Goal: Information Seeking & Learning: Understand process/instructions

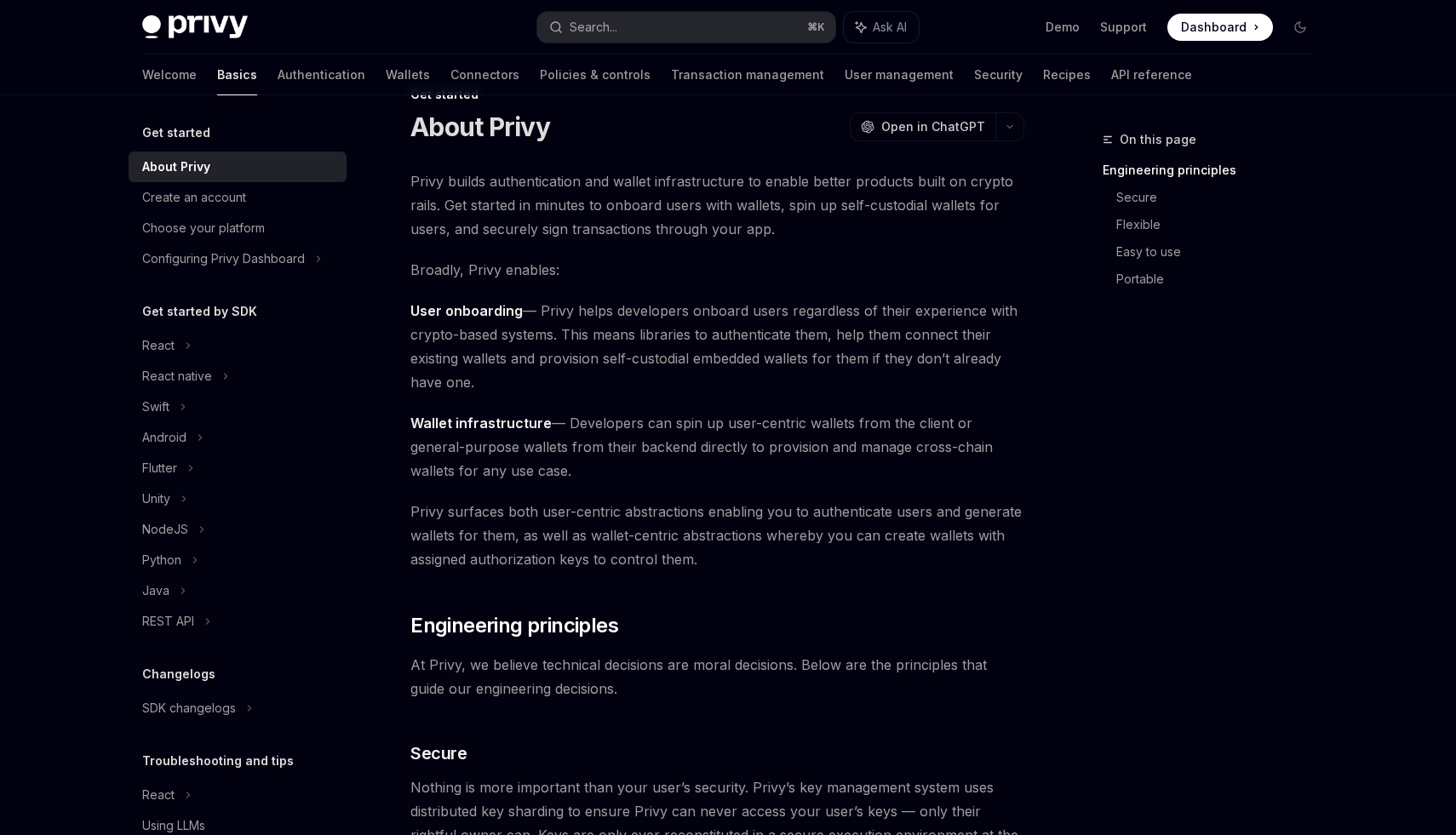
scroll to position [49, 0]
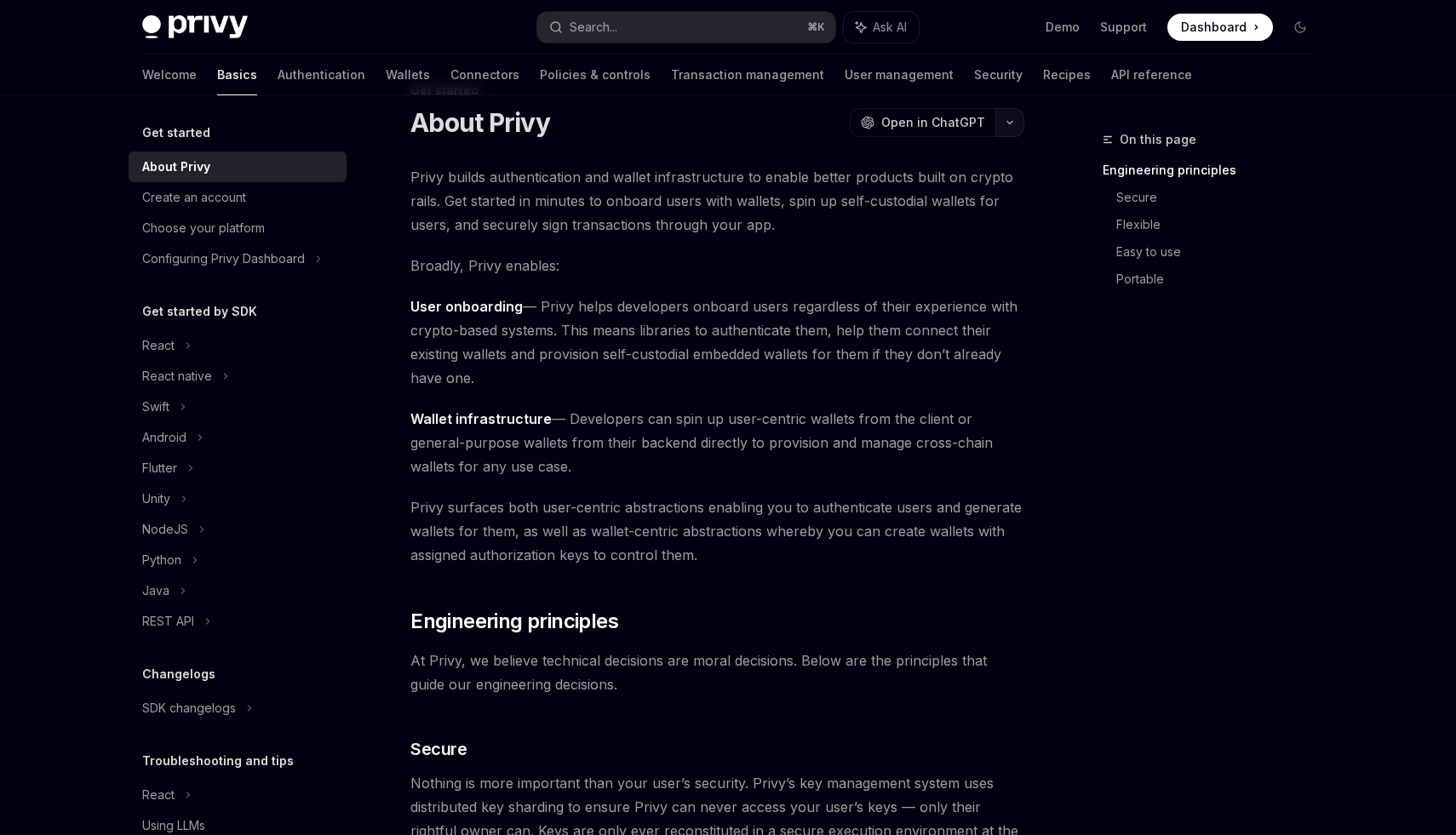
click at [1009, 111] on button "button" at bounding box center [1010, 122] width 29 height 29
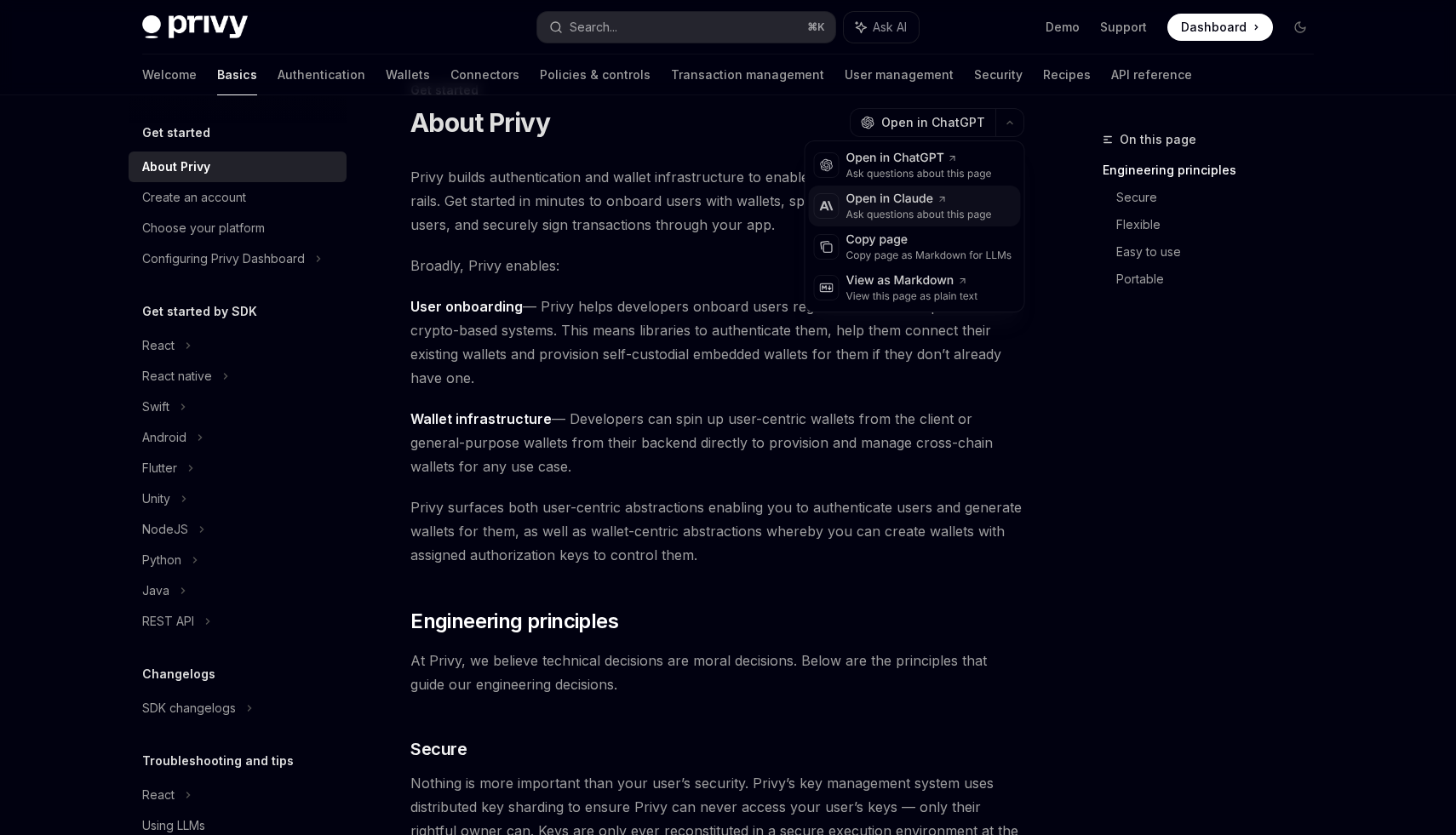
click at [946, 201] on icon at bounding box center [942, 199] width 10 height 10
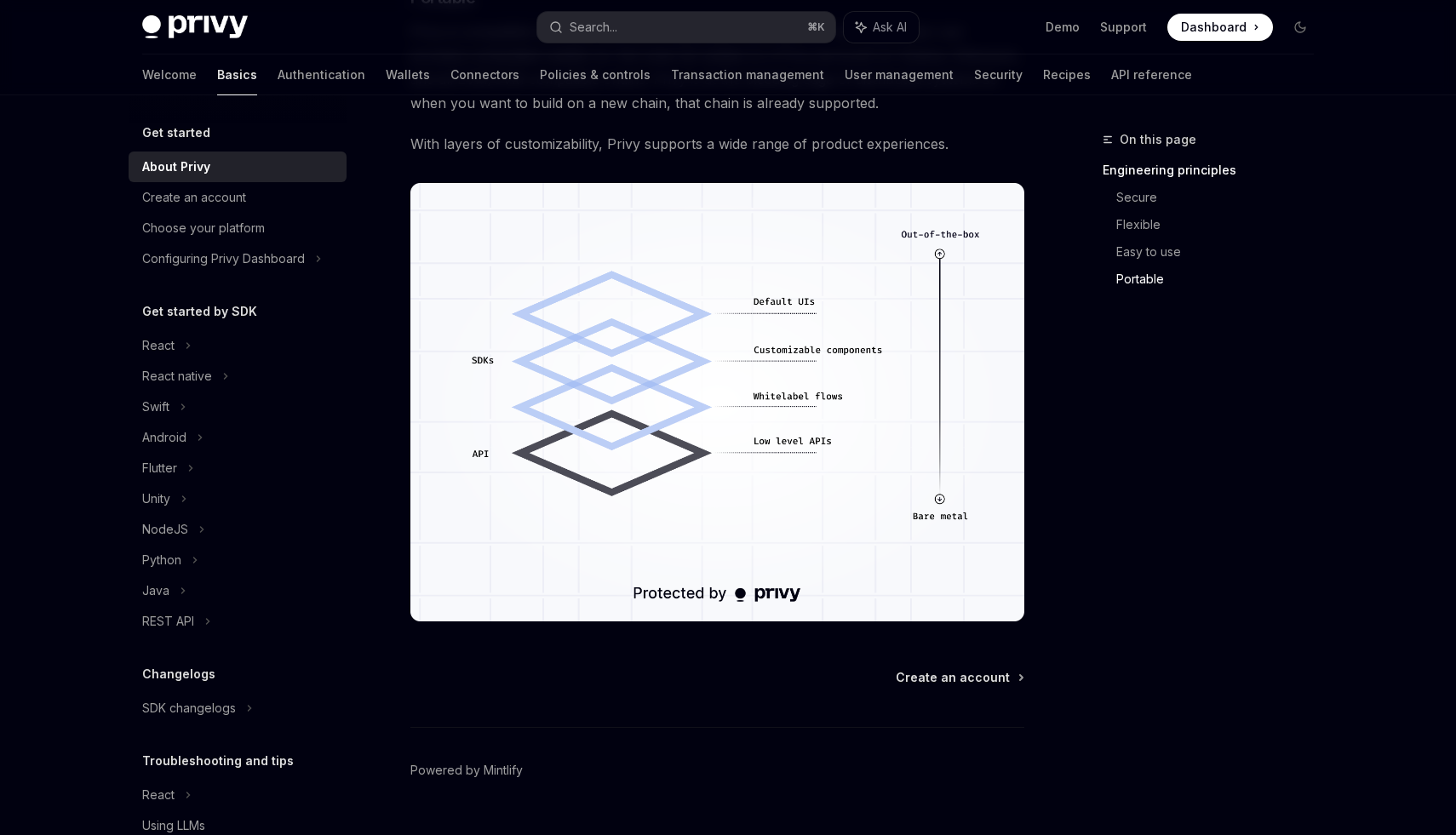
scroll to position [1354, 0]
click at [271, 194] on div "Create an account" at bounding box center [239, 198] width 194 height 21
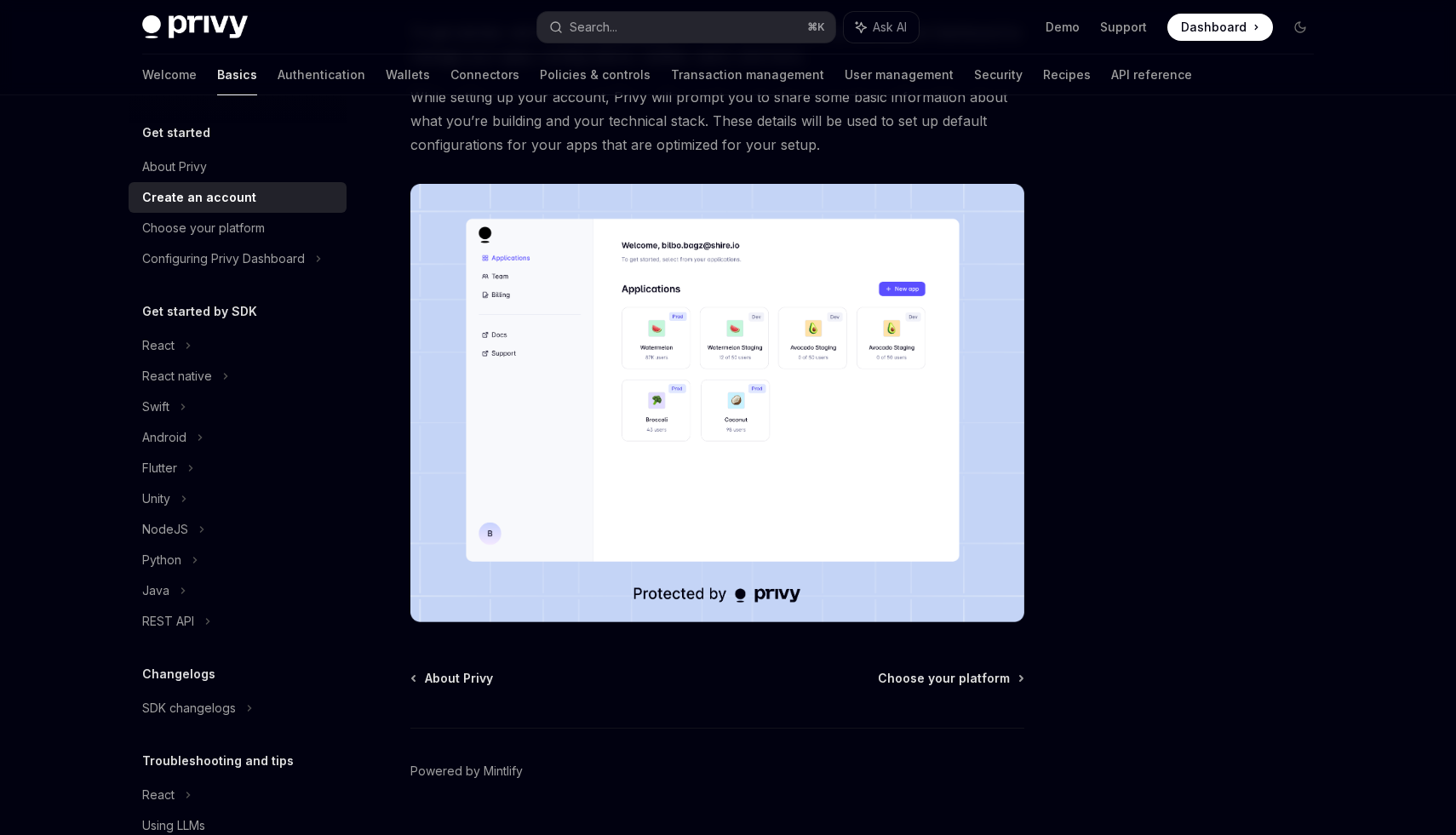
scroll to position [234, 0]
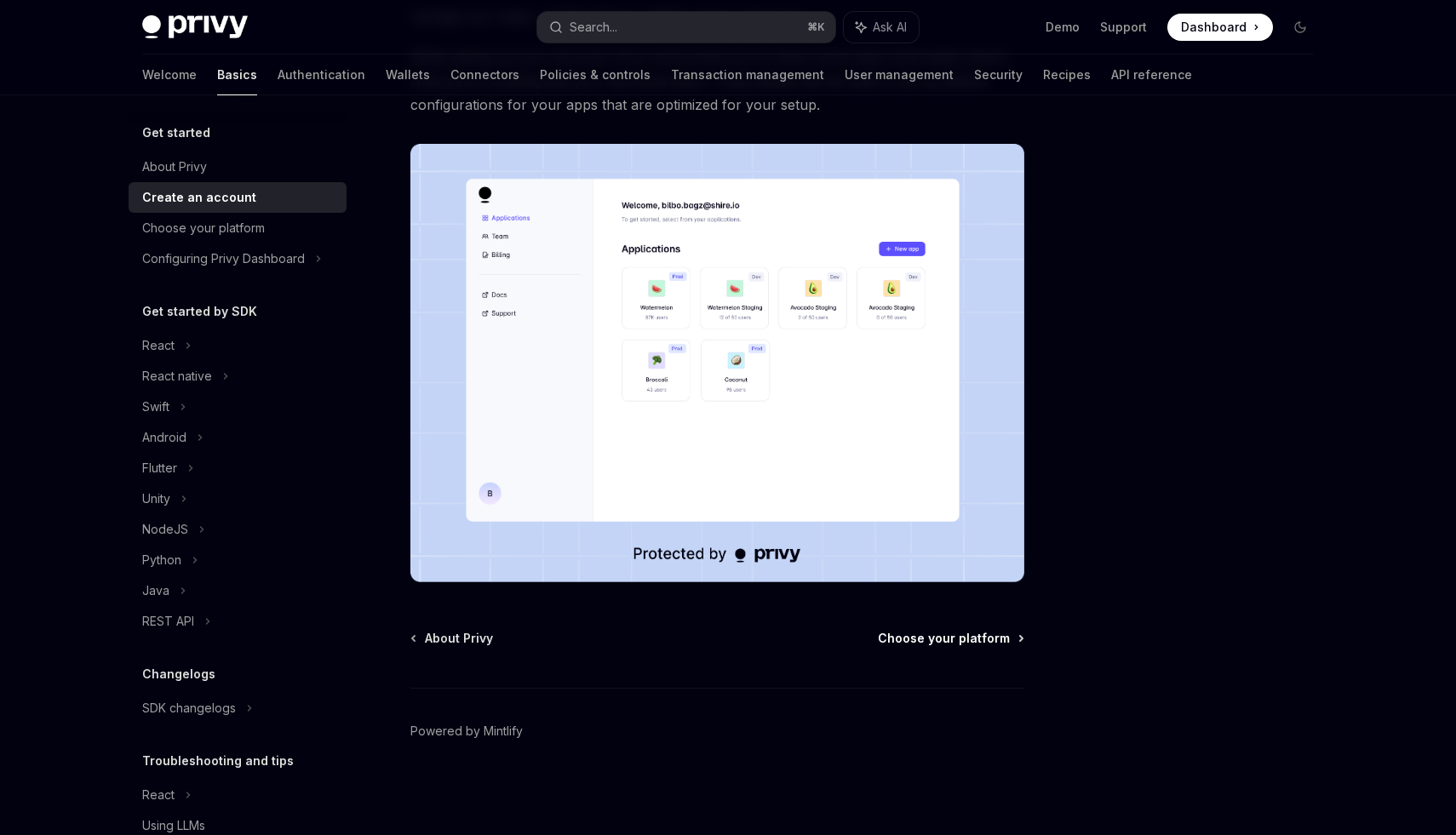
click at [915, 638] on span "Choose your platform" at bounding box center [944, 638] width 132 height 17
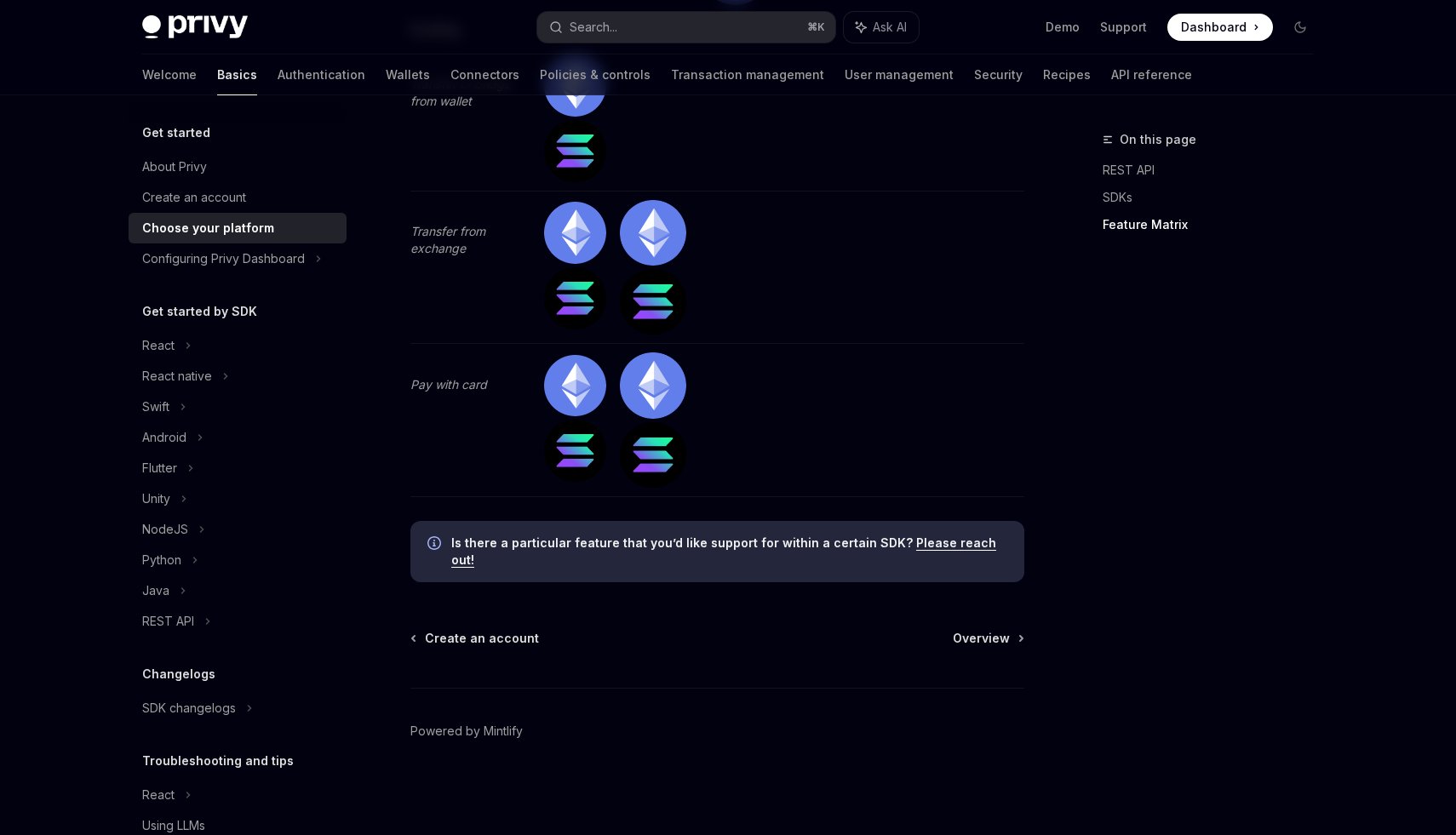
scroll to position [5494, 0]
click at [984, 635] on span "Overview" at bounding box center [981, 638] width 57 height 17
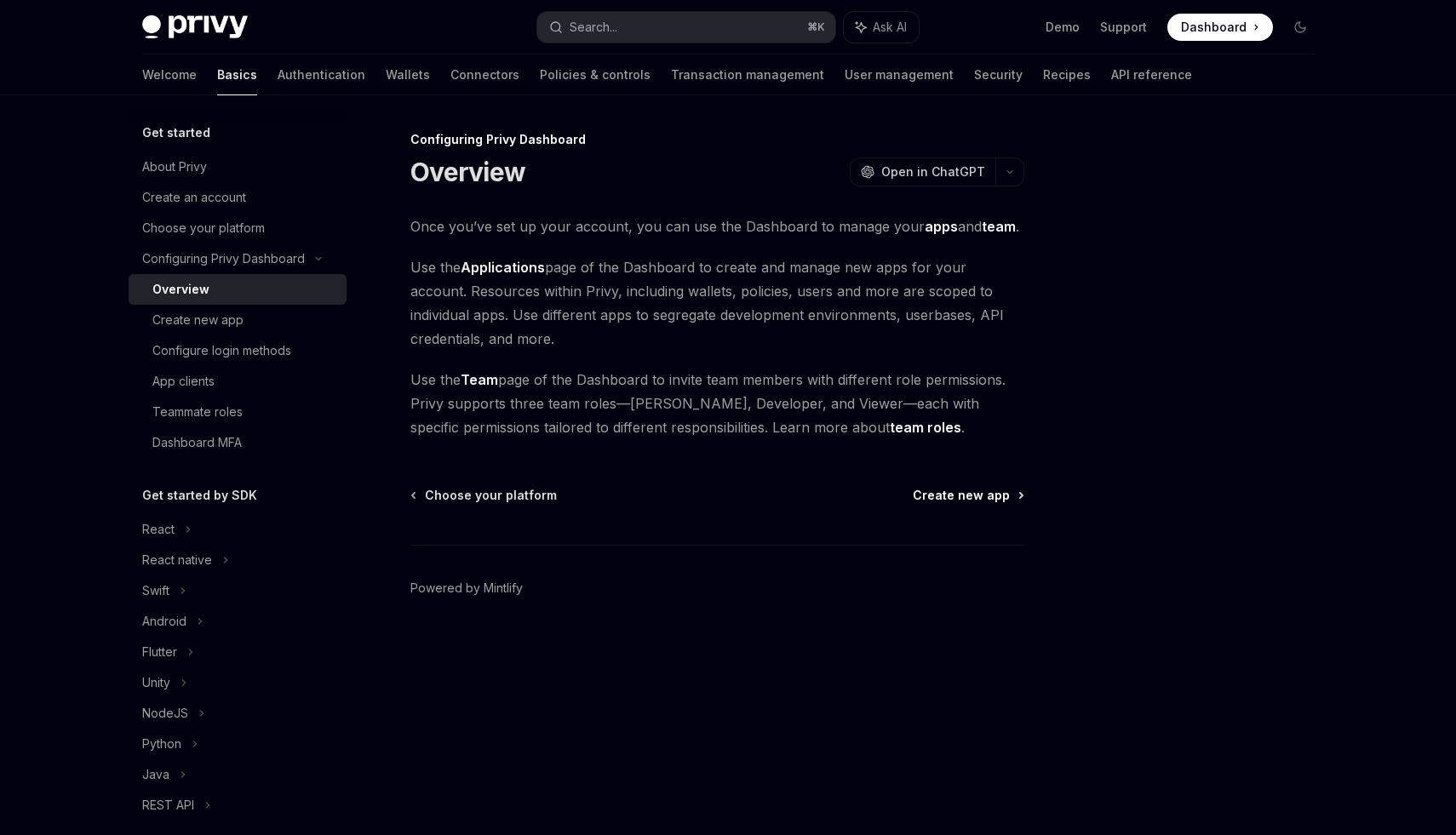
click at [941, 503] on span "Create new app" at bounding box center [961, 495] width 97 height 17
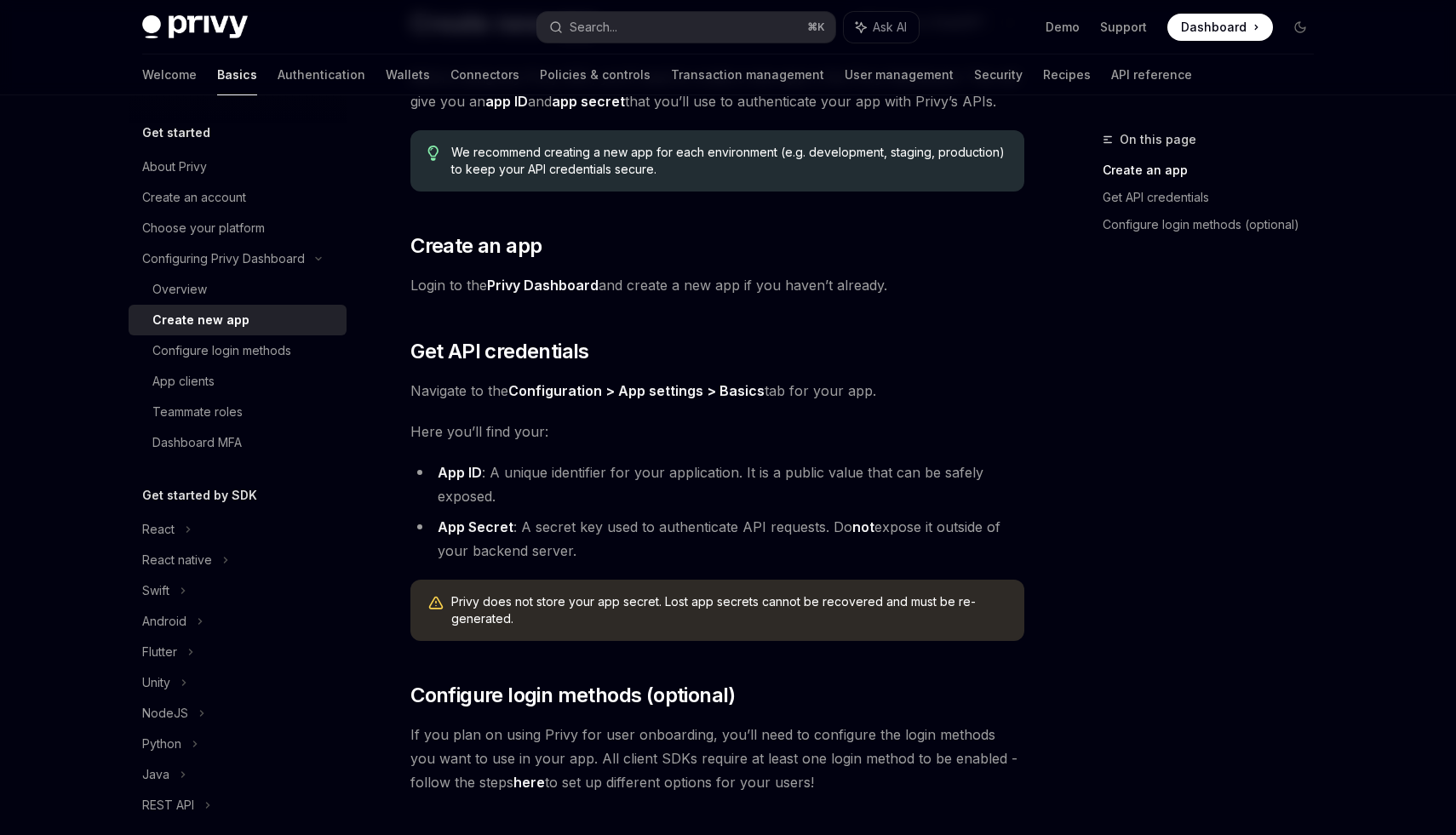
scroll to position [361, 0]
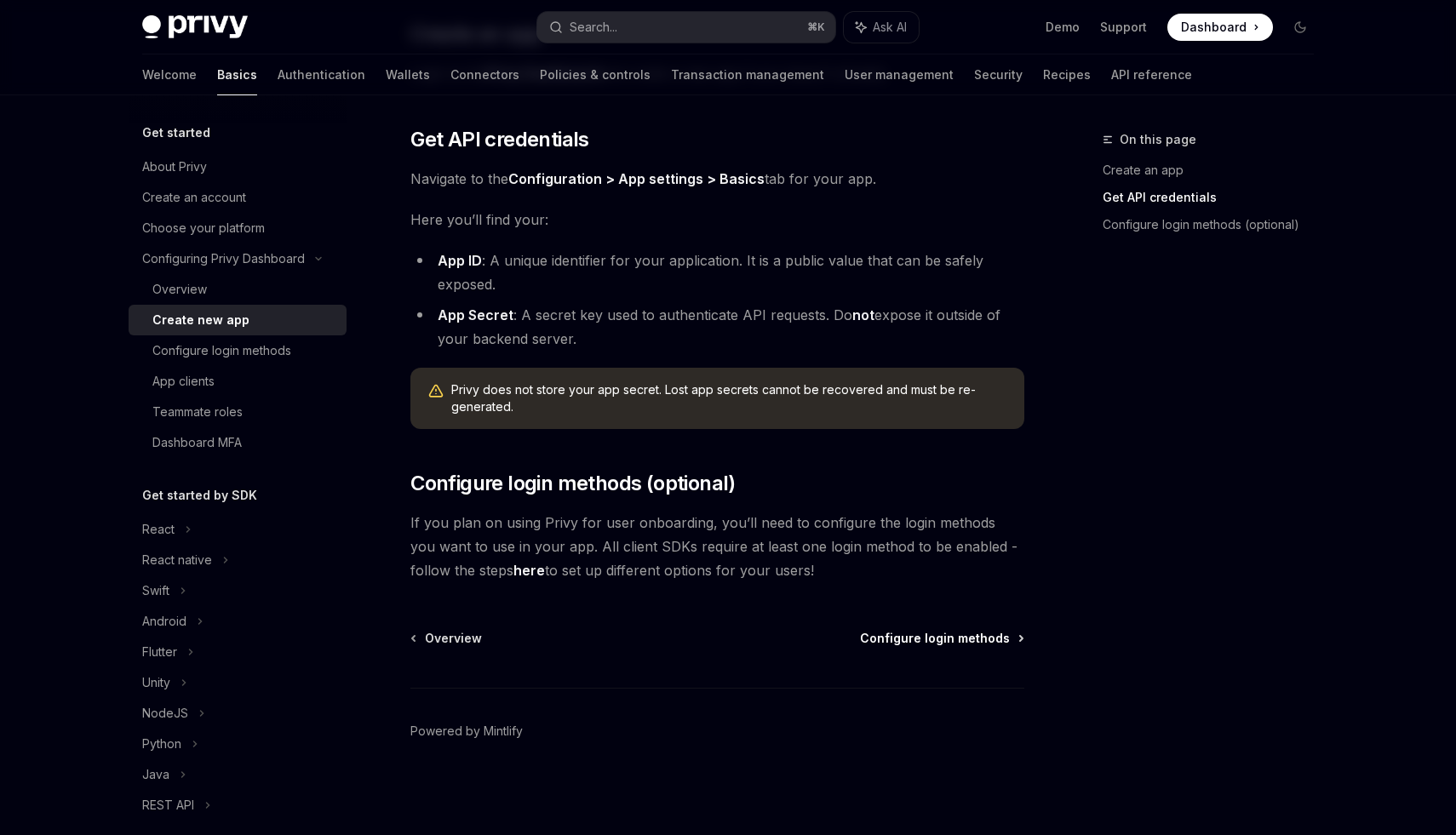
click at [904, 630] on span "Configure login methods" at bounding box center [934, 638] width 150 height 17
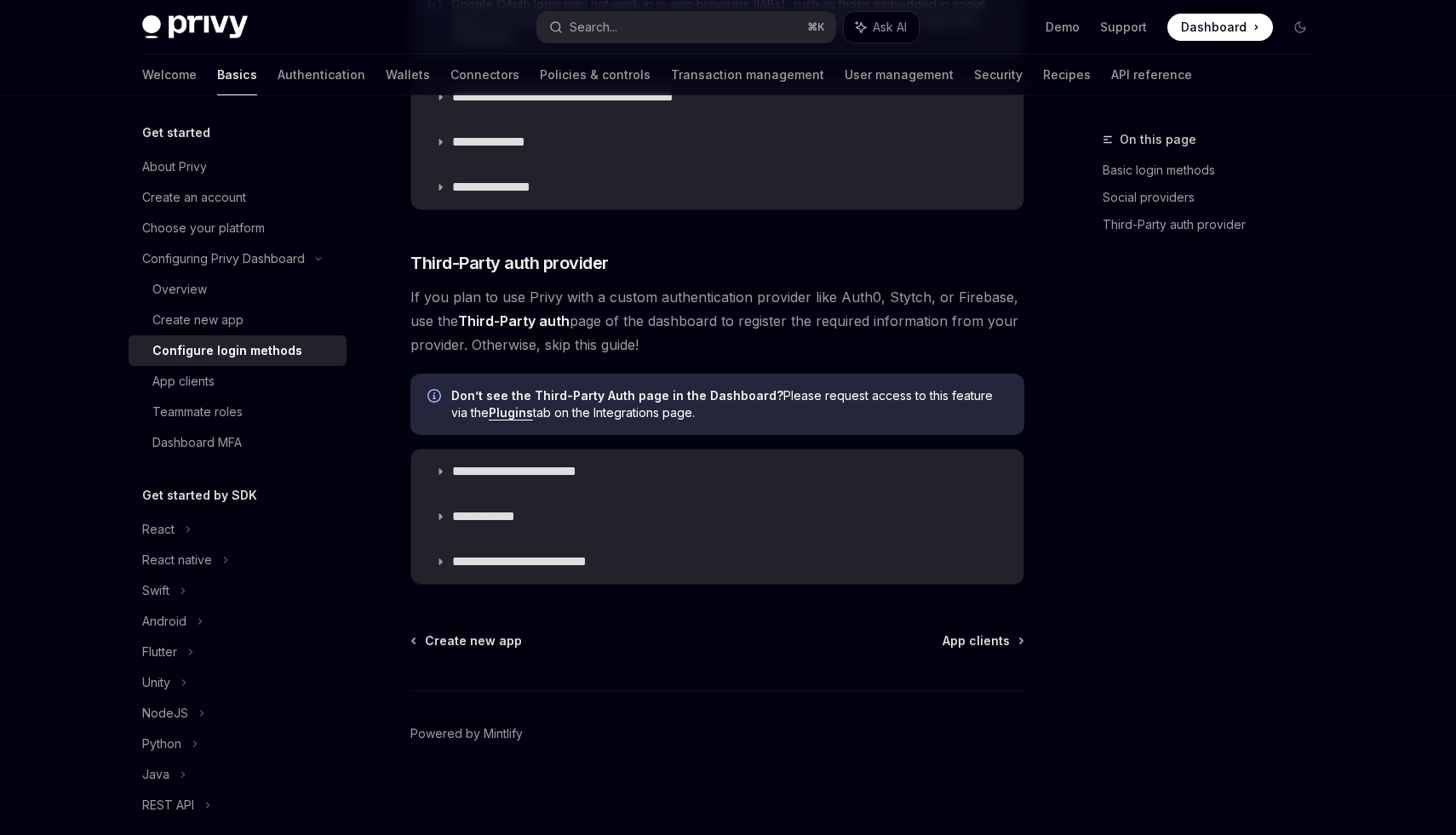
scroll to position [794, 0]
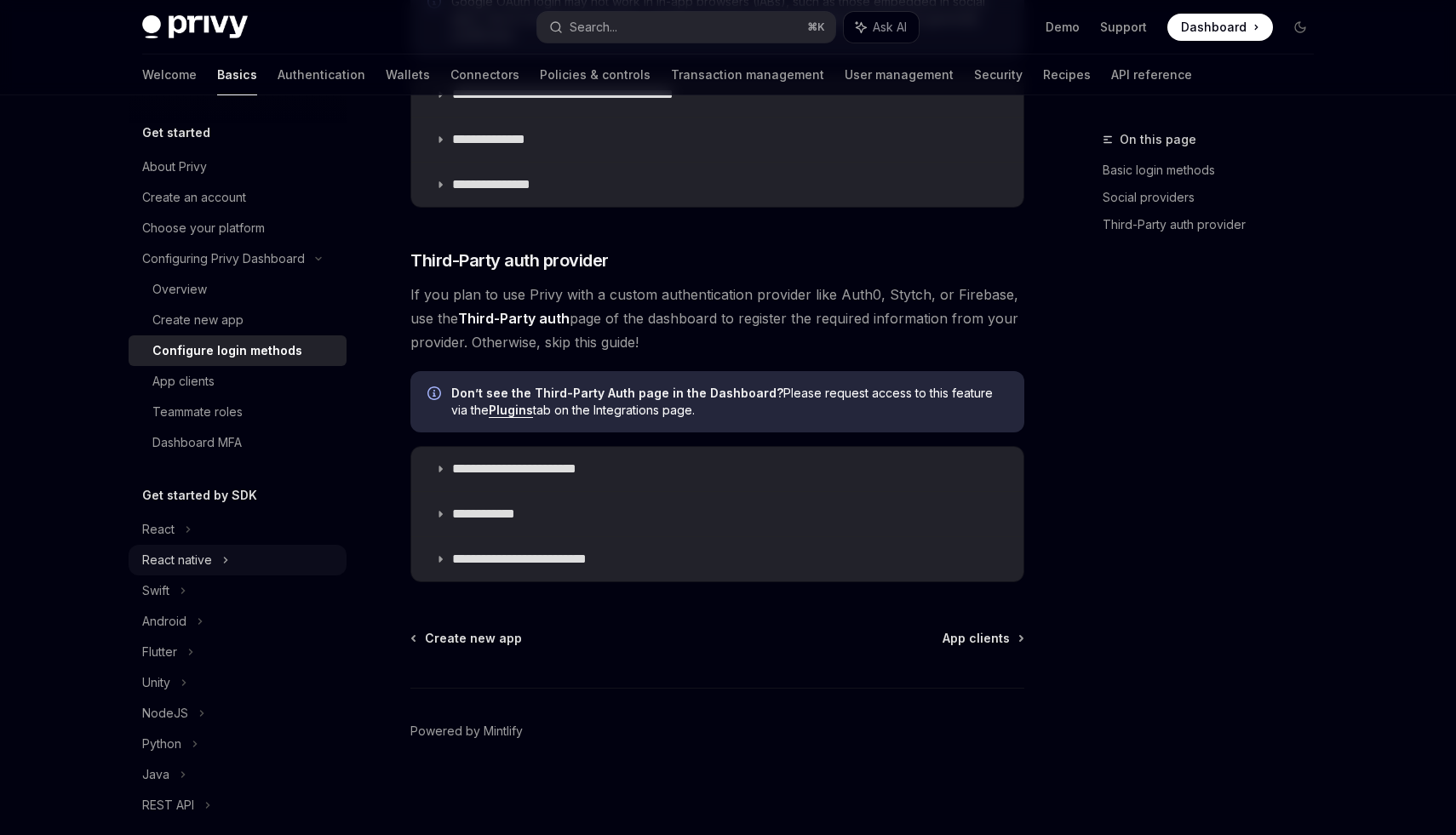
click at [212, 561] on div "React native" at bounding box center [238, 560] width 218 height 31
type textarea "*"
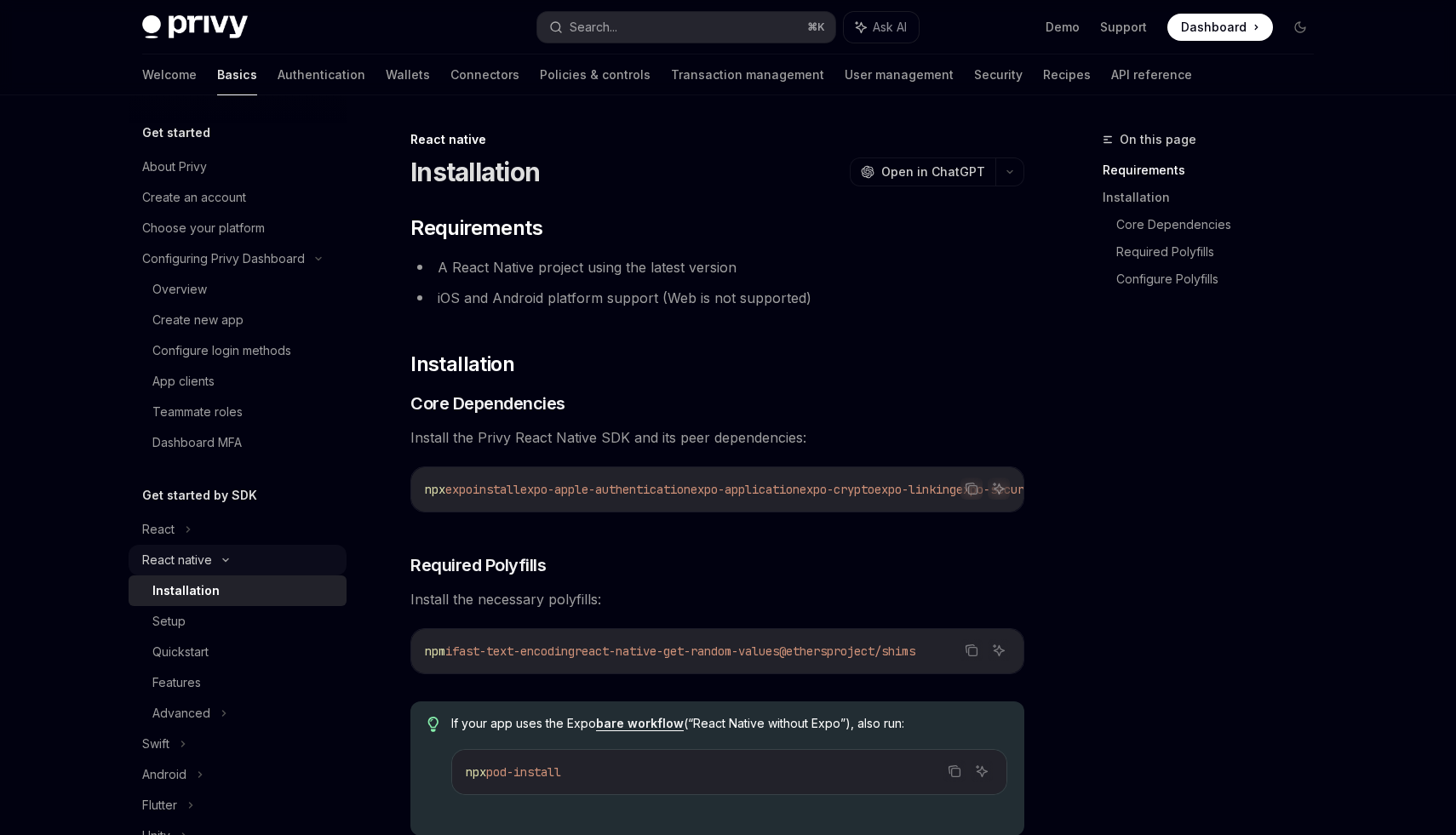
scroll to position [40, 0]
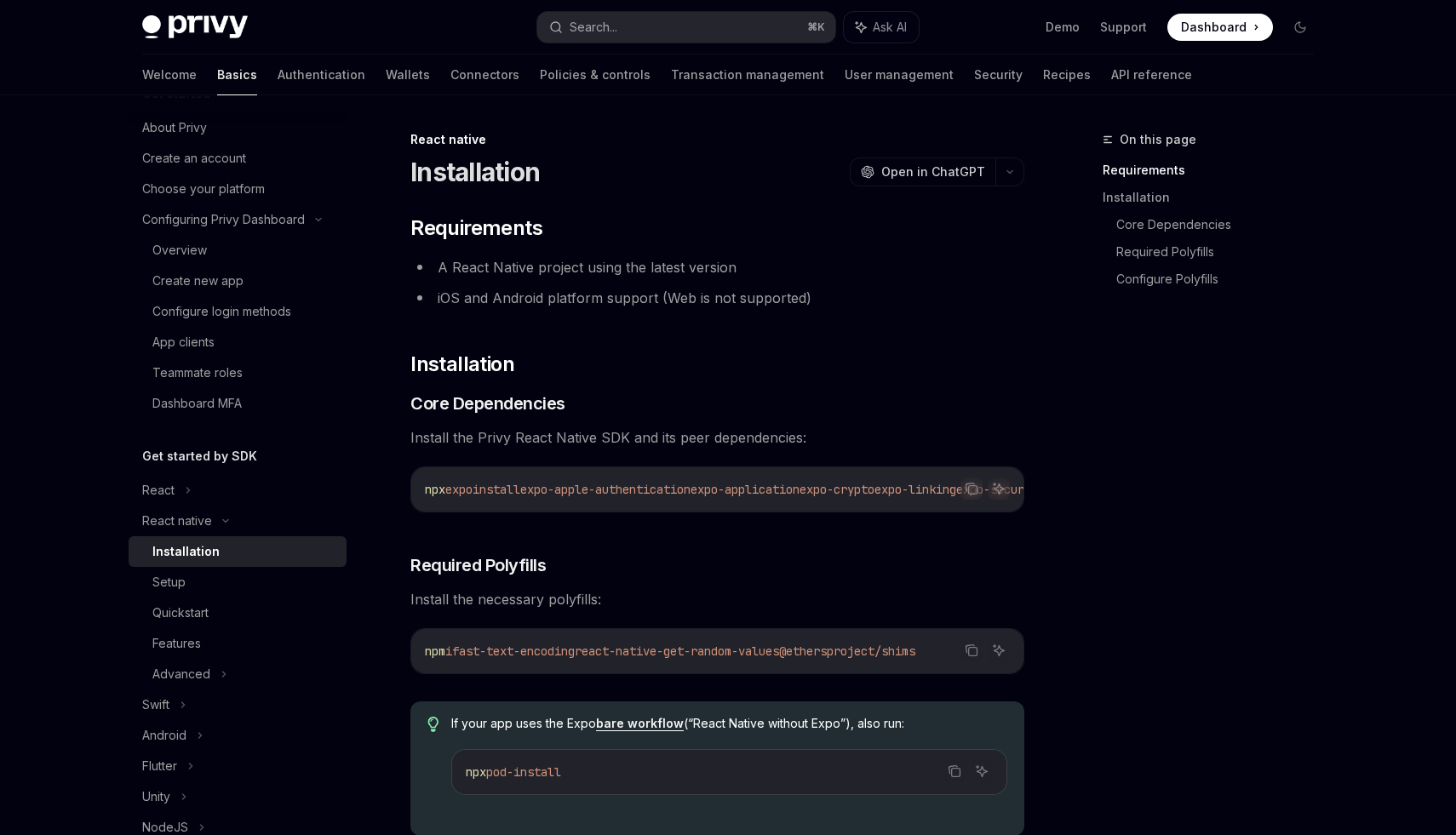
click at [565, 490] on span "expo-apple-authentication" at bounding box center [606, 490] width 170 height 15
drag, startPoint x: 565, startPoint y: 490, endPoint x: 698, endPoint y: 489, distance: 133.0
click at [690, 489] on span "expo-apple-authentication" at bounding box center [606, 490] width 170 height 15
copy span "expo-apple-authentication"
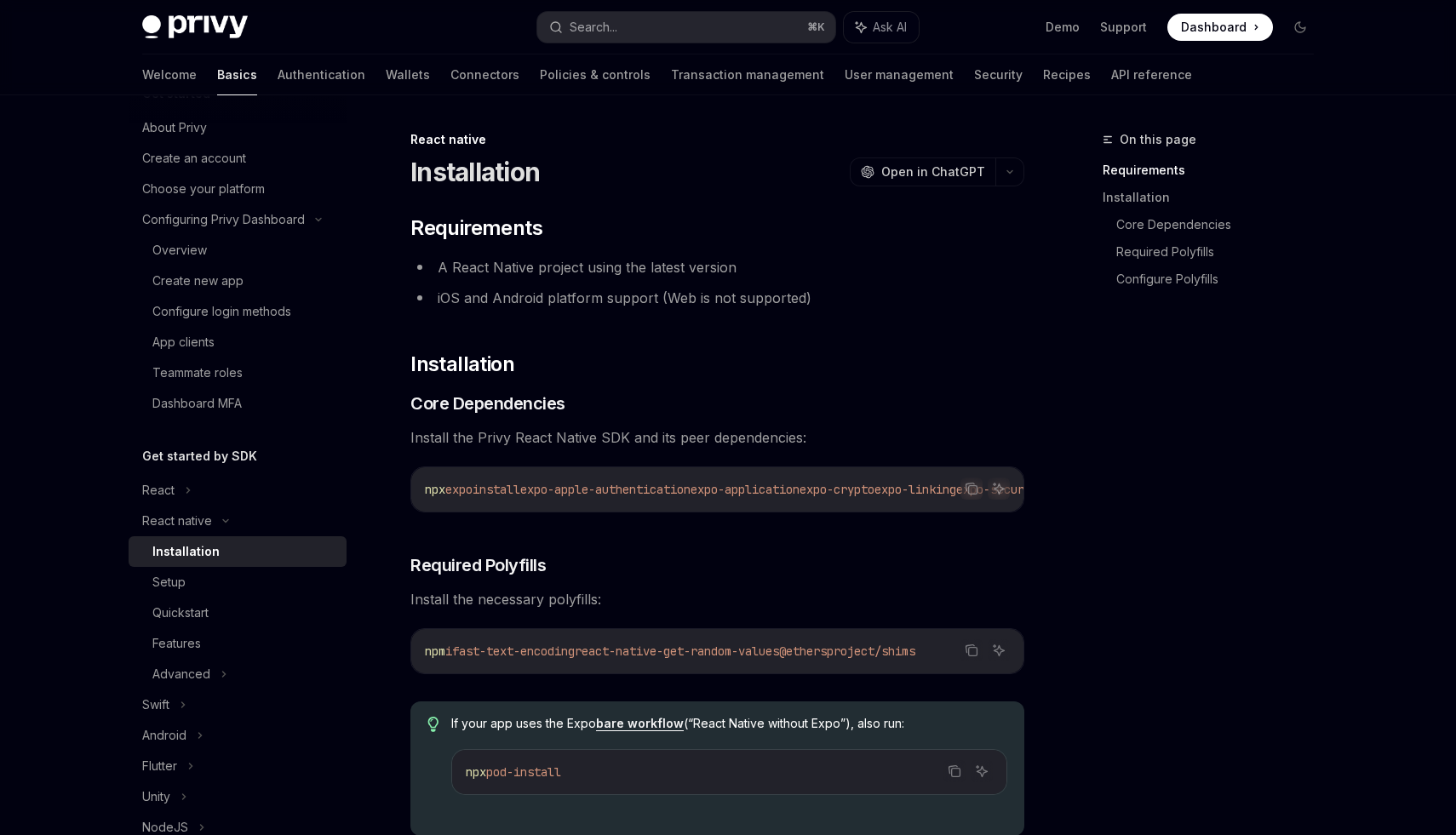
click at [580, 494] on span "expo-apple-authentication" at bounding box center [606, 490] width 170 height 15
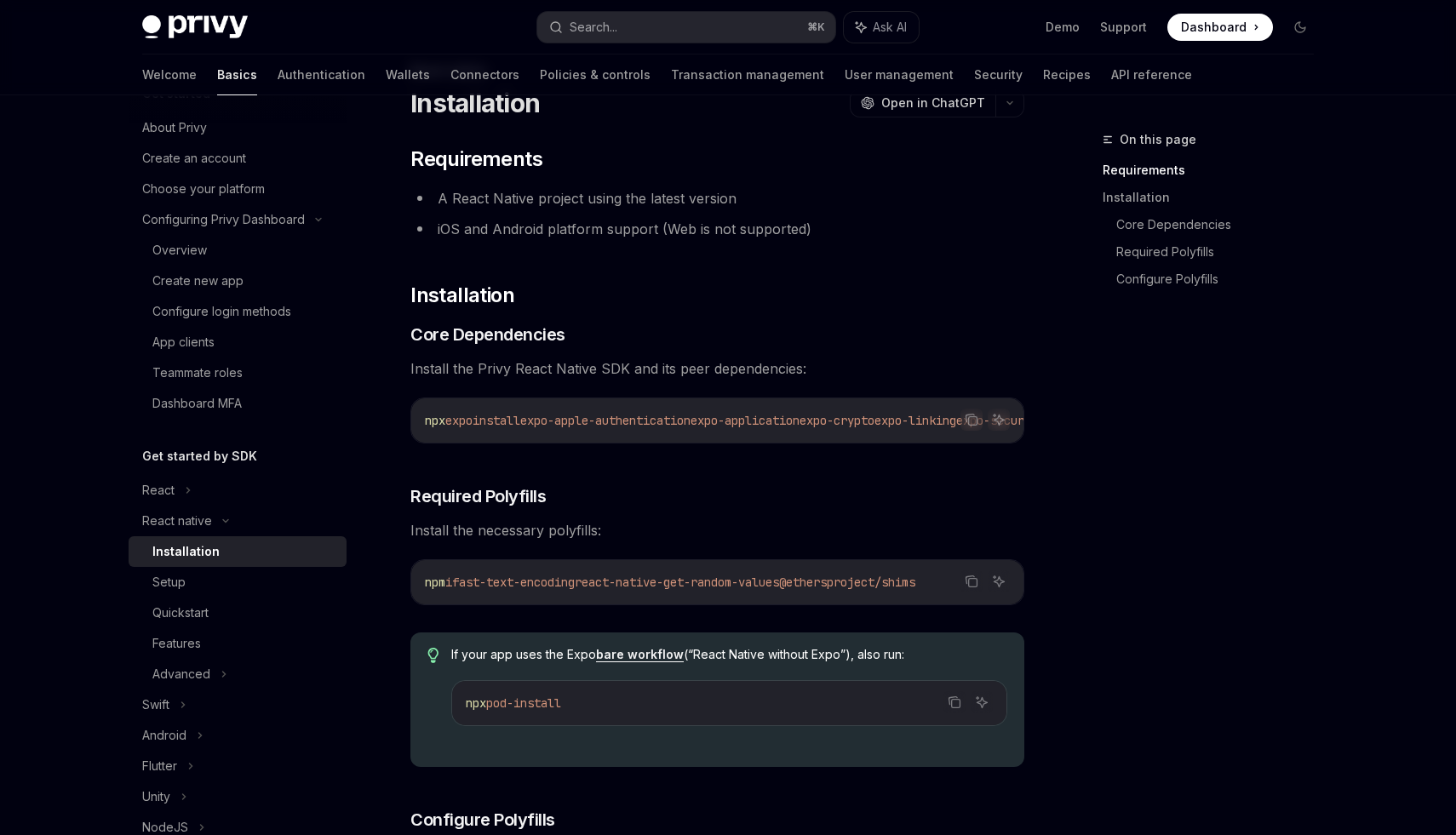
scroll to position [130, 0]
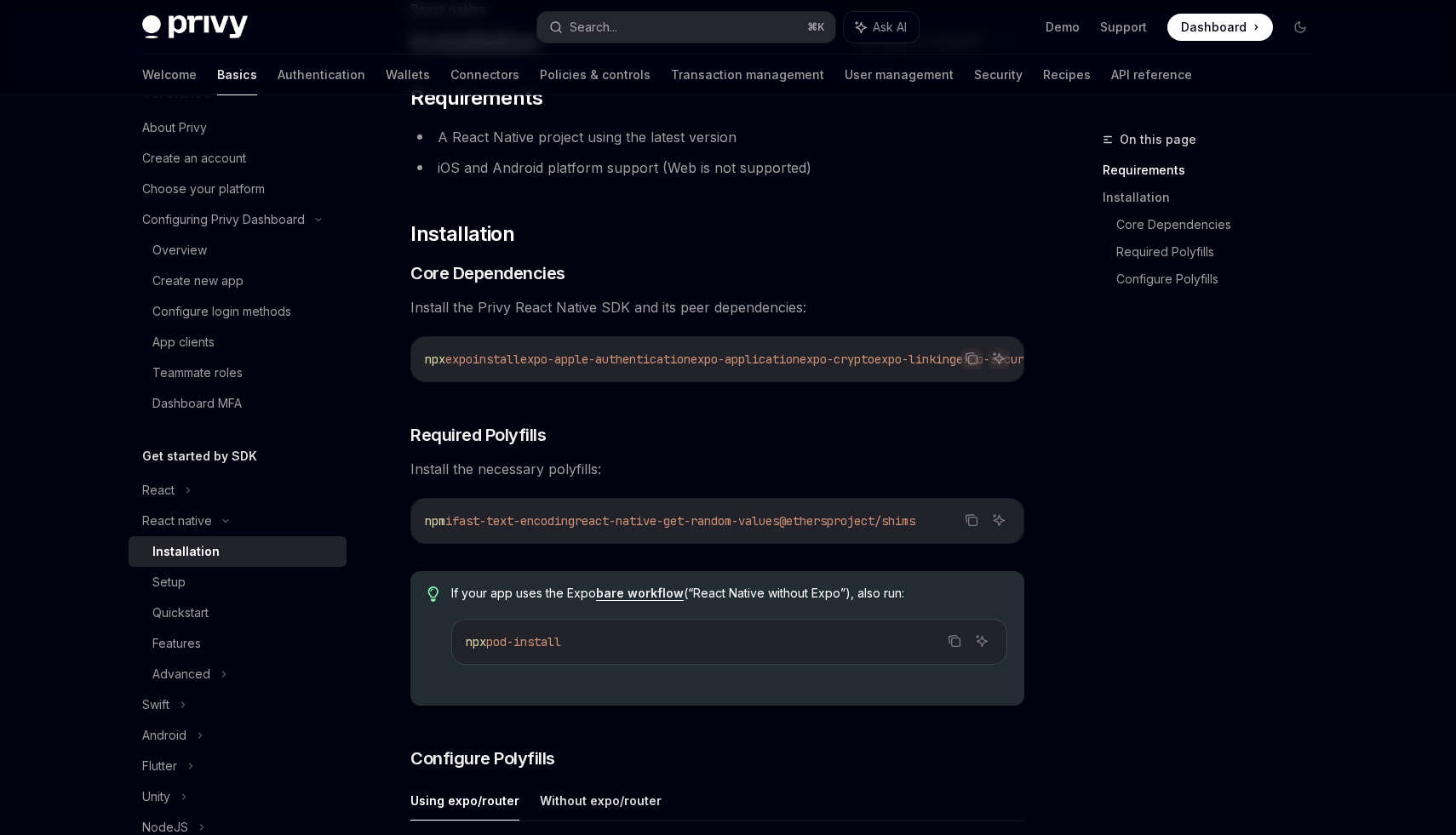
click at [544, 359] on span "expo-apple-authentication" at bounding box center [606, 360] width 170 height 15
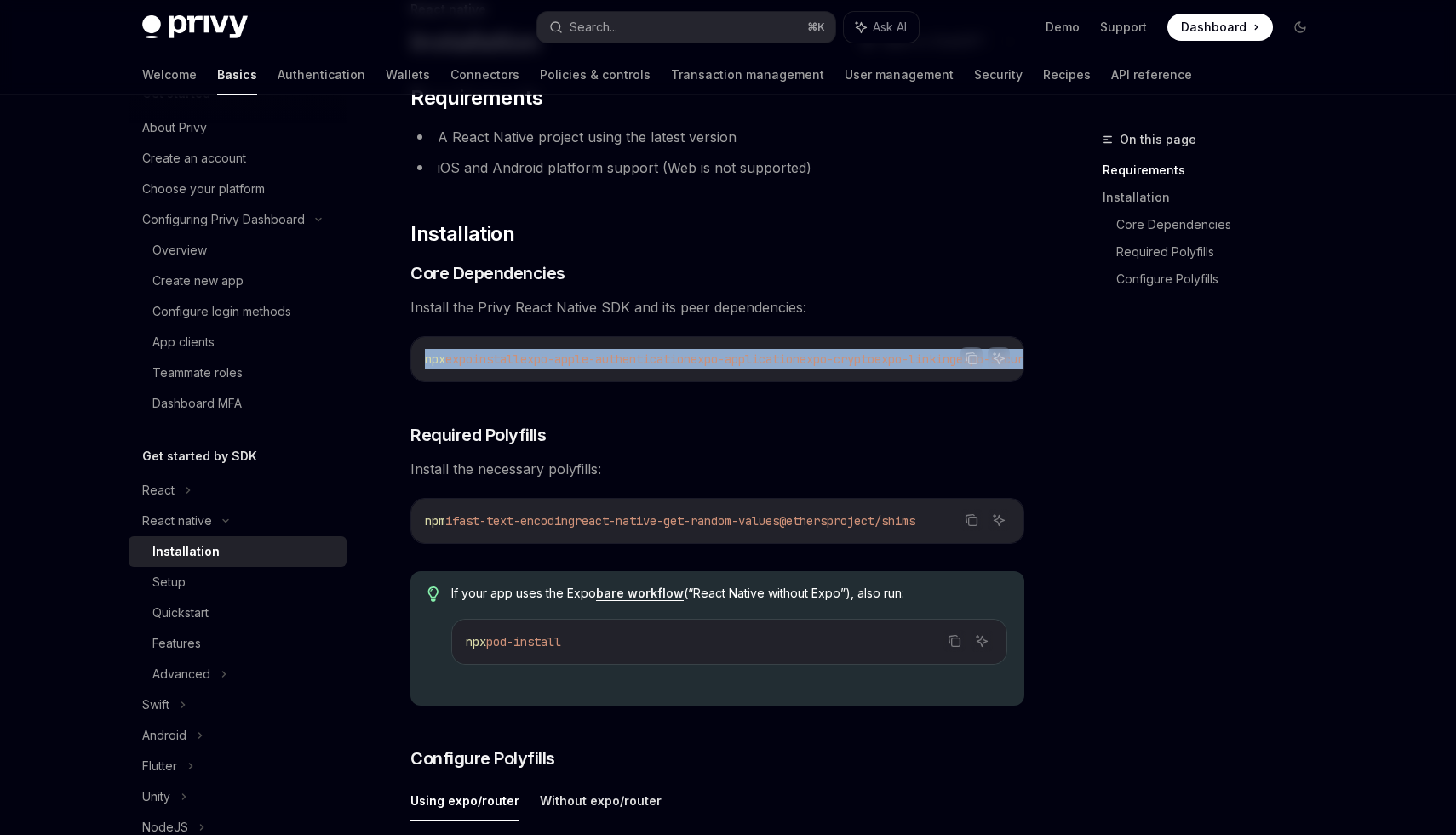
click at [544, 359] on span "expo-apple-authentication" at bounding box center [606, 360] width 170 height 15
copy div "npx expo install expo-apple-authentication expo-application expo-crypto expo-li…"
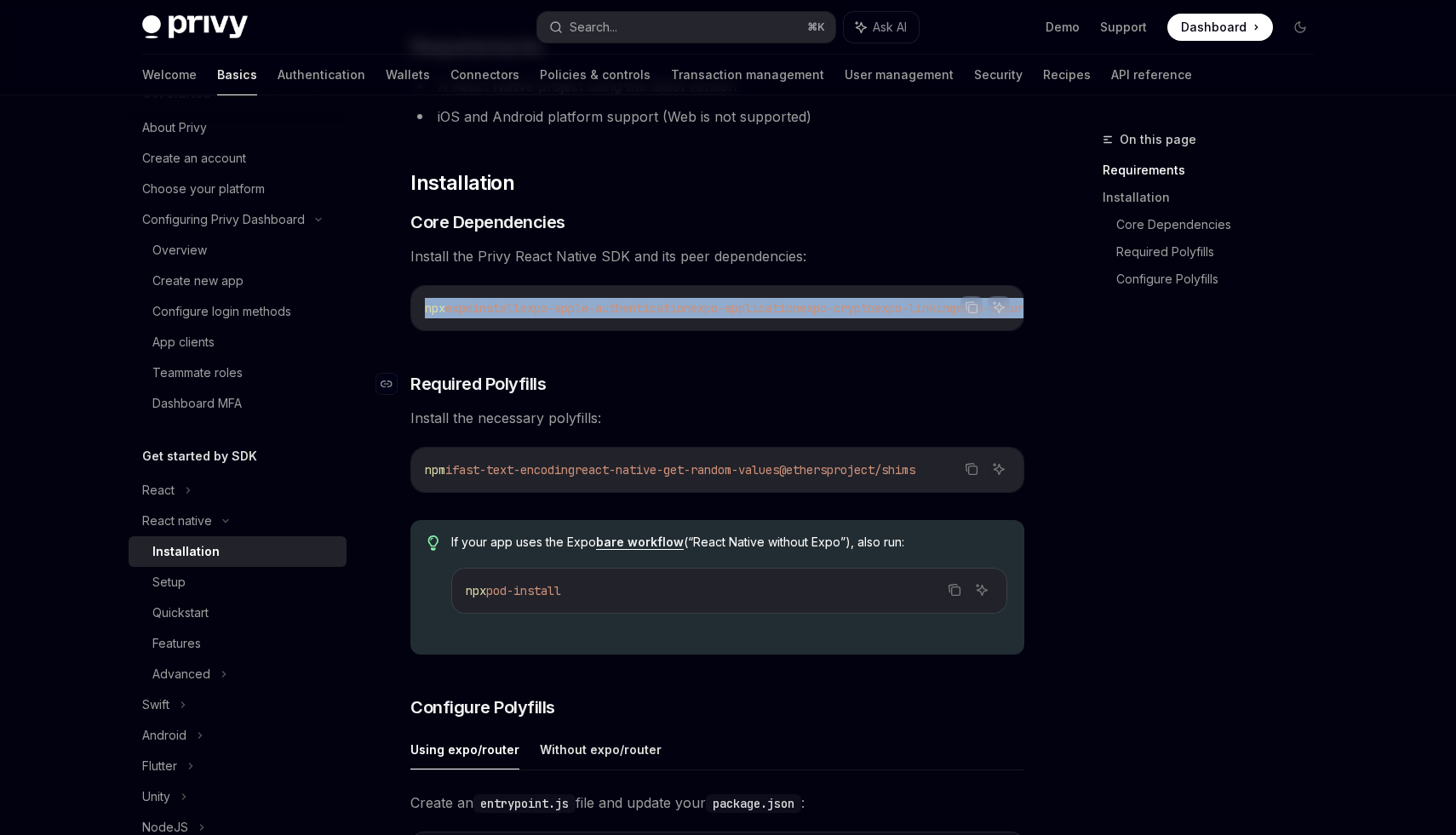
scroll to position [185, 0]
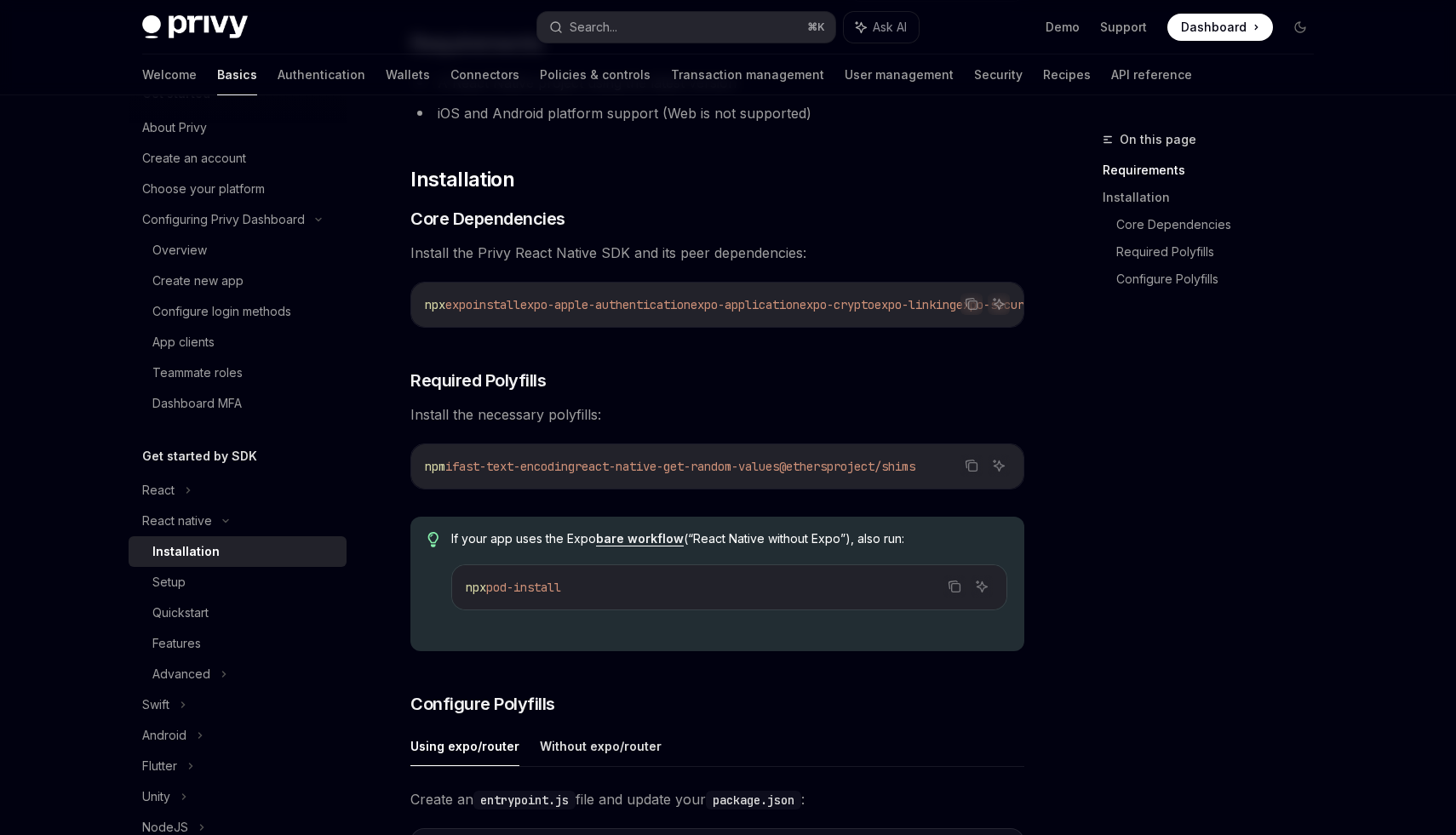
click at [516, 470] on span "fast-text-encoding" at bounding box center [513, 466] width 122 height 15
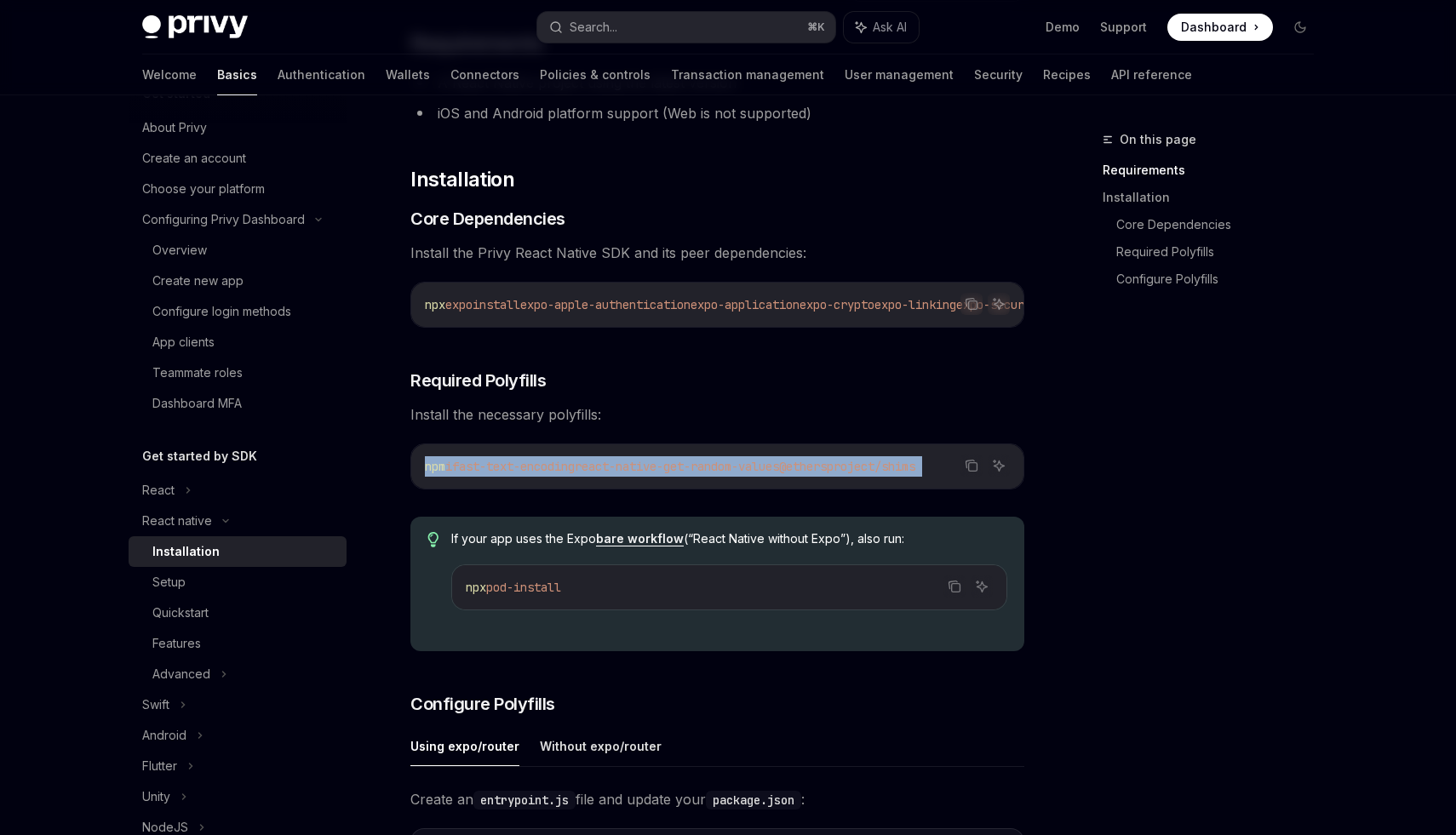
click at [516, 470] on span "fast-text-encoding" at bounding box center [513, 466] width 122 height 15
click at [564, 474] on span "fast-text-encoding" at bounding box center [513, 466] width 122 height 15
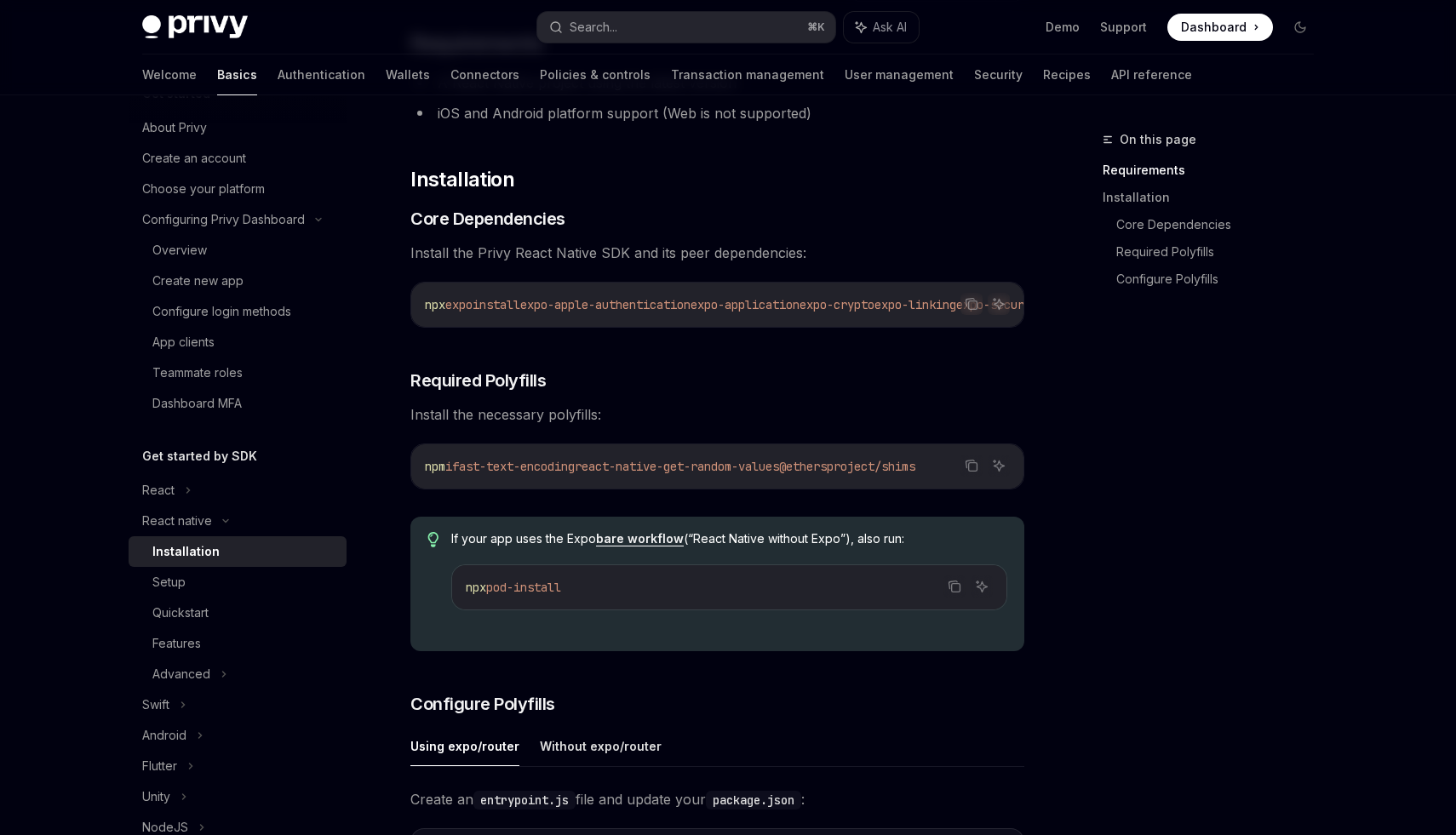
click at [489, 471] on span "fast-text-encoding" at bounding box center [513, 466] width 122 height 15
drag, startPoint x: 489, startPoint y: 471, endPoint x: 951, endPoint y: 475, distance: 462.0
click at [915, 474] on span "npm i fast-text-encoding react-native-get-random-values @ethersproject/shims" at bounding box center [670, 466] width 491 height 15
click at [975, 473] on icon "Copy the contents from the code block" at bounding box center [972, 465] width 13 height 13
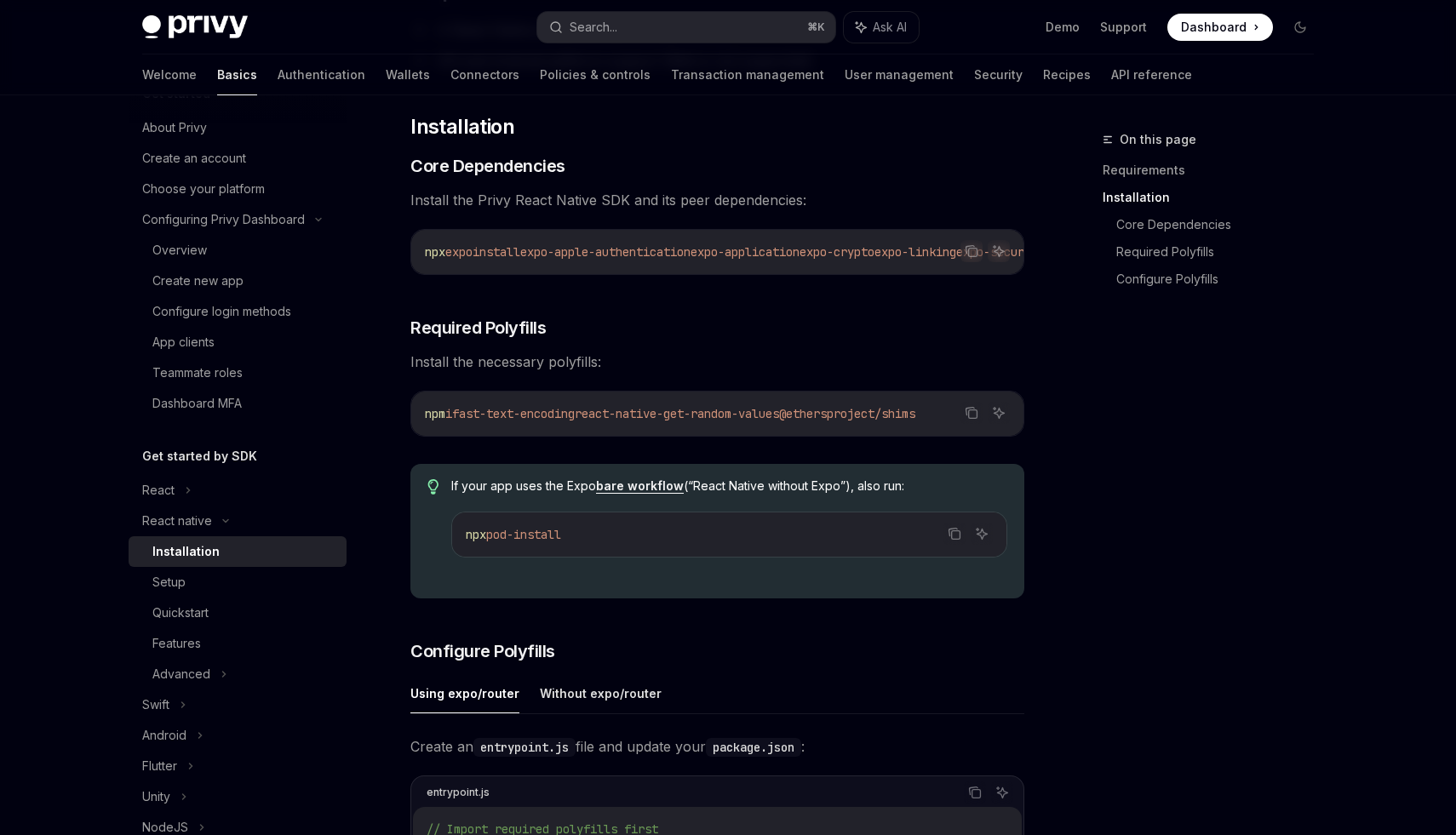
scroll to position [242, 0]
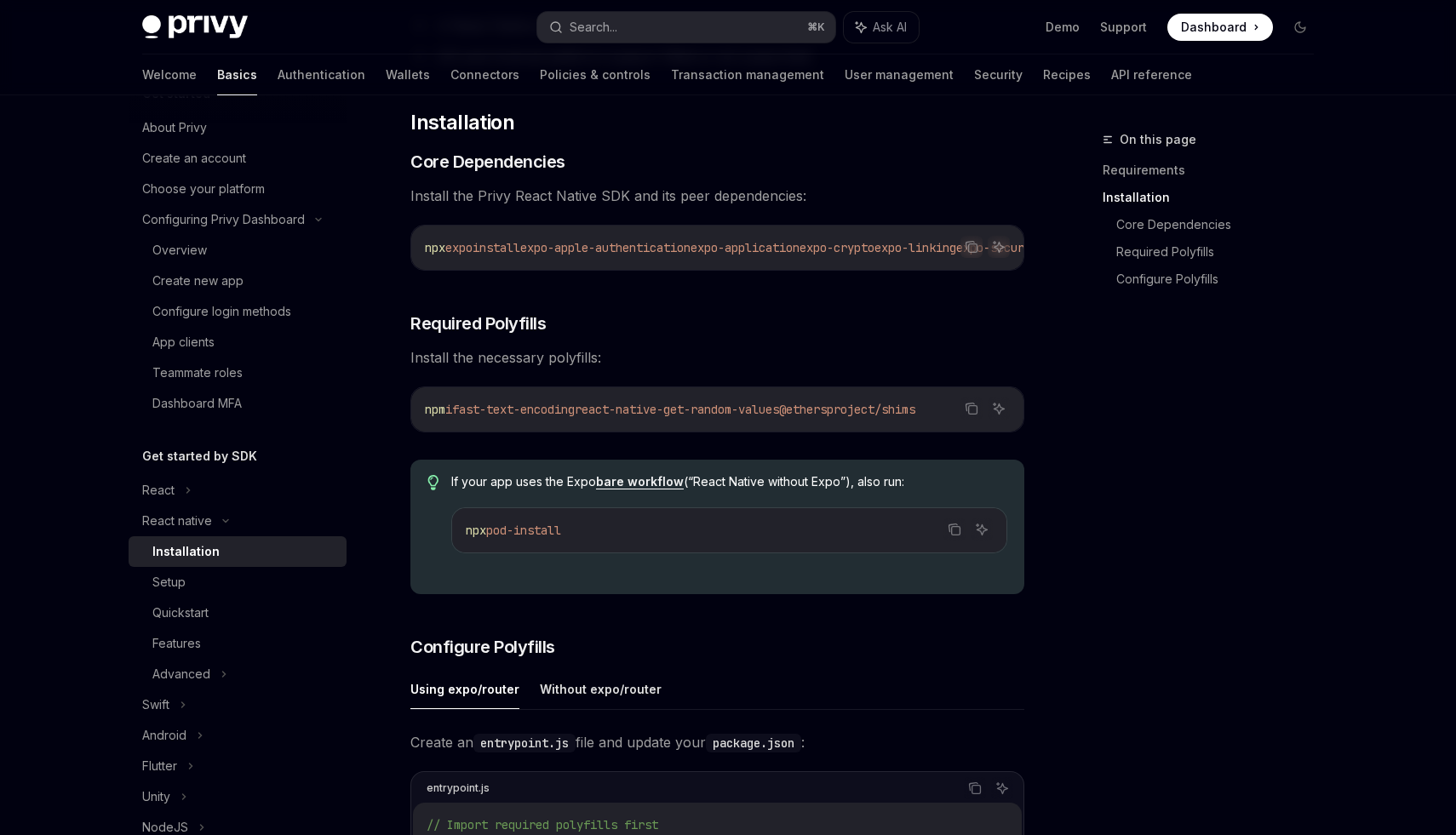
click at [502, 538] on span "pod-install" at bounding box center [524, 530] width 75 height 15
click at [530, 538] on span "pod-install" at bounding box center [524, 530] width 75 height 15
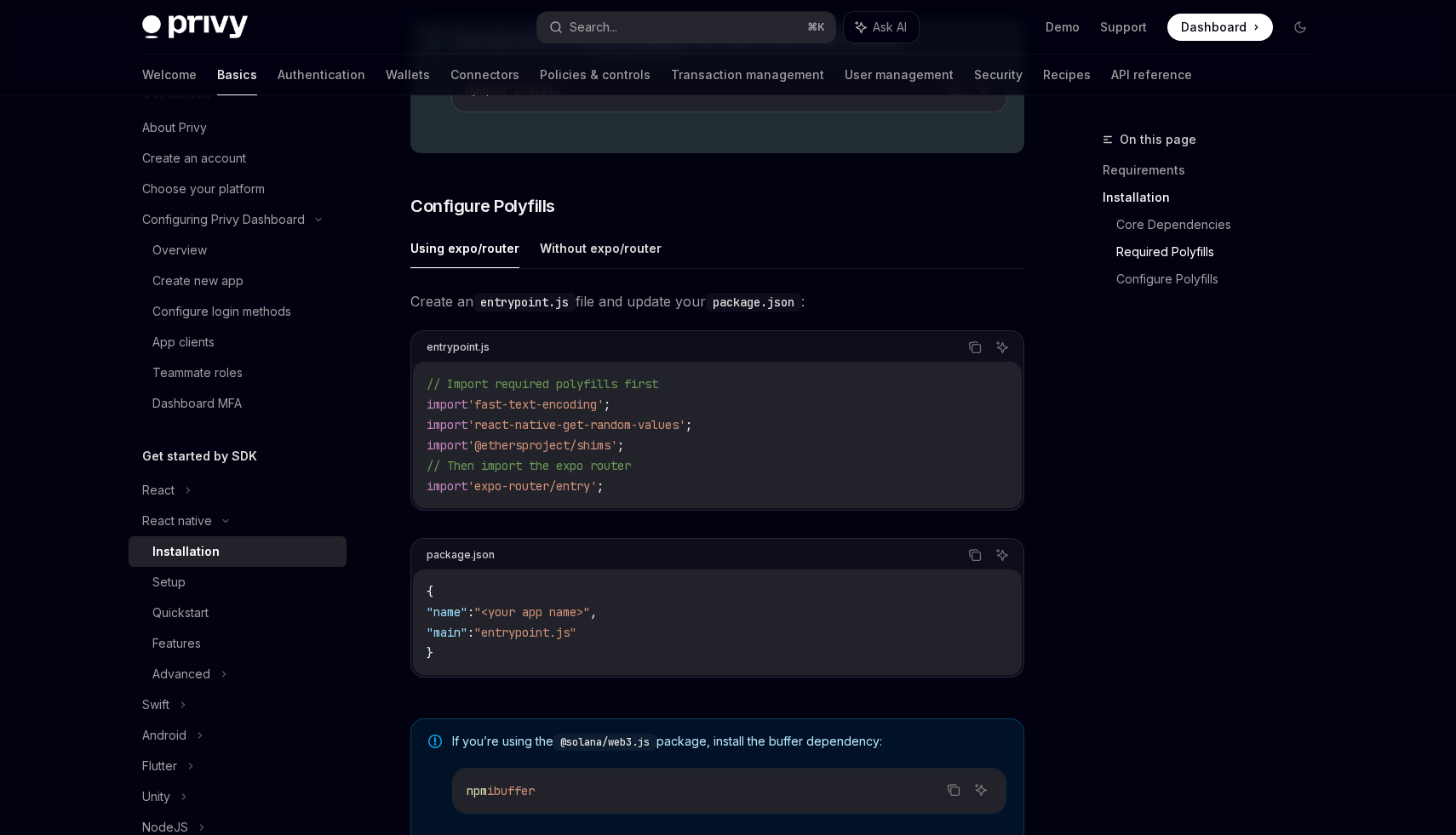
scroll to position [688, 0]
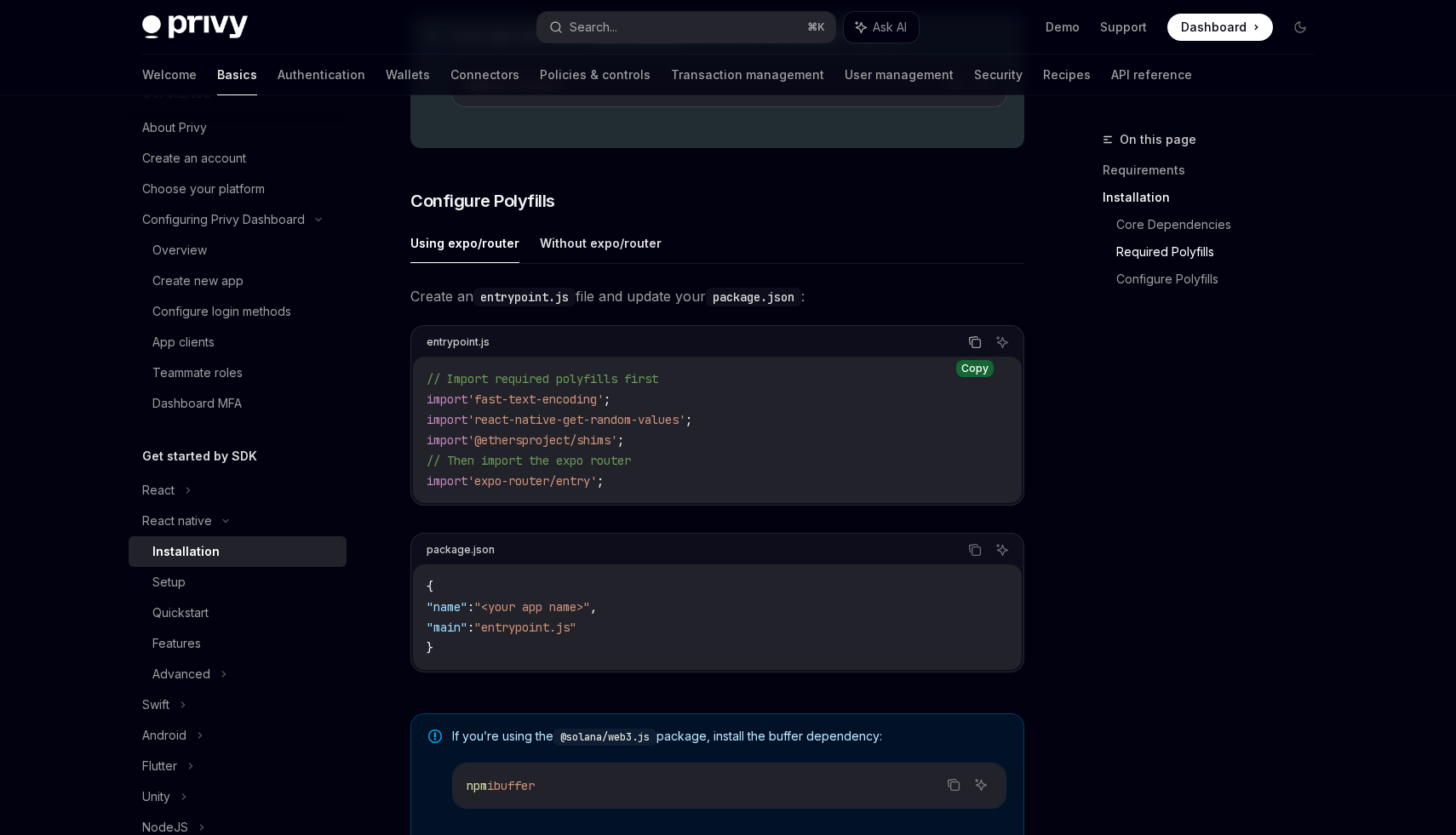
click at [975, 349] on icon "Copy the contents from the code block" at bounding box center [975, 342] width 13 height 13
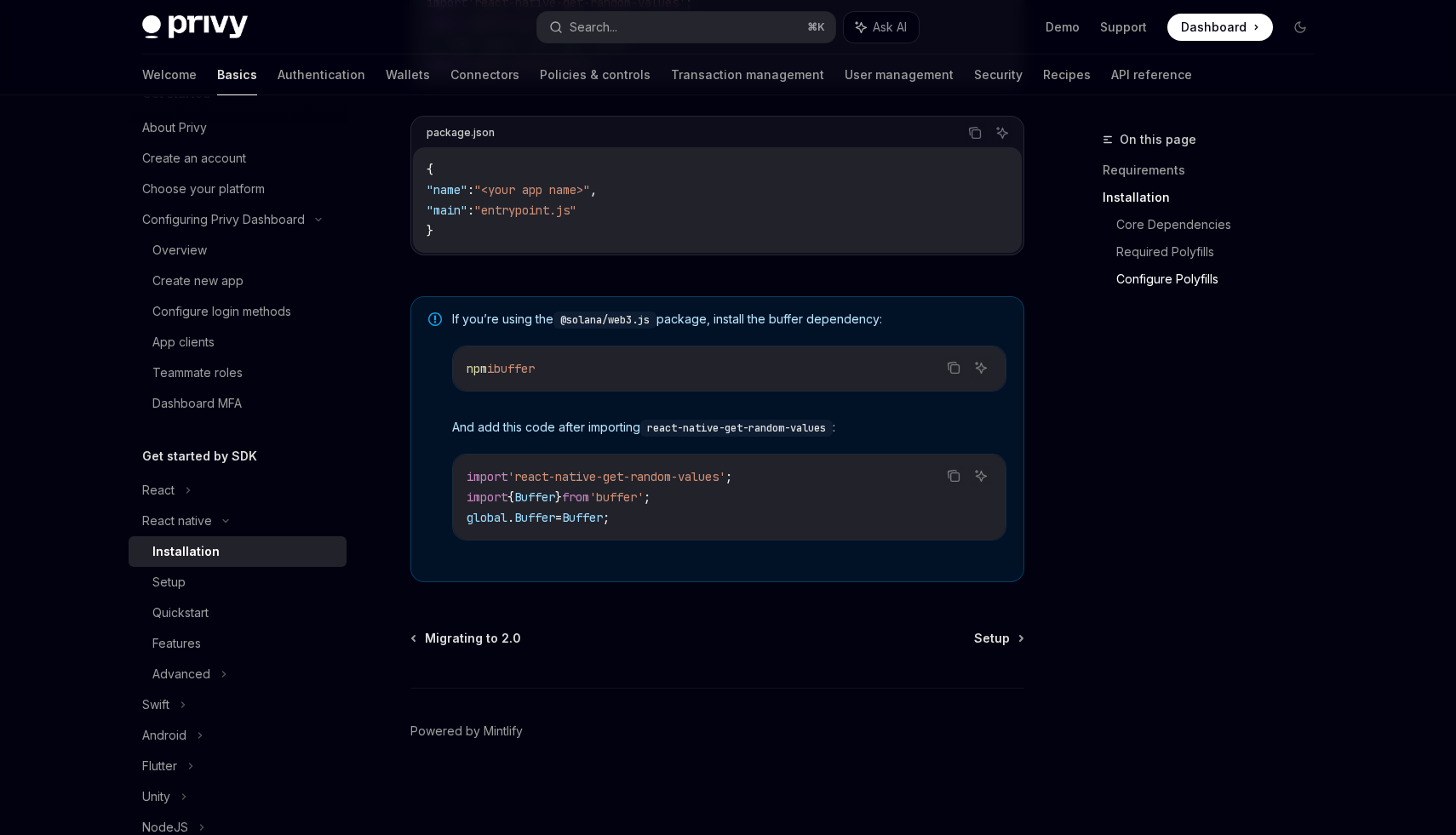
scroll to position [1110, 0]
click at [482, 478] on span "import" at bounding box center [487, 476] width 40 height 15
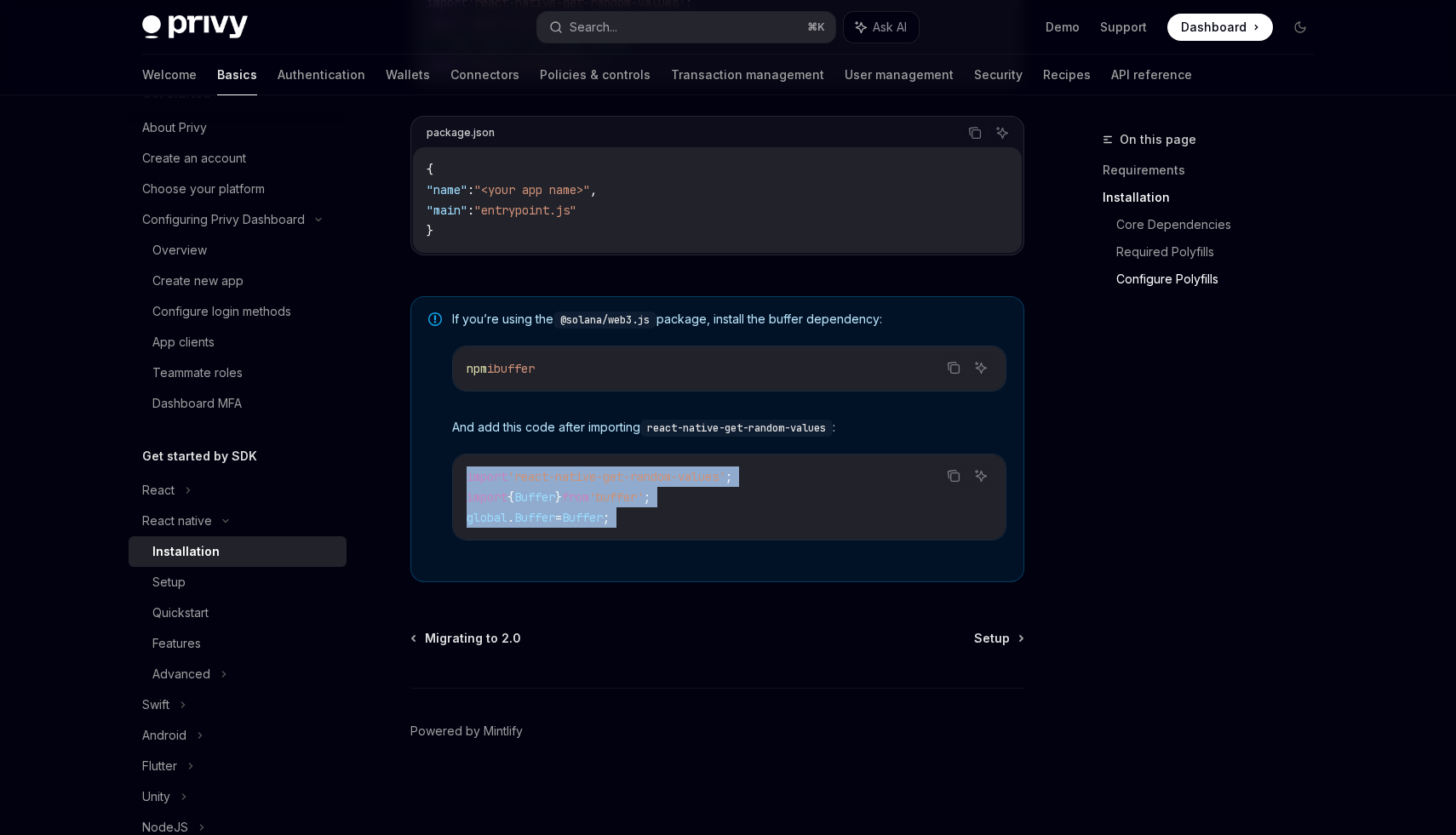
drag, startPoint x: 482, startPoint y: 478, endPoint x: 666, endPoint y: 518, distance: 188.3
click at [666, 518] on code "import 'react-native-get-random-values' ; import { Buffer } from 'buffer' ; glo…" at bounding box center [730, 497] width 526 height 61
copy div "import 'react-native-get-random-values' ; import { Buffer } from 'buffer' ; glo…"
click at [1000, 634] on span "Setup" at bounding box center [993, 638] width 36 height 17
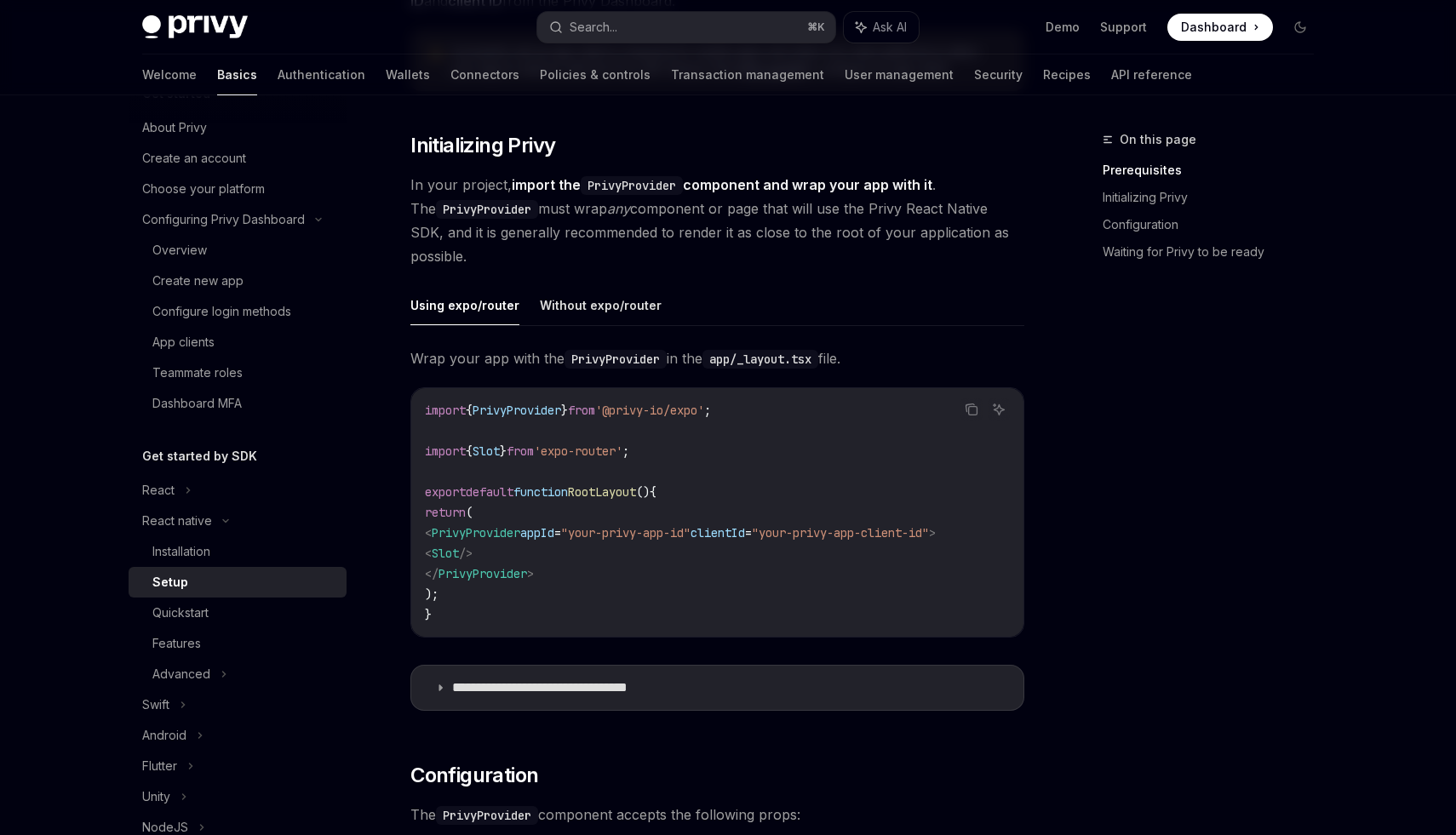
scroll to position [298, 0]
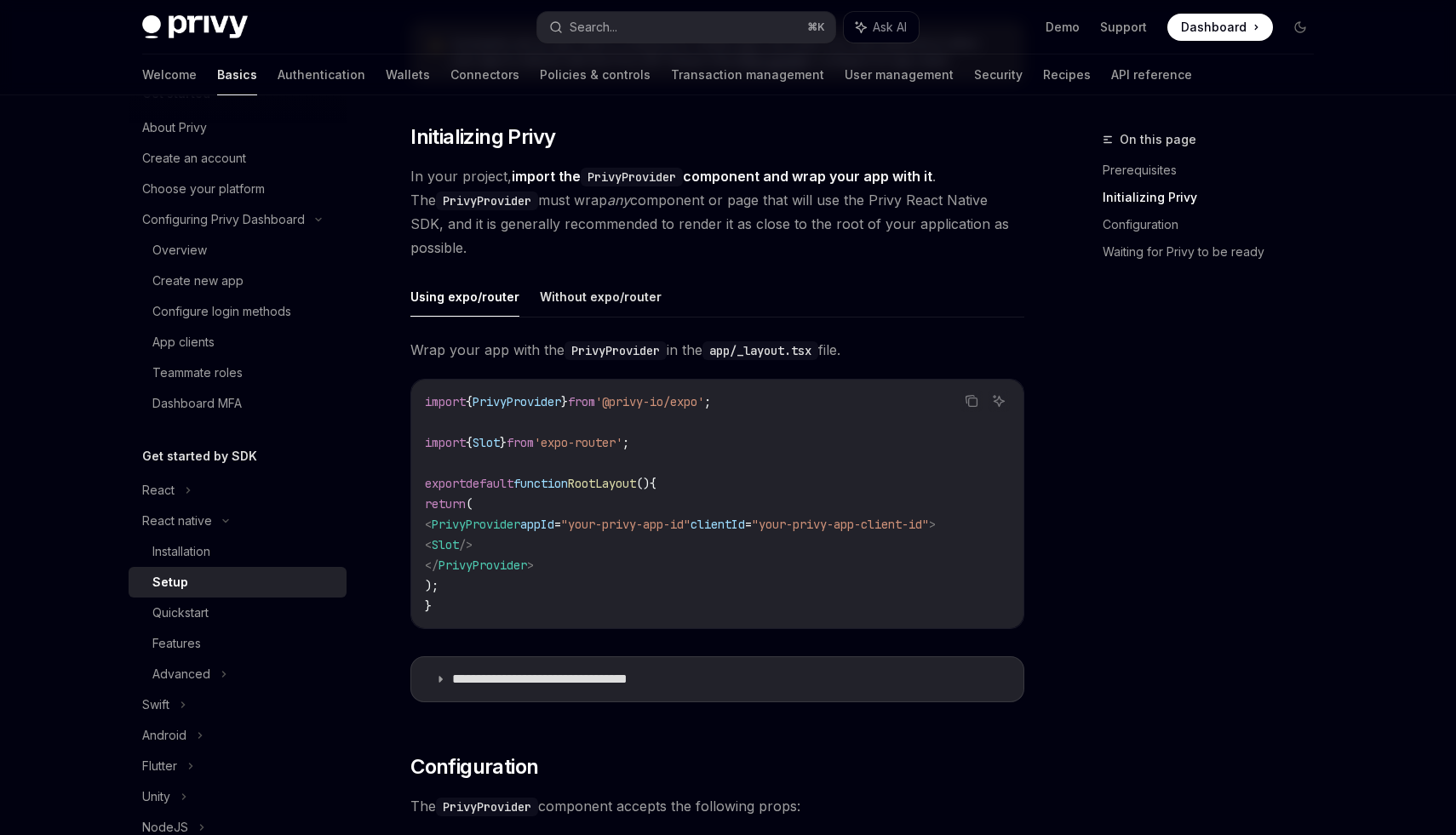
click at [477, 522] on span "PrivyProvider" at bounding box center [477, 524] width 89 height 15
click at [463, 522] on span "PrivyProvider" at bounding box center [477, 524] width 89 height 15
drag, startPoint x: 450, startPoint y: 522, endPoint x: 1041, endPoint y: 538, distance: 591.2
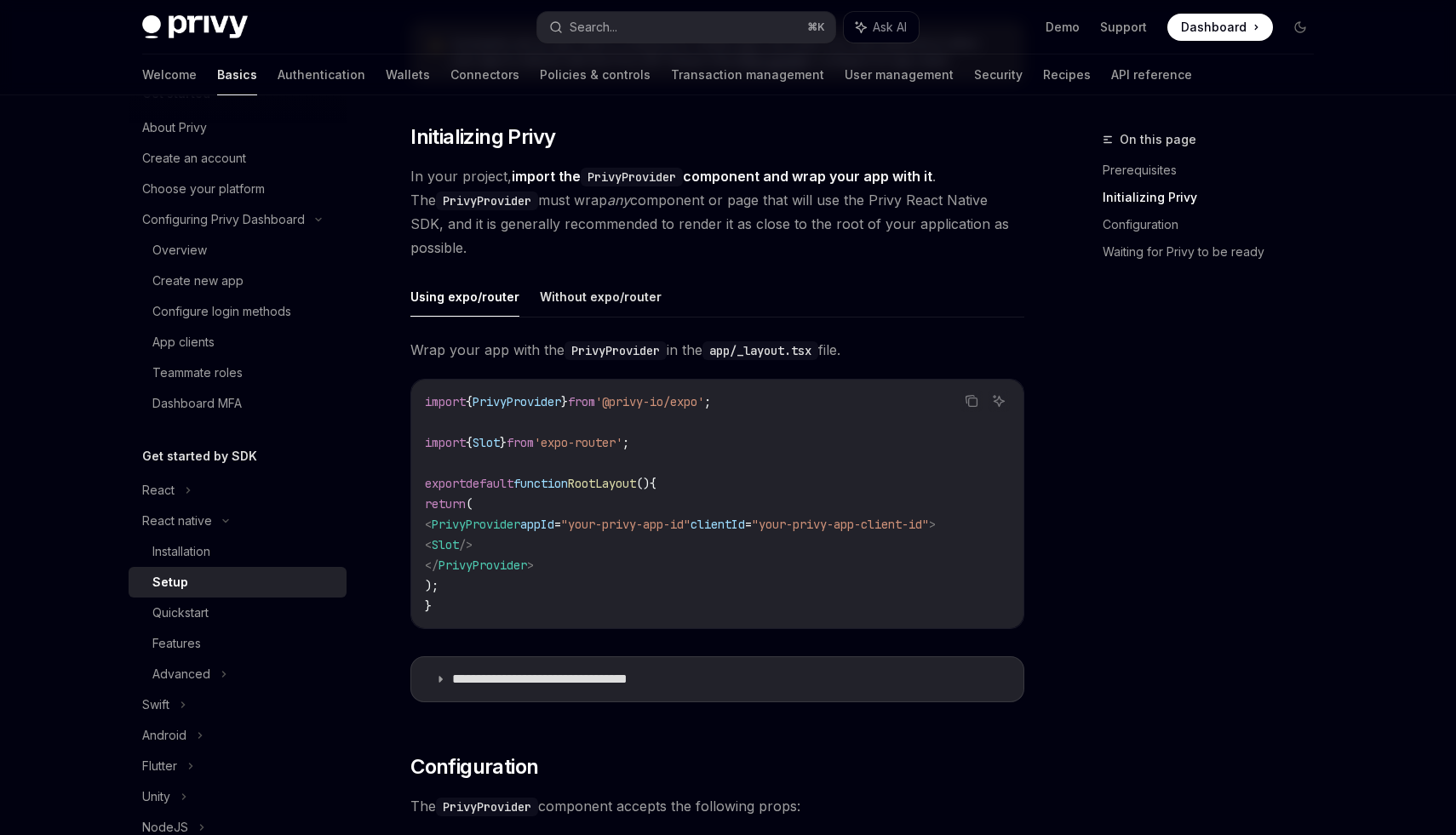
drag, startPoint x: 1009, startPoint y: 521, endPoint x: 451, endPoint y: 523, distance: 558.0
click at [451, 523] on code "import { PrivyProvider } from '@privy-io/expo' ; import { Slot } from 'expo-rou…" at bounding box center [717, 504] width 585 height 225
copy span "< PrivyProvider appId = "your-privy-app-id" clientId = "your-privy-app-client-i…"
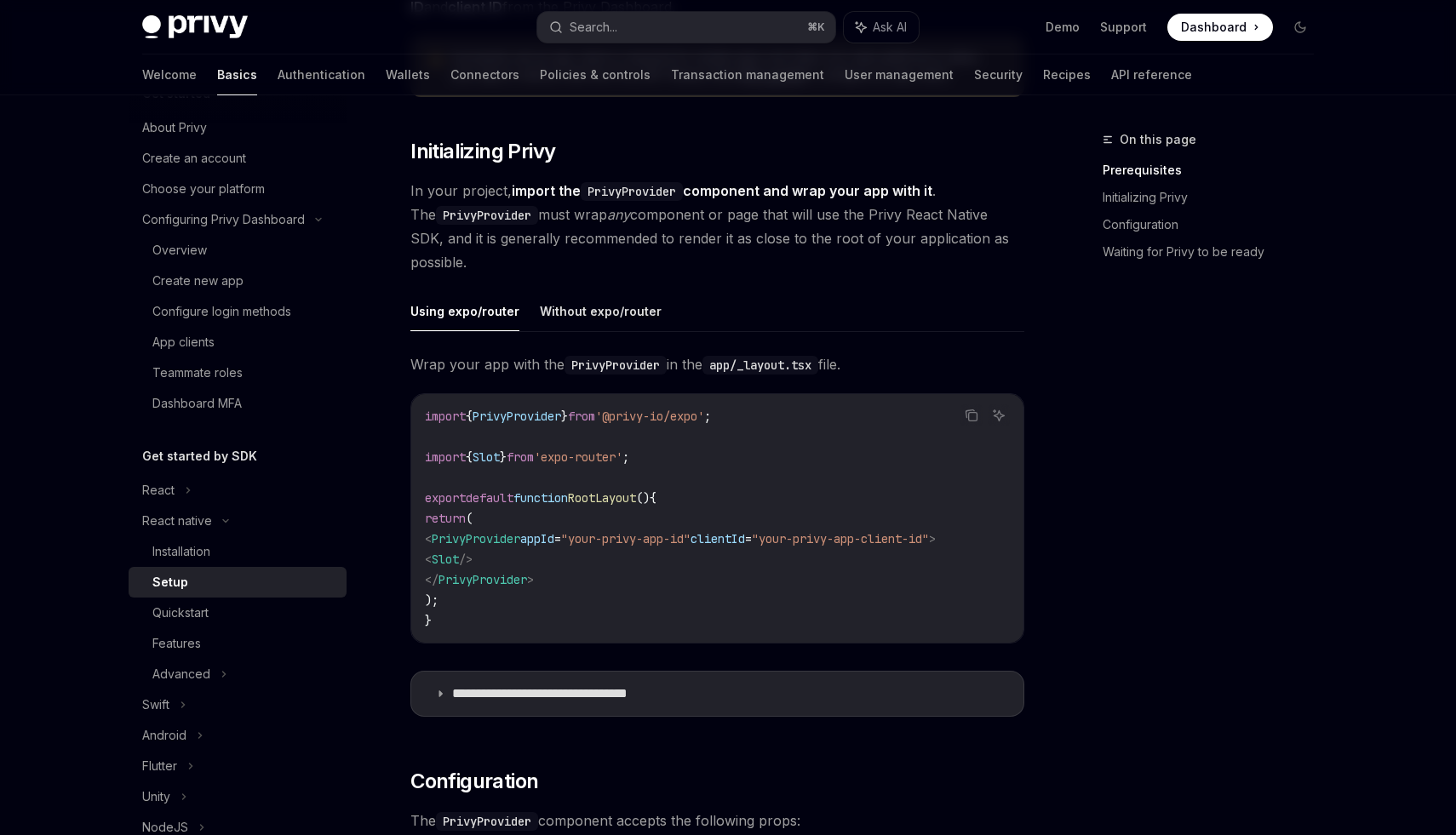
scroll to position [276, 0]
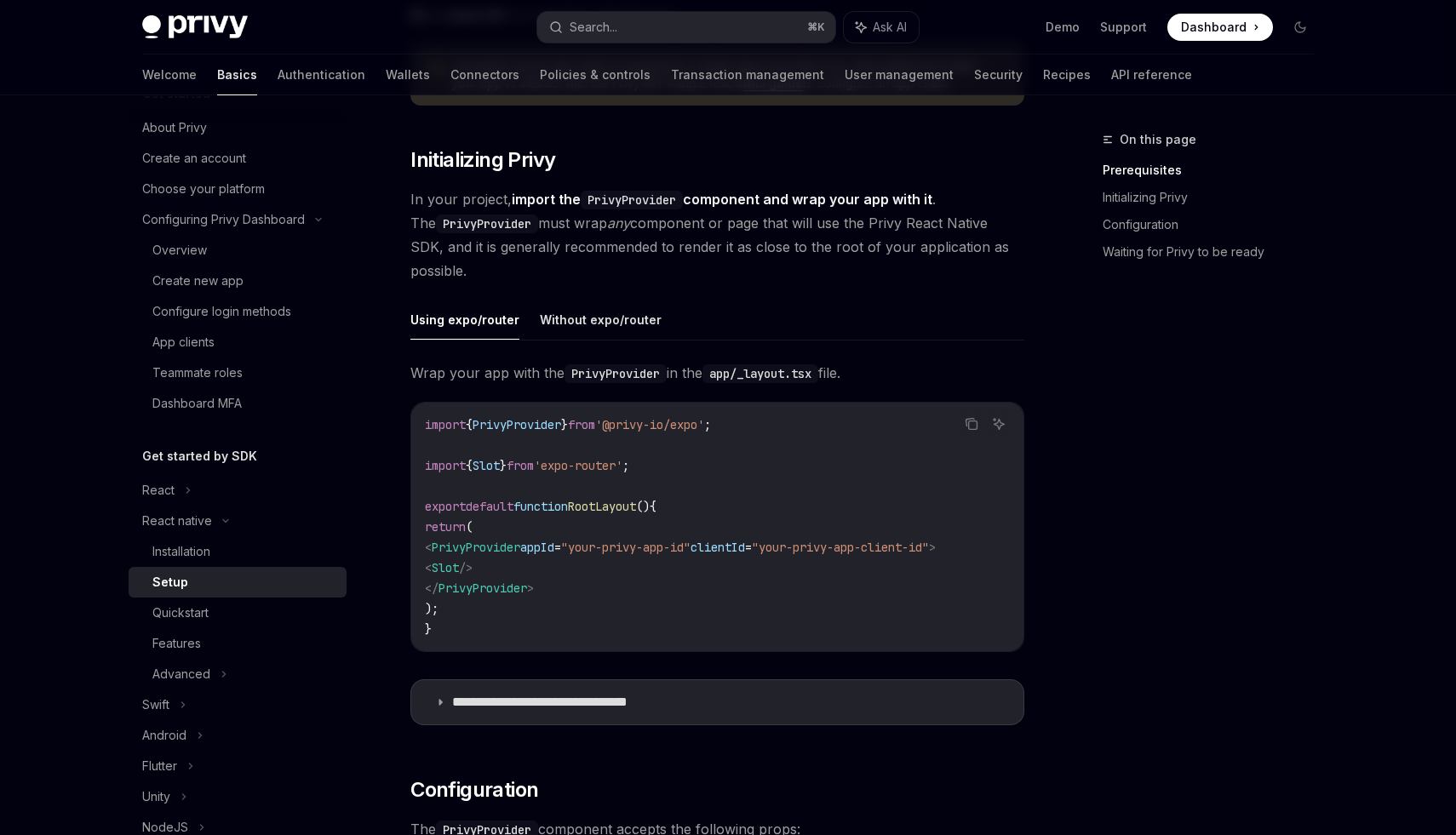
click at [645, 427] on span "'@privy-io/expo'" at bounding box center [650, 425] width 109 height 15
drag, startPoint x: 645, startPoint y: 427, endPoint x: 687, endPoint y: 426, distance: 42.0
click at [687, 426] on span "'@privy-io/expo'" at bounding box center [650, 425] width 109 height 15
copy span "privy-io"
click at [525, 421] on span "PrivyProvider" at bounding box center [517, 425] width 89 height 15
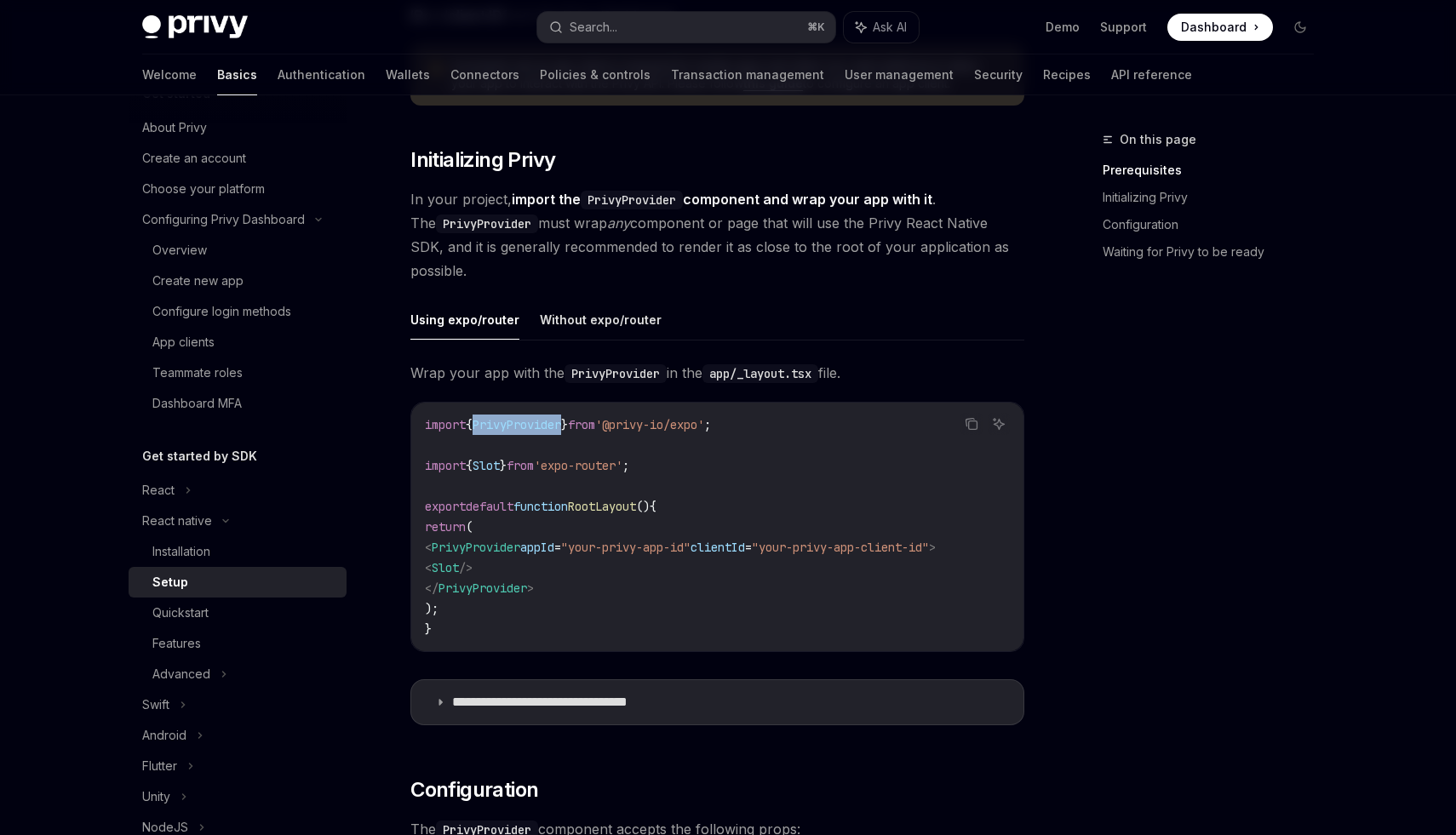
click at [525, 421] on span "PrivyProvider" at bounding box center [517, 425] width 89 height 15
copy code "import { PrivyProvider } from '@privy-io/expo' ;"
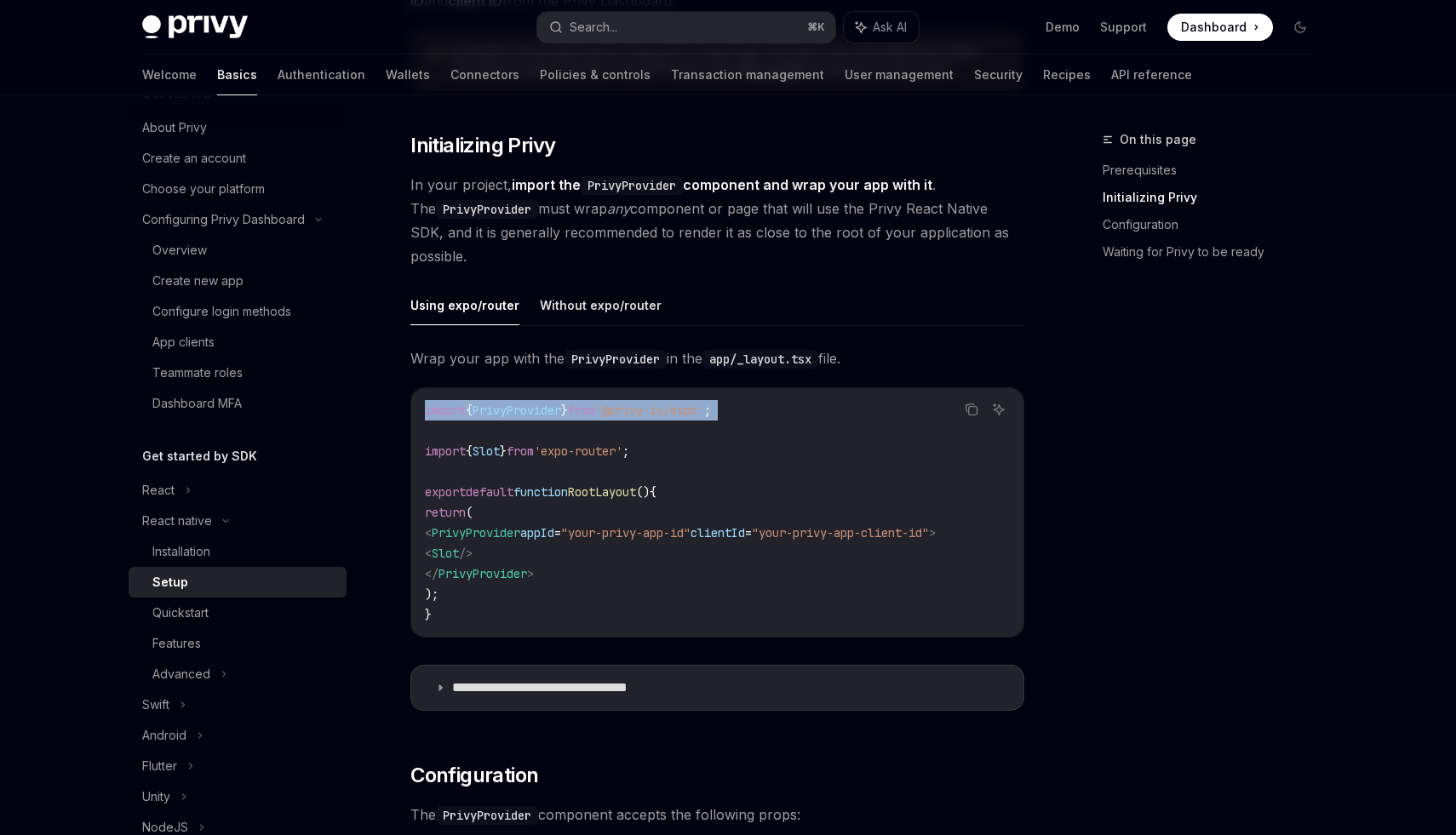
scroll to position [293, 0]
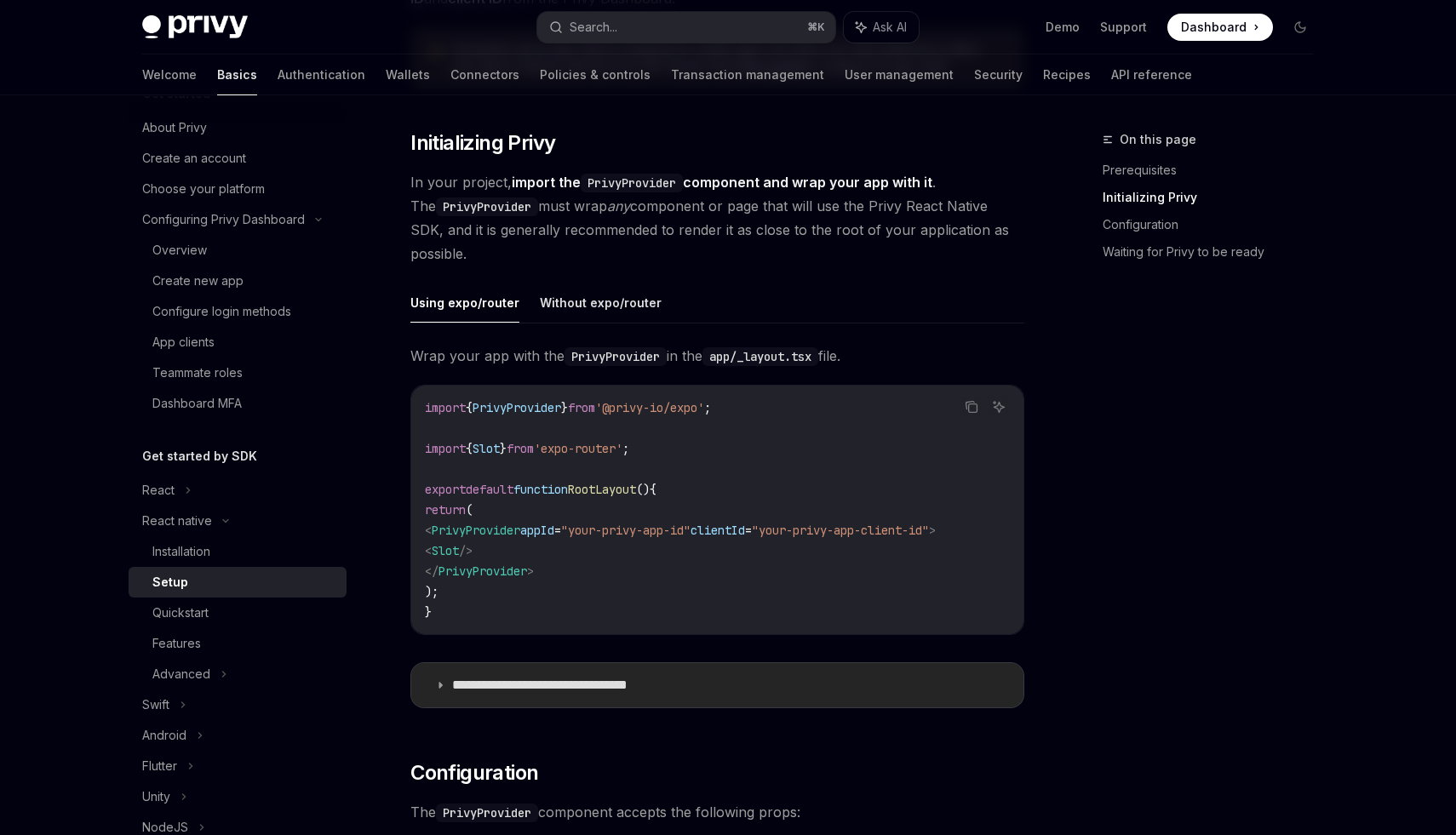
click at [534, 686] on p "**********" at bounding box center [567, 685] width 230 height 17
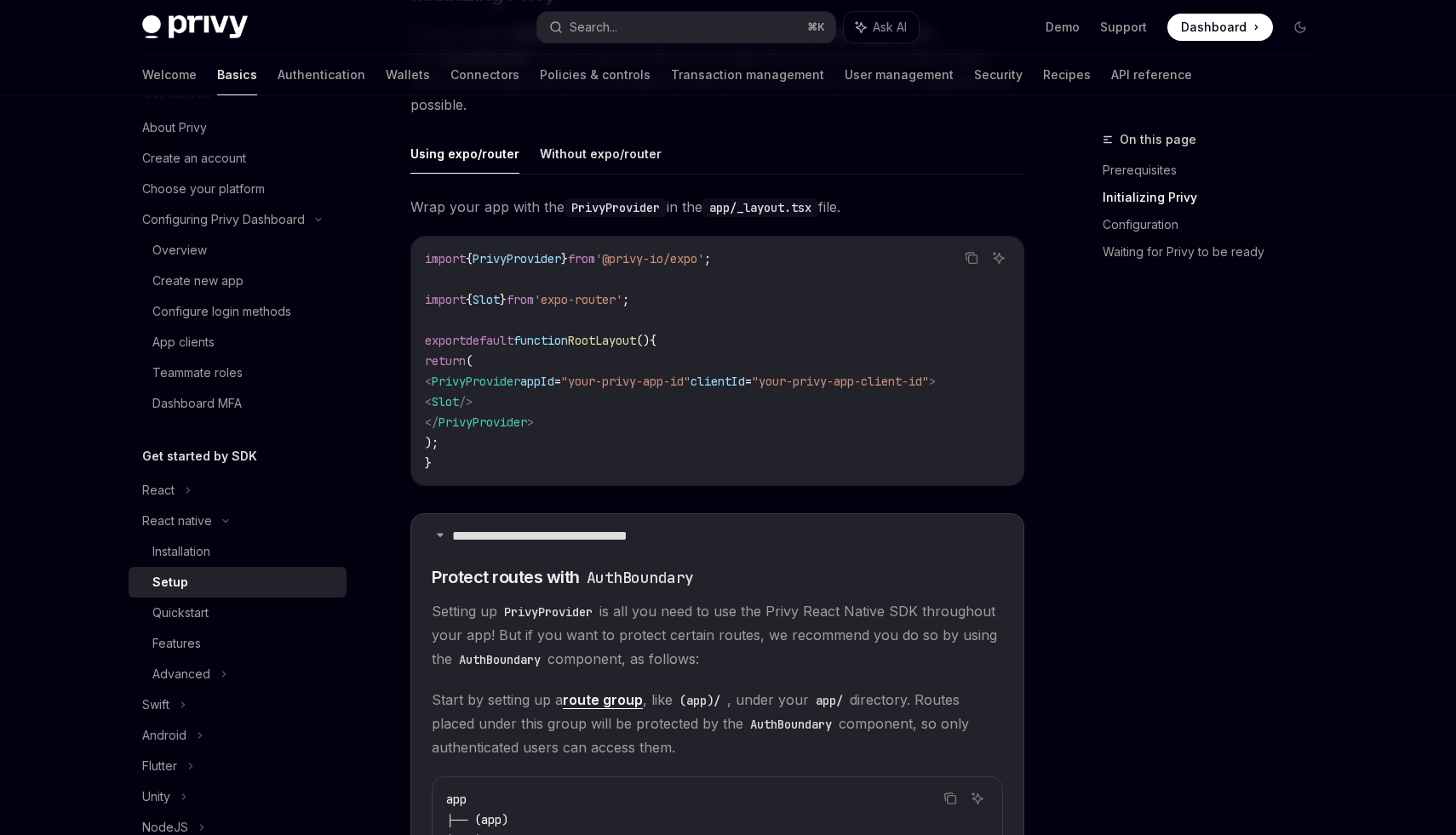
scroll to position [447, 0]
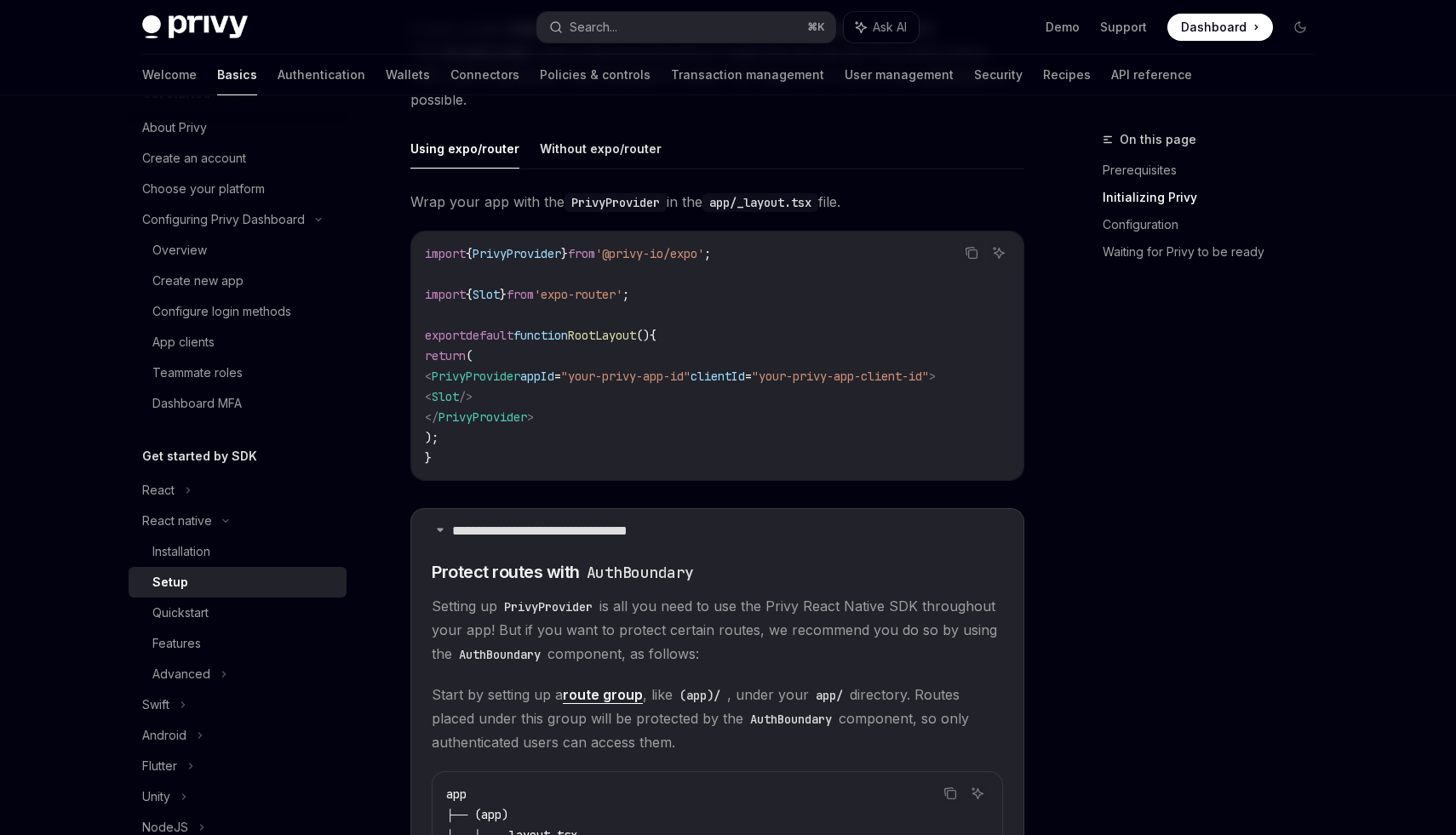
click at [450, 292] on span "import" at bounding box center [445, 295] width 40 height 15
drag, startPoint x: 450, startPoint y: 292, endPoint x: 751, endPoint y: 292, distance: 301.0
click at [751, 292] on code "import { PrivyProvider } from '@privy-io/expo' ; import { Slot } from 'expo-rou…" at bounding box center [717, 356] width 585 height 225
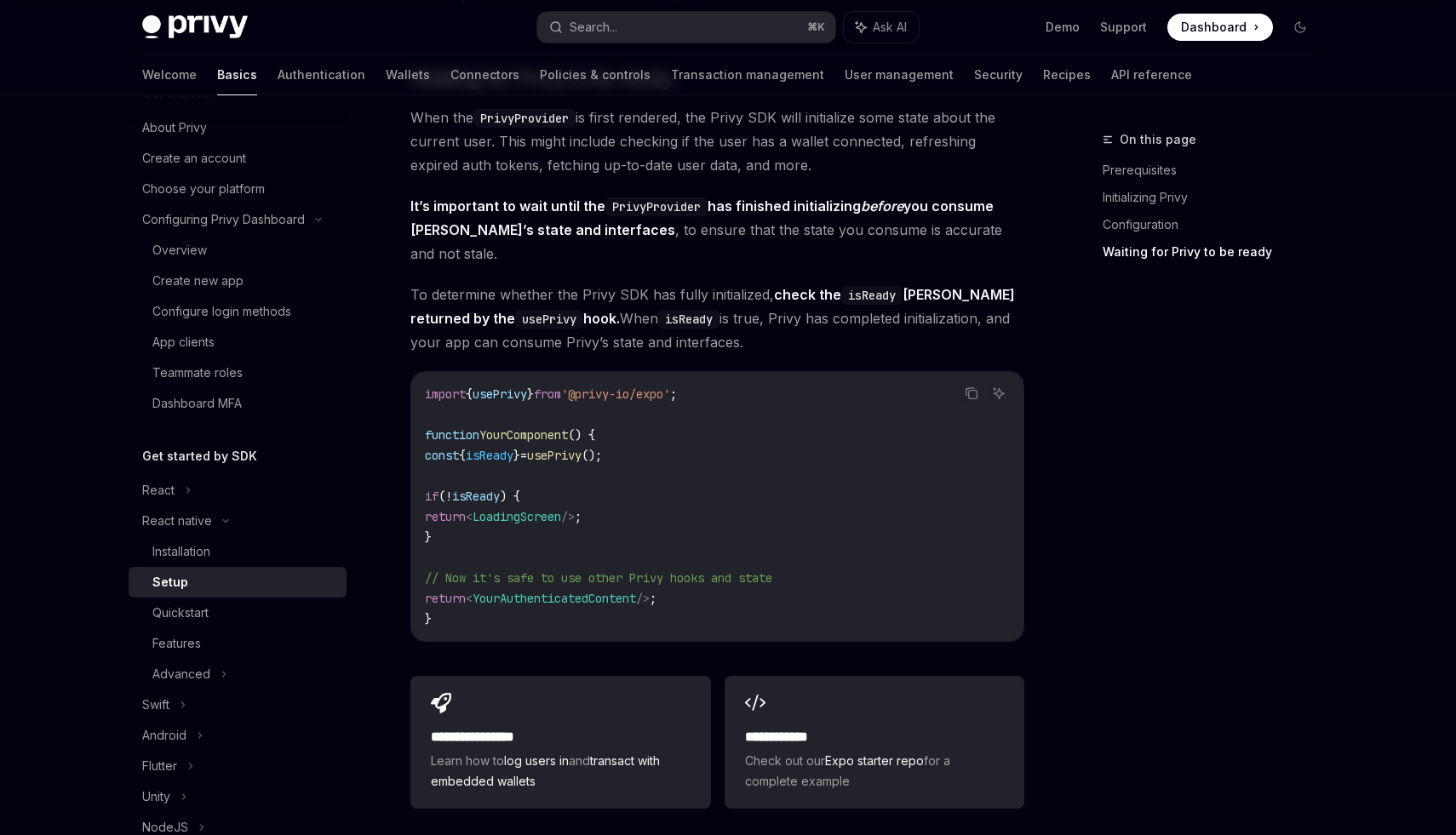
scroll to position [2320, 0]
click at [448, 447] on span "const" at bounding box center [442, 455] width 34 height 15
drag, startPoint x: 448, startPoint y: 440, endPoint x: 636, endPoint y: 440, distance: 188.0
click at [602, 447] on span "const { isReady } = usePrivy ();" at bounding box center [513, 455] width 177 height 15
copy span "const { isReady } = usePrivy ()"
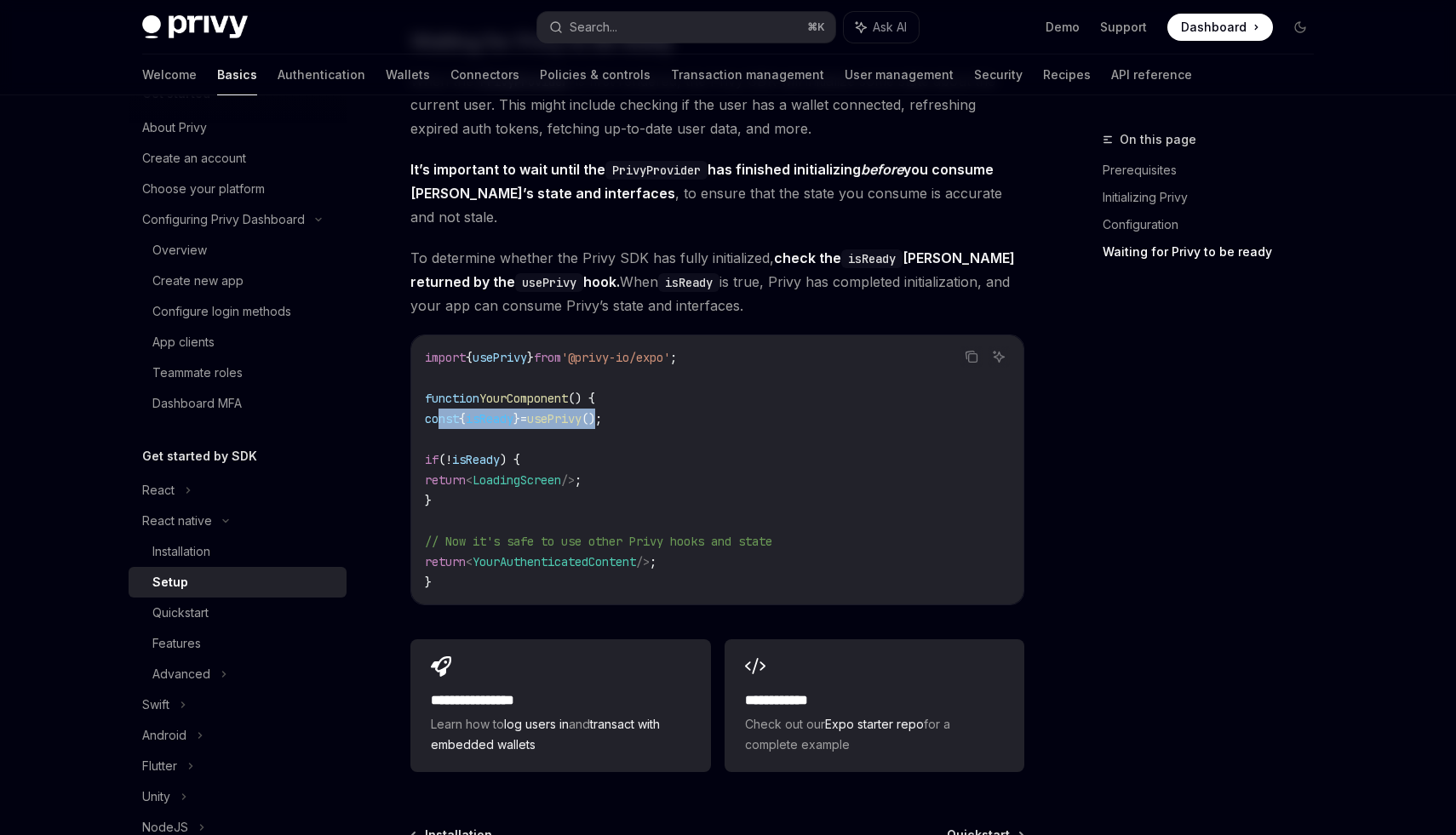
scroll to position [2535, 0]
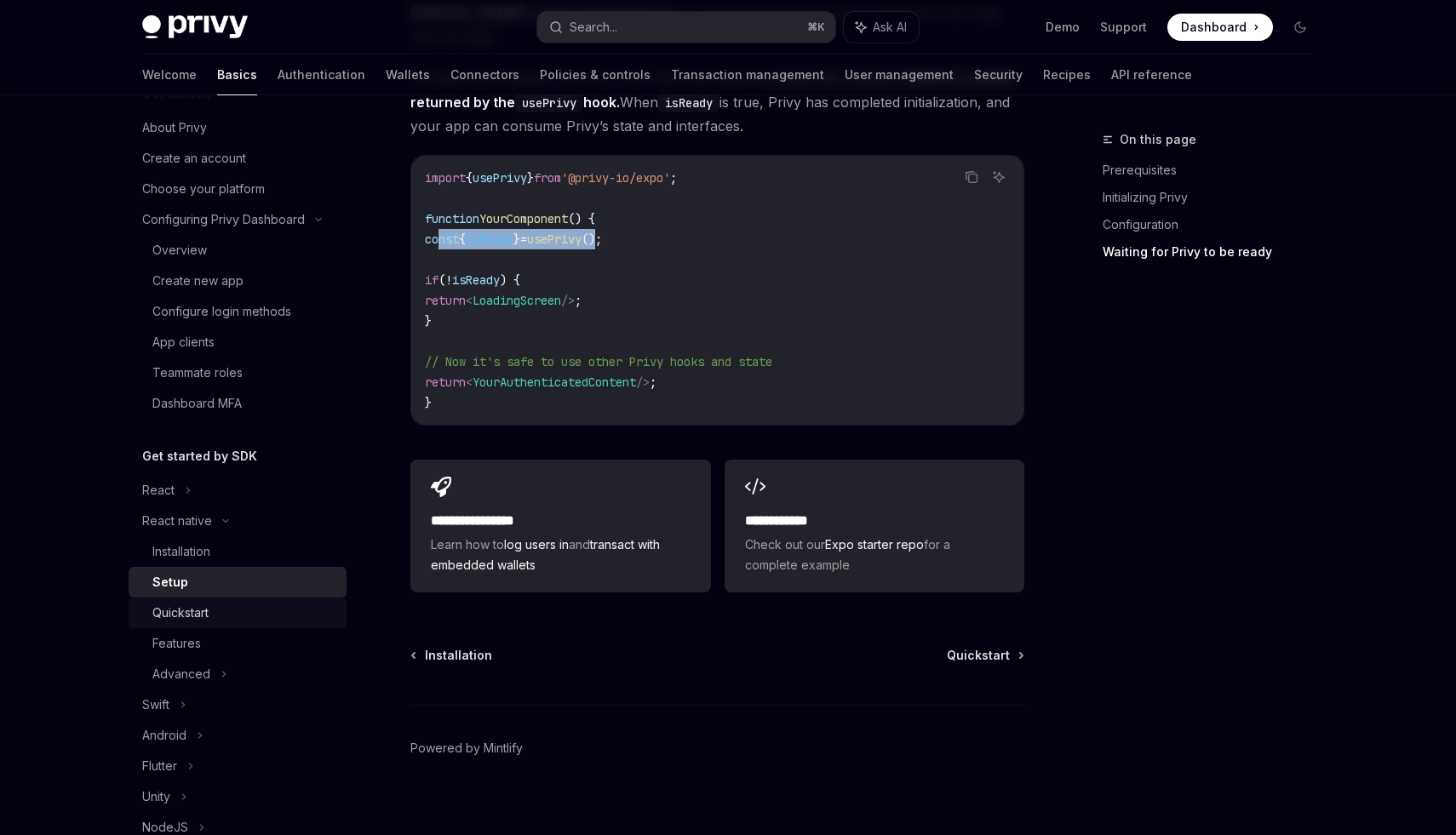
click at [266, 623] on link "Quickstart" at bounding box center [238, 613] width 218 height 31
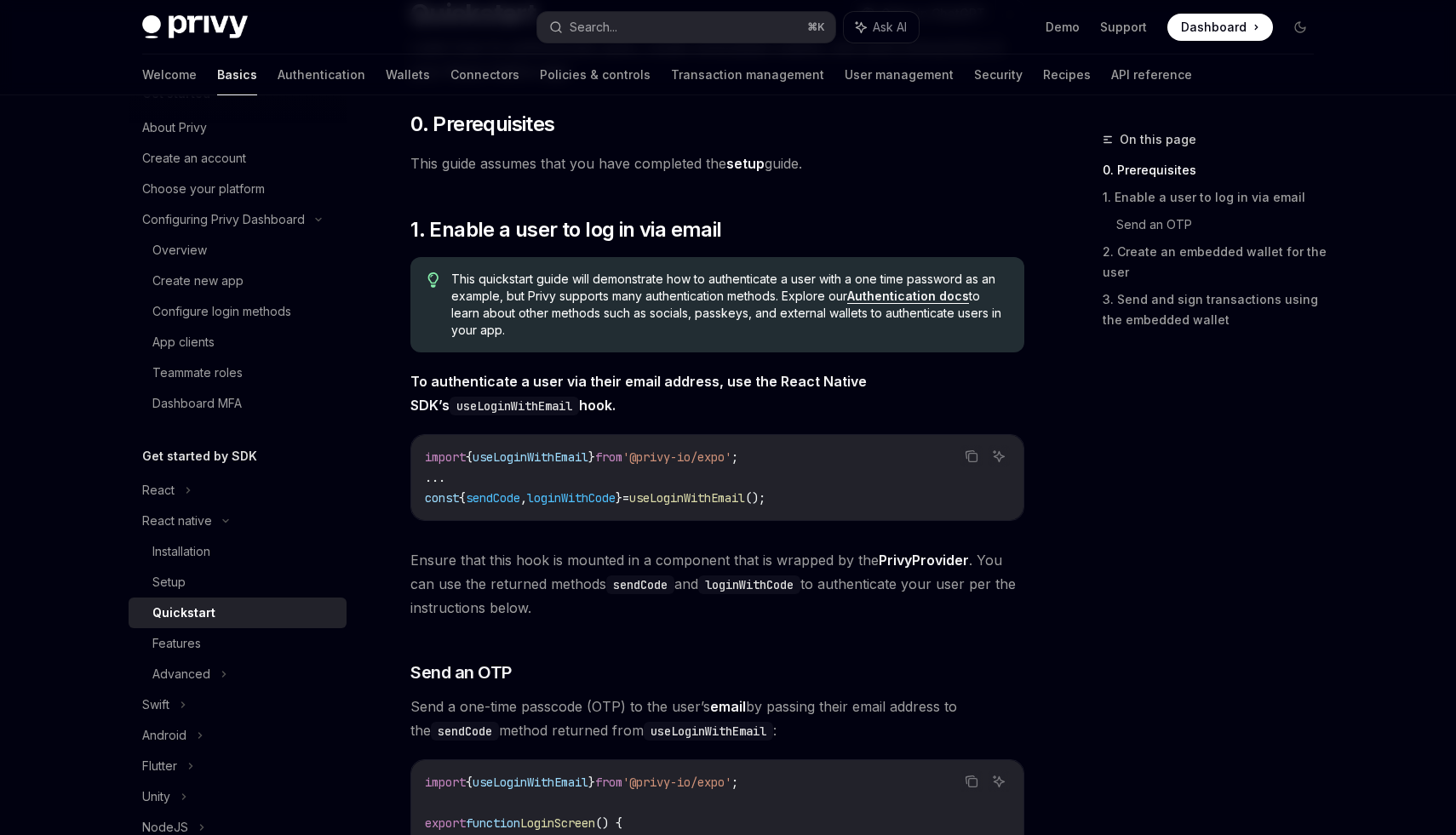
scroll to position [162, 0]
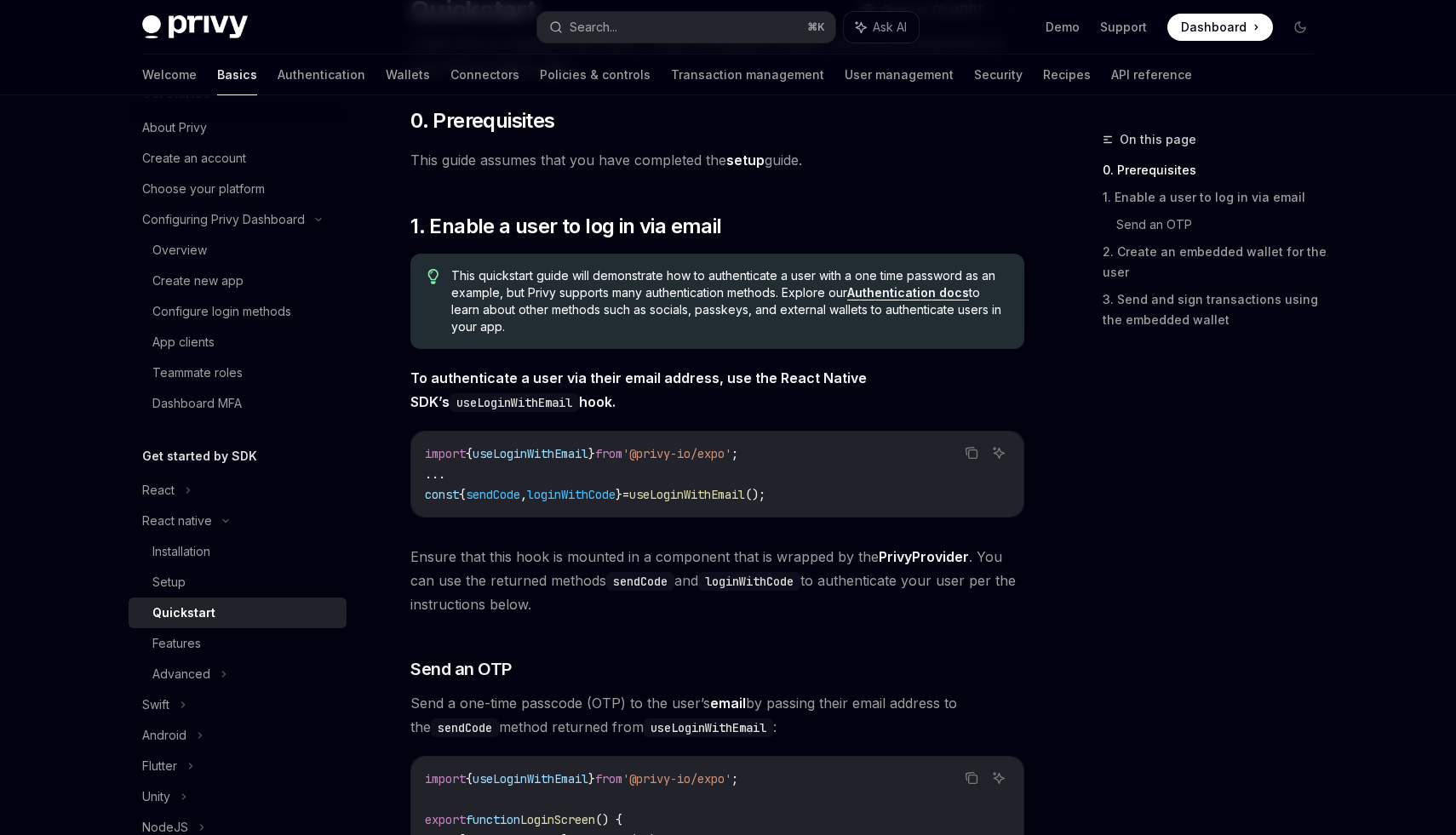
click at [466, 490] on span "{" at bounding box center [461, 494] width 7 height 15
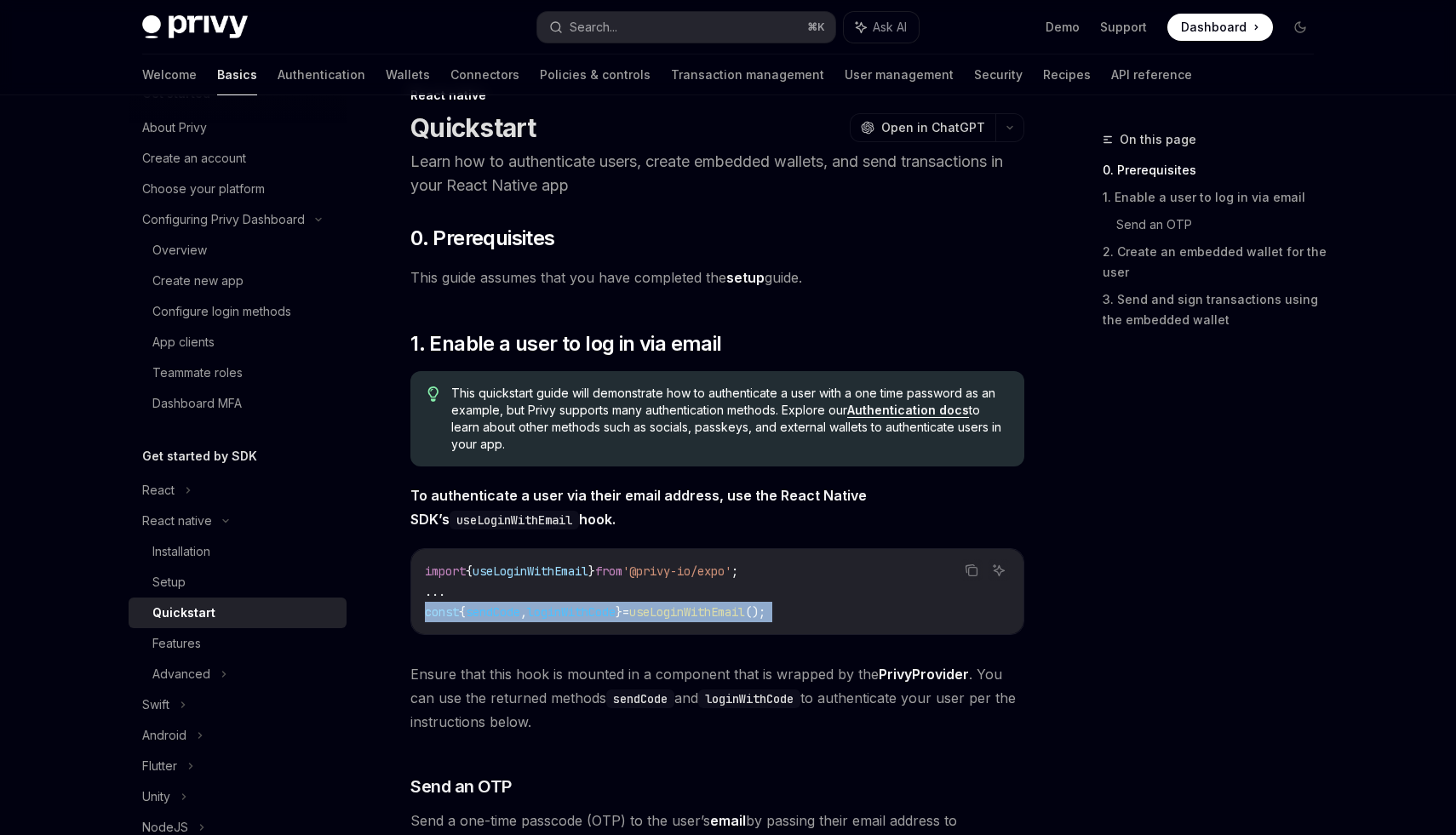
scroll to position [55, 0]
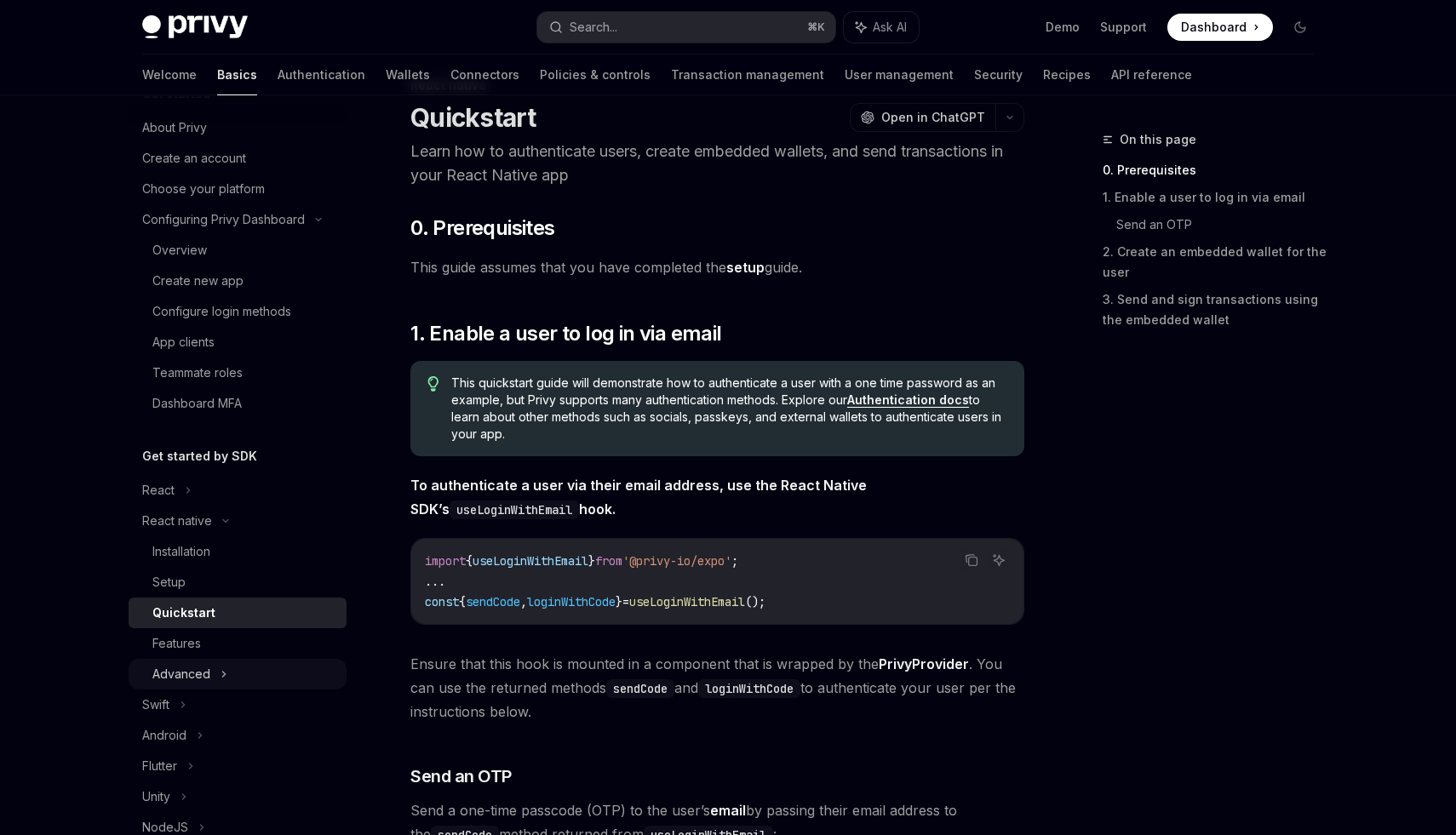
click at [251, 675] on div "Advanced" at bounding box center [238, 674] width 218 height 31
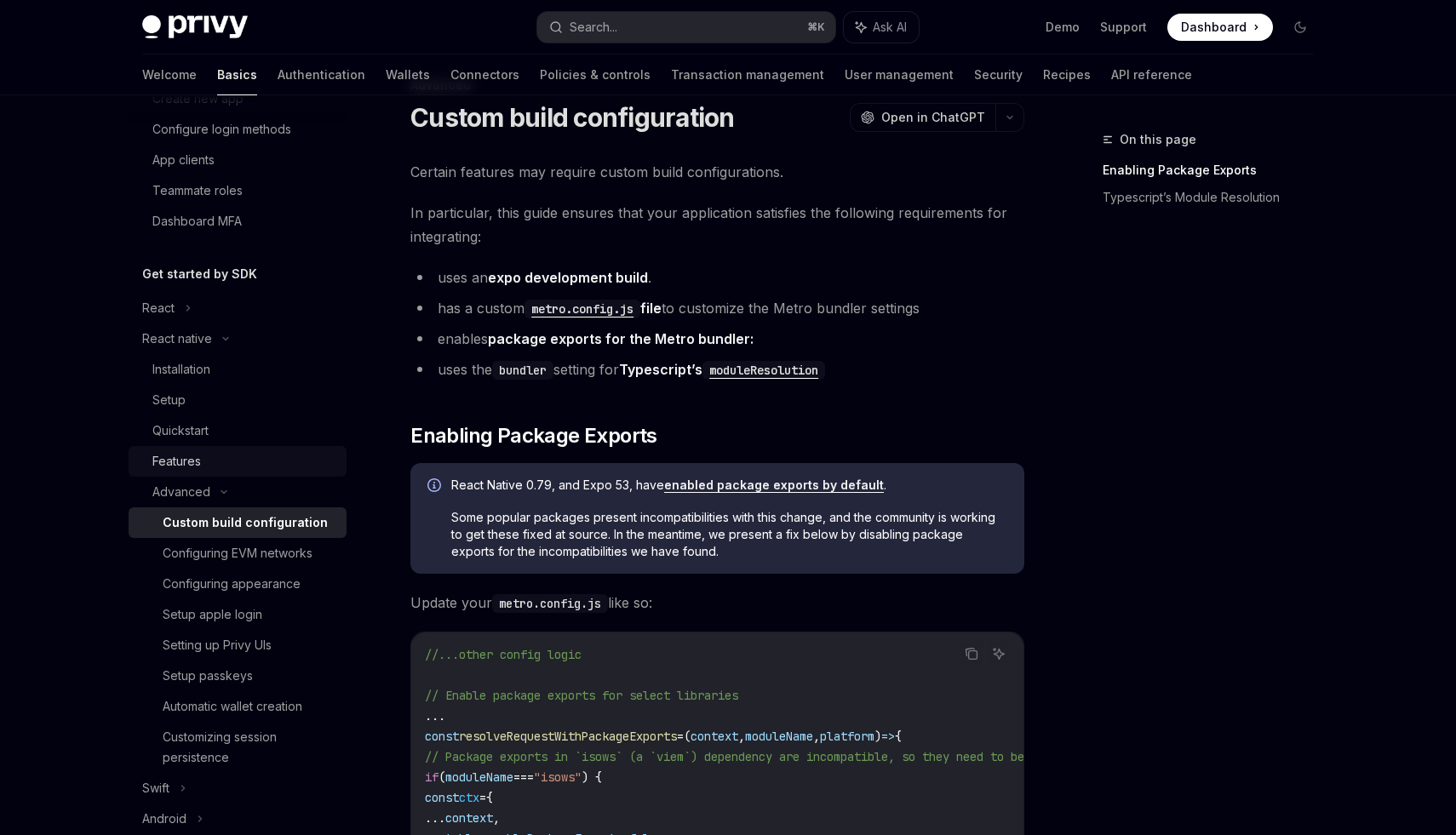
scroll to position [230, 0]
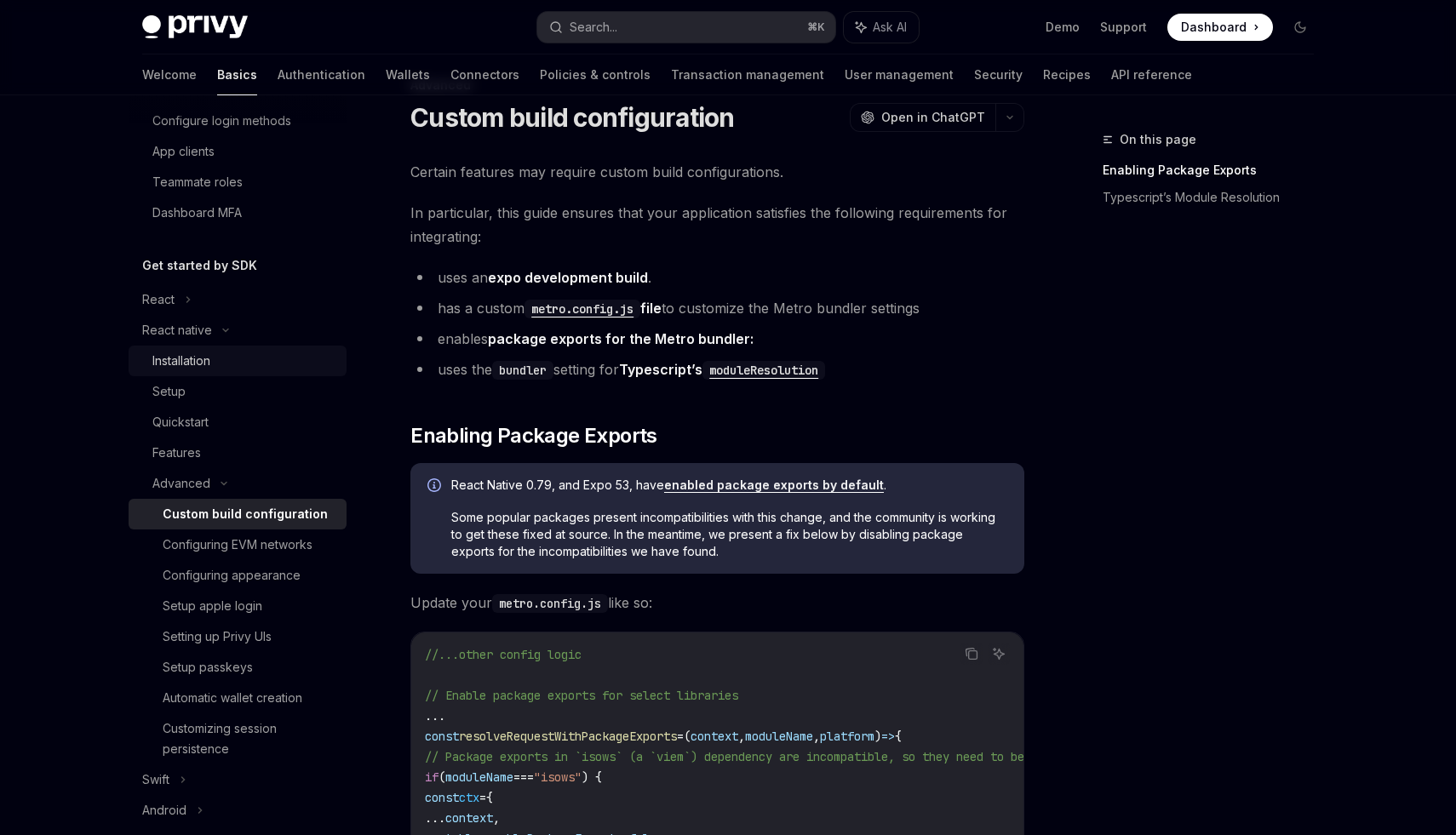
click at [186, 351] on div "Installation" at bounding box center [181, 361] width 57 height 21
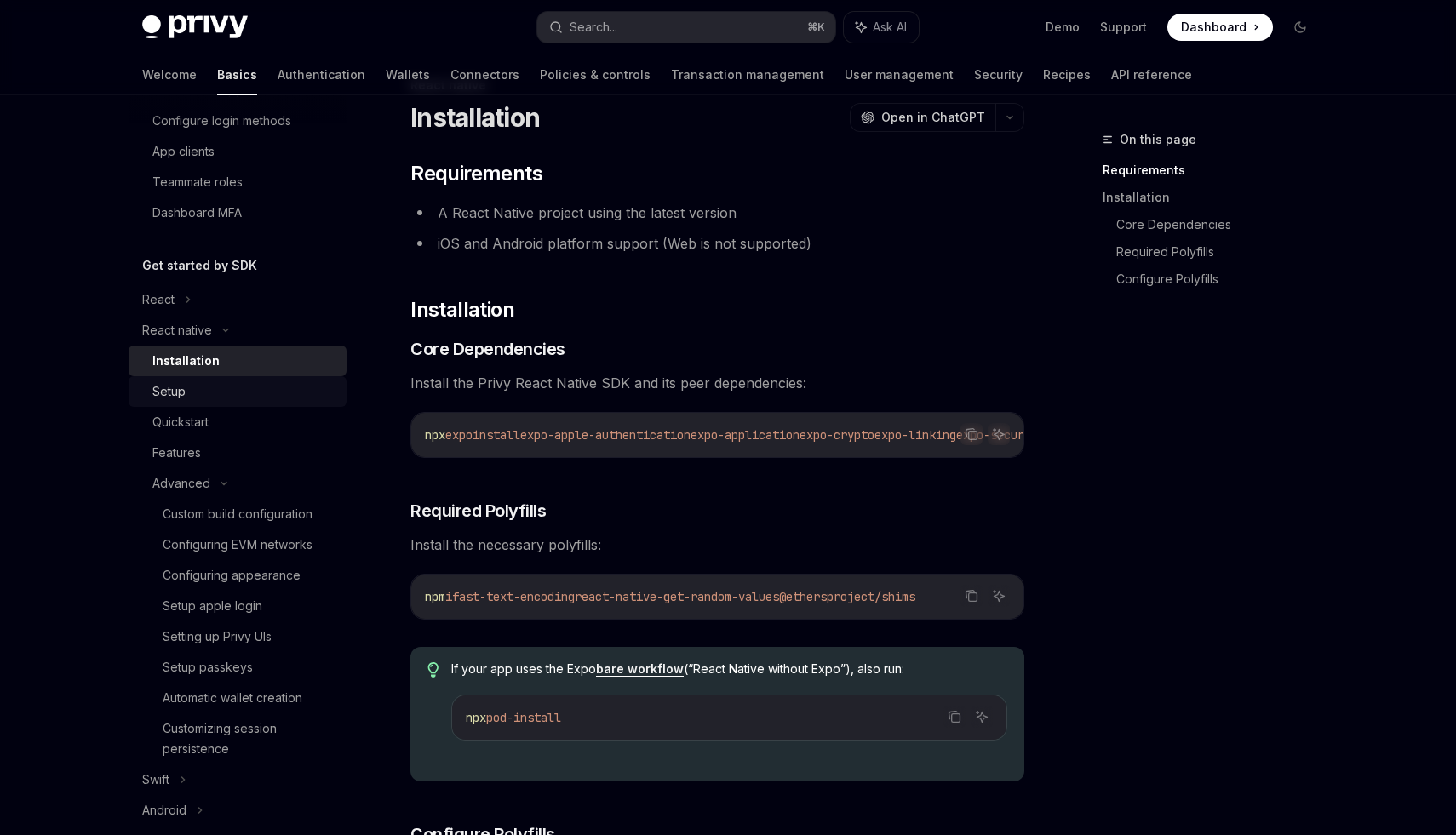
click at [184, 388] on div "Setup" at bounding box center [169, 392] width 33 height 21
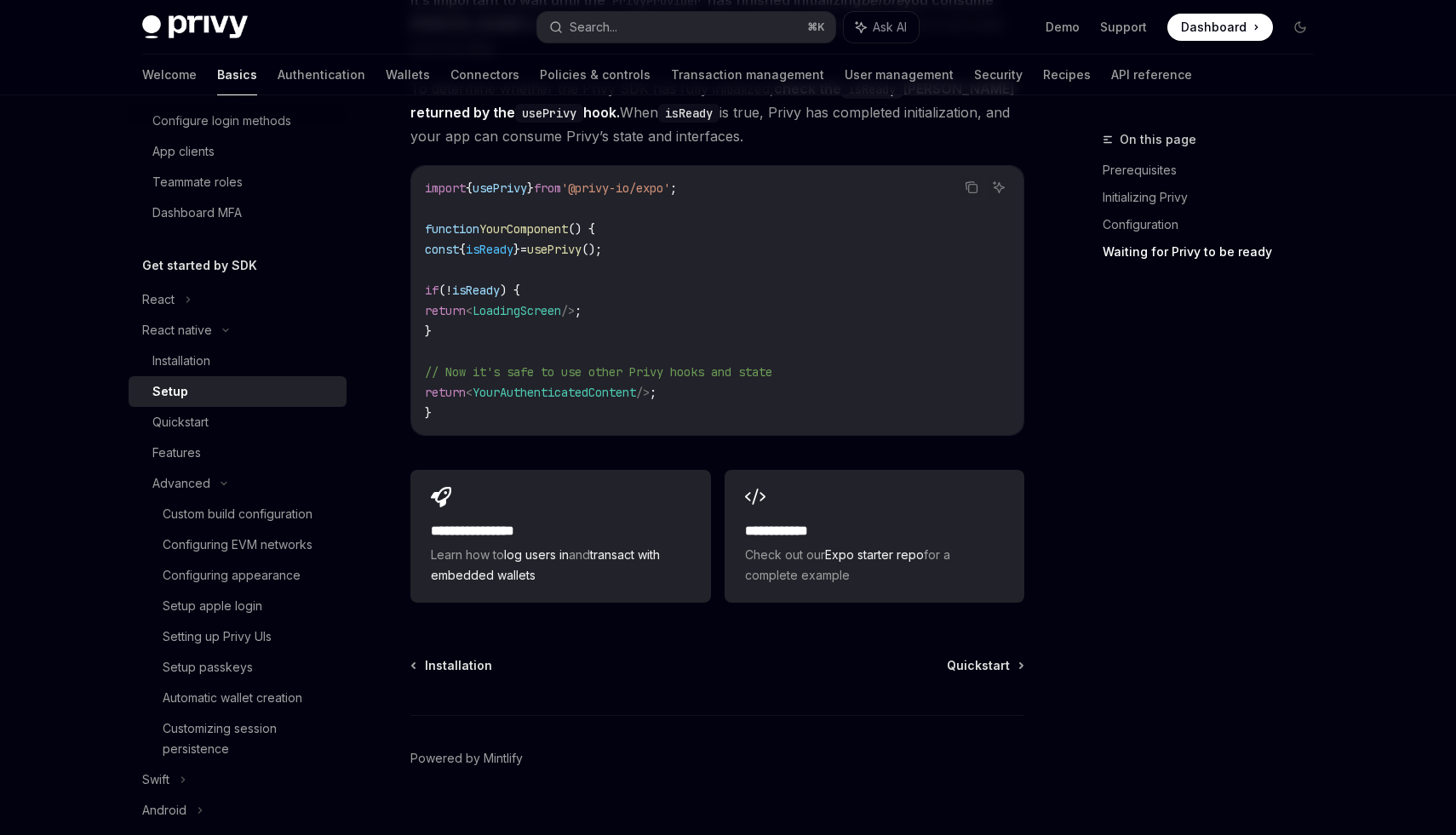
scroll to position [1485, 0]
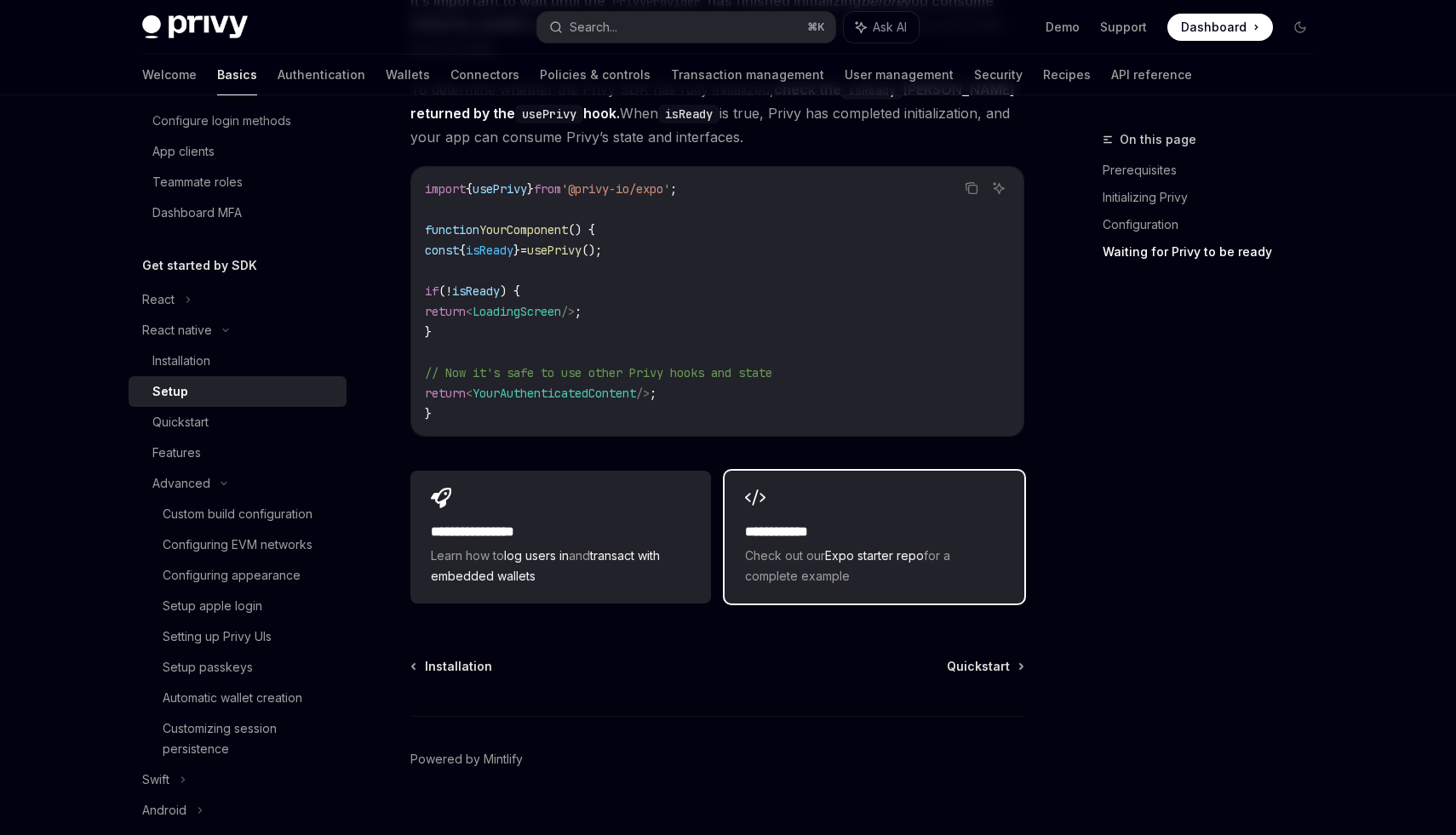
click at [779, 486] on div "**********" at bounding box center [875, 537] width 299 height 133
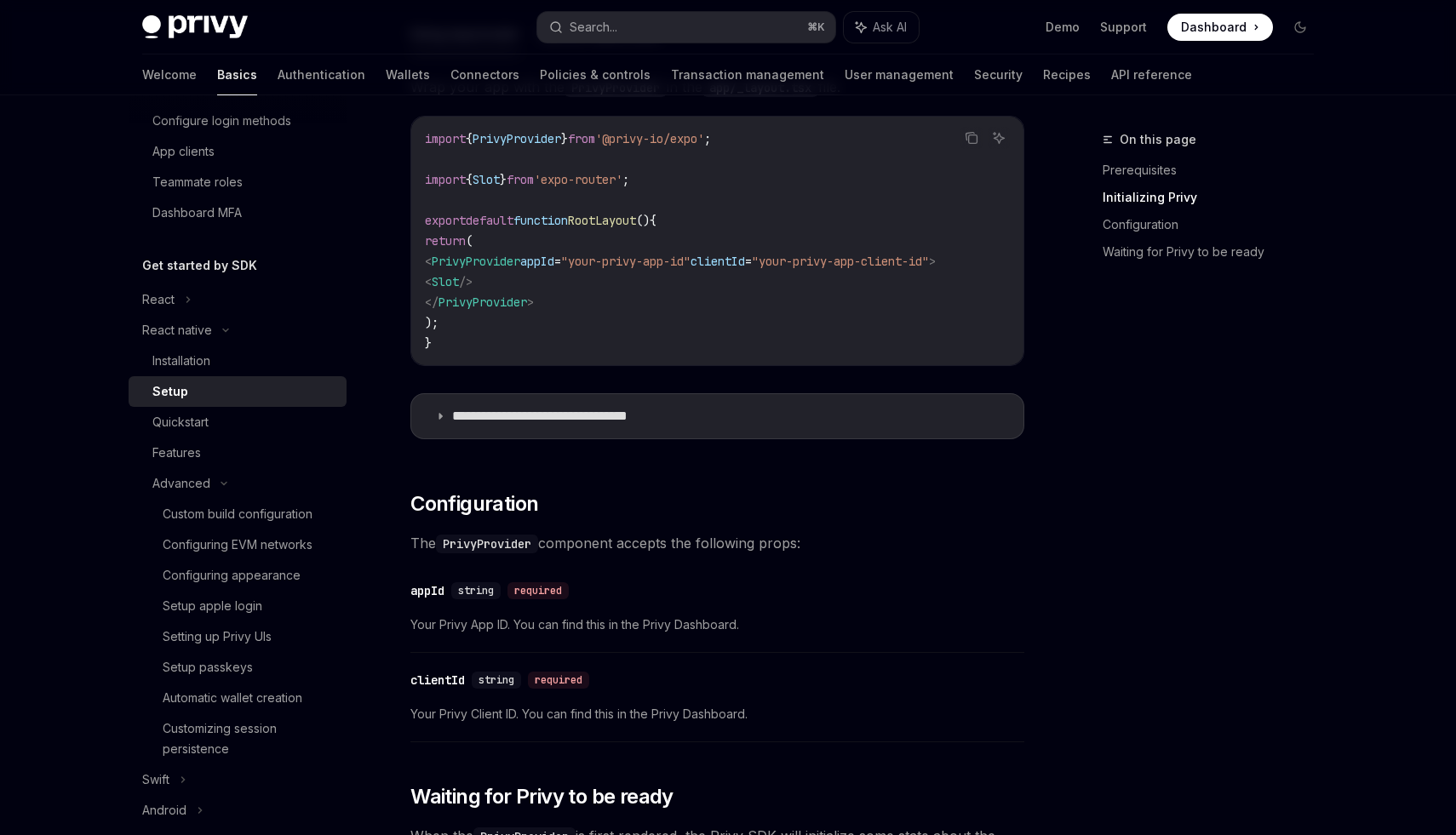
scroll to position [557, 0]
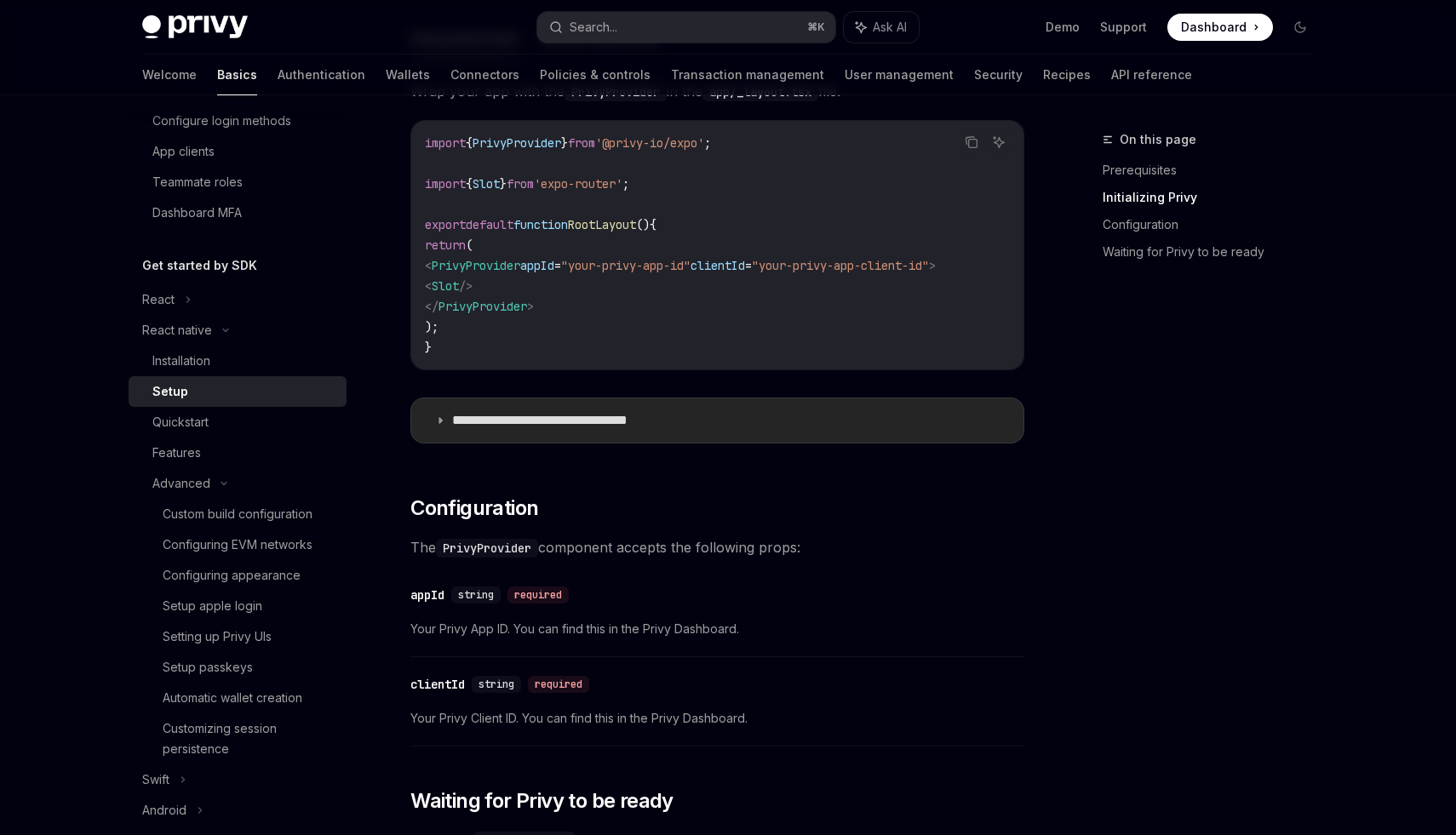
click at [508, 442] on summary "**********" at bounding box center [718, 420] width 612 height 44
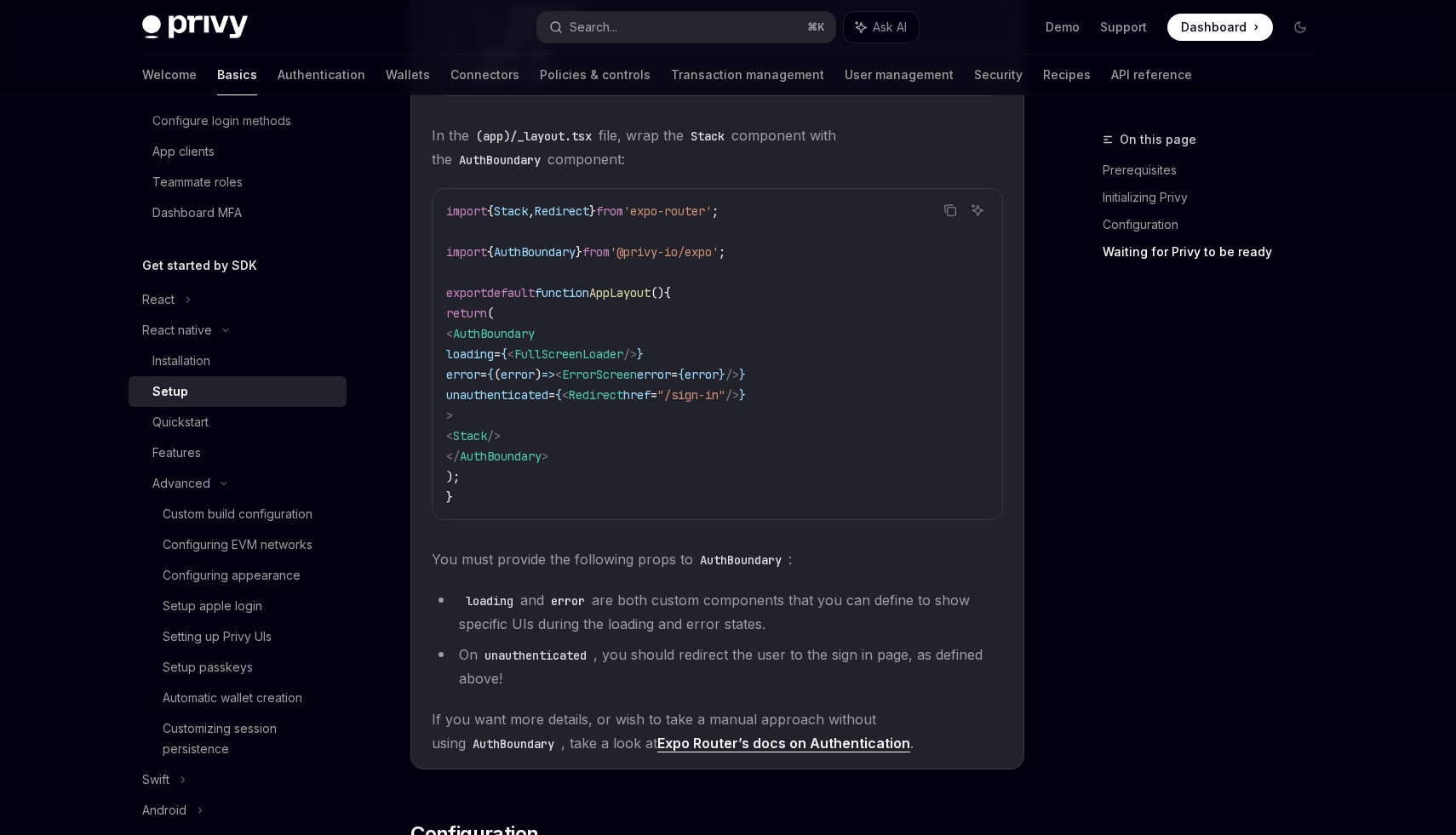
scroll to position [1271, 0]
copy code "< AuthBoundary loading = { < FullScreenLoader /> } error = { ( error ) => < Err…"
drag, startPoint x: 477, startPoint y: 336, endPoint x: 510, endPoint y: 422, distance: 92.1
click at [511, 423] on code "import { Stack , Redirect } from 'expo-router' ; import { AuthBoundary } from '…" at bounding box center [718, 354] width 542 height 307
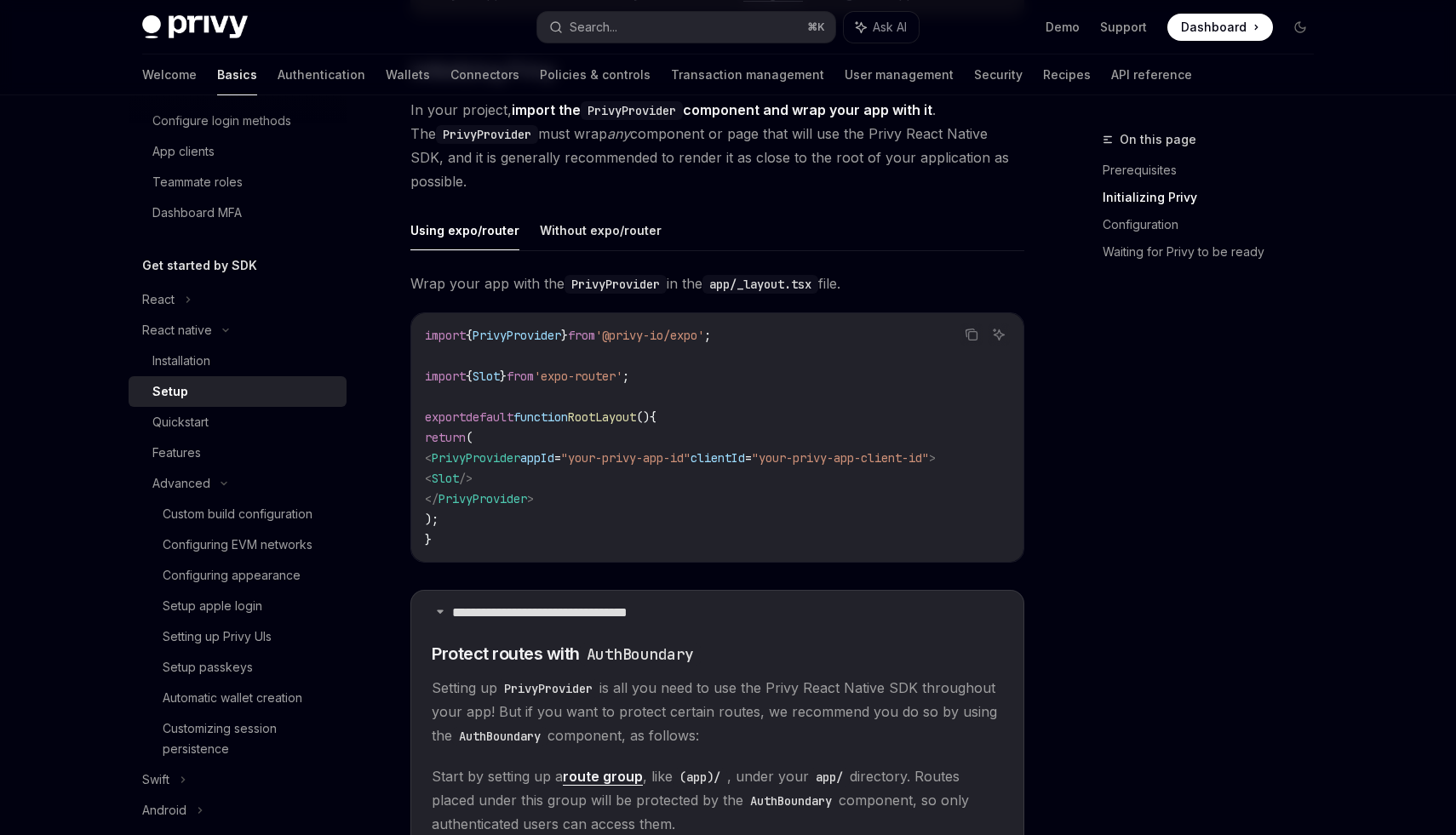
scroll to position [364, 0]
click at [246, 363] on div "Installation" at bounding box center [244, 361] width 184 height 21
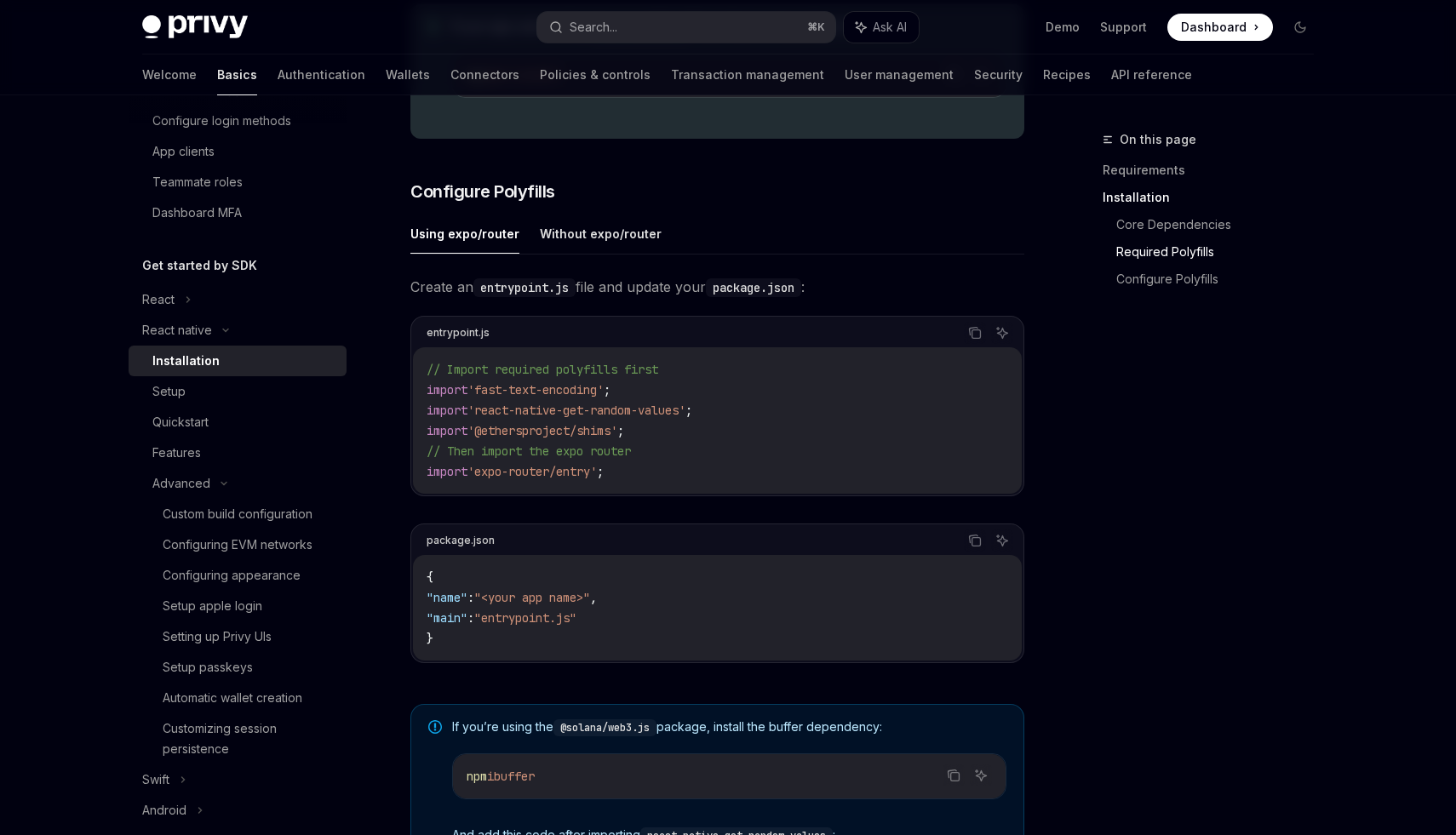
scroll to position [702, 0]
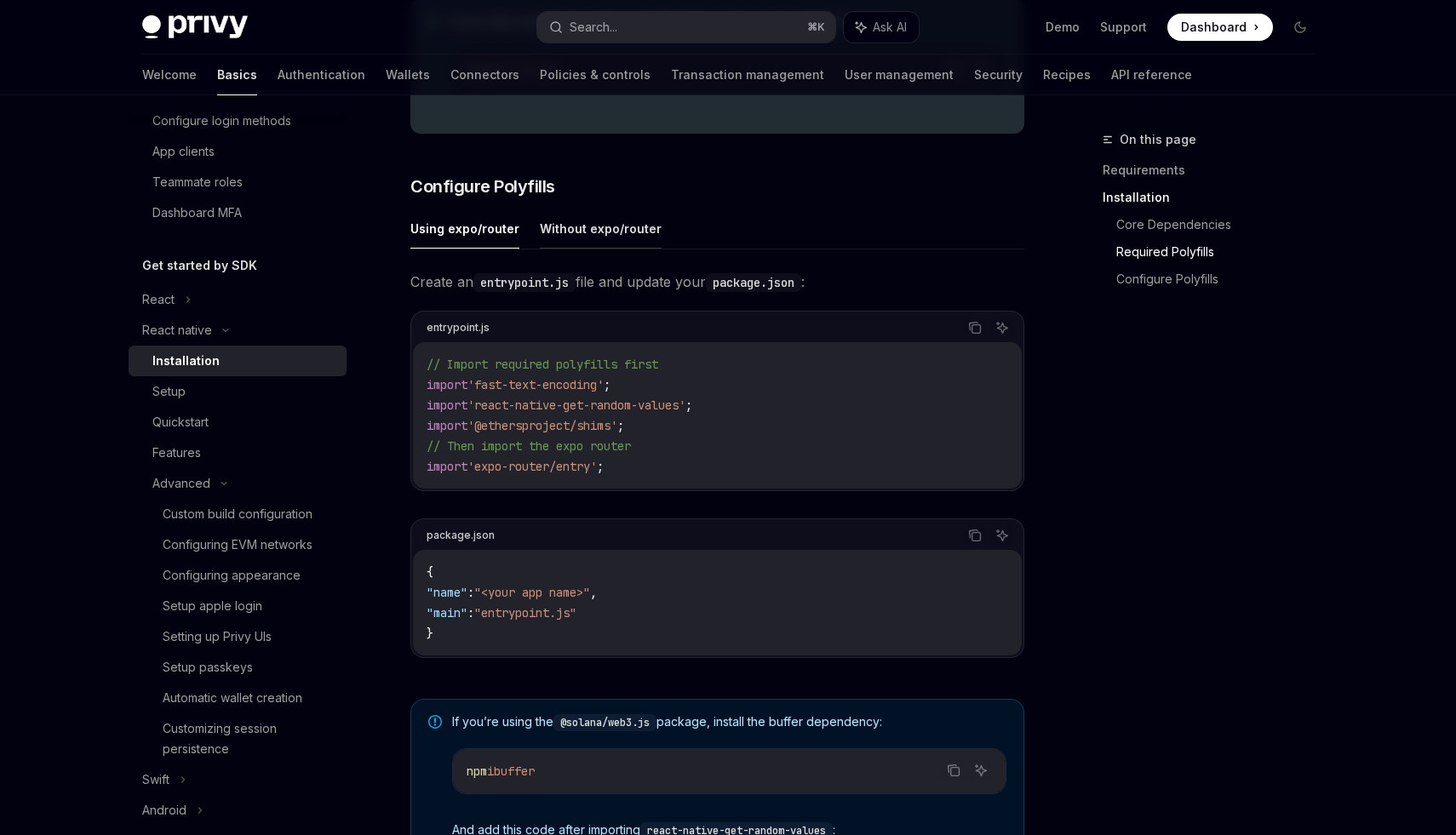
click at [608, 241] on button "Without expo/router" at bounding box center [600, 229] width 121 height 40
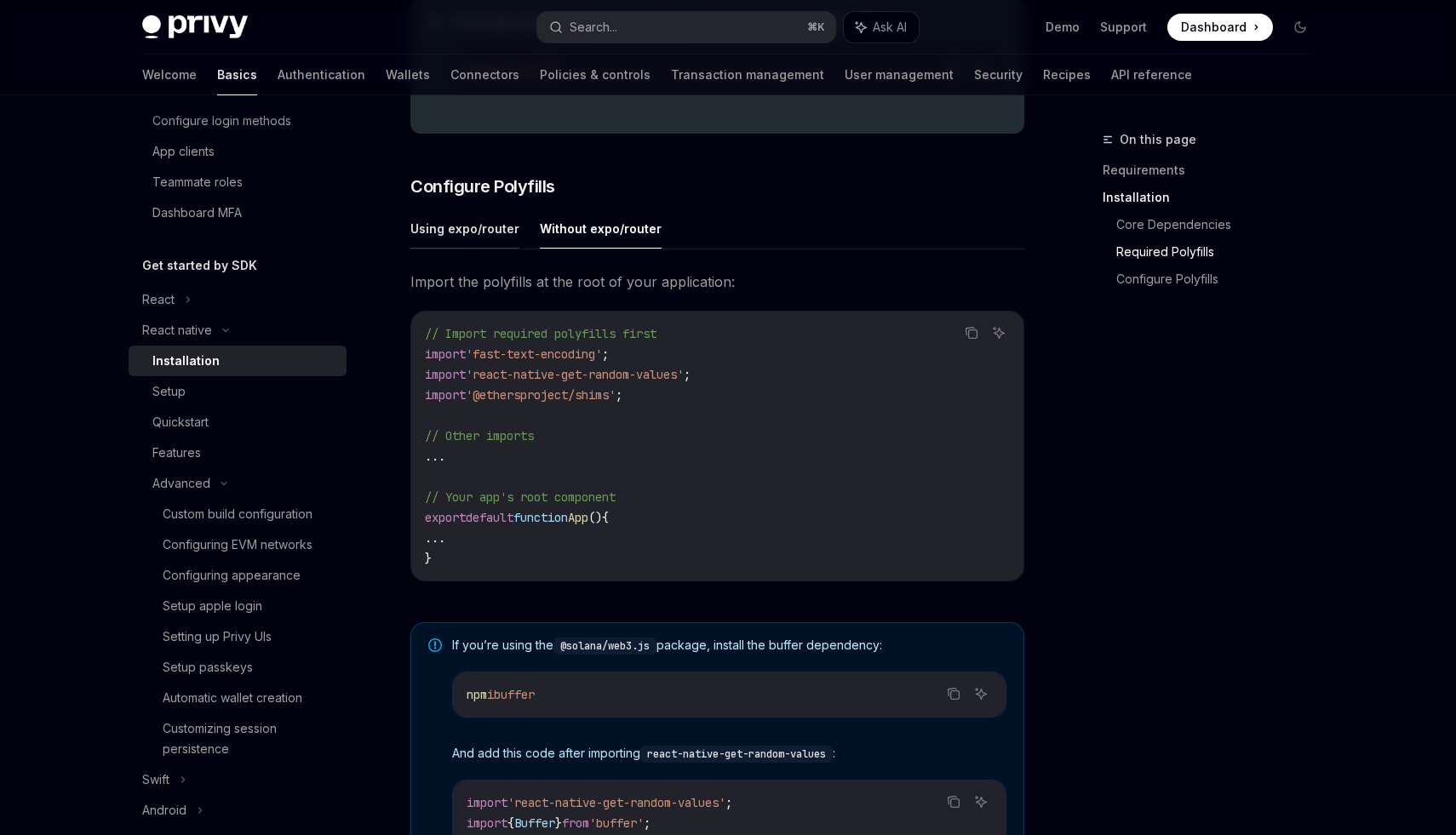
click at [495, 245] on button "Using expo/router" at bounding box center [465, 229] width 109 height 40
type textarea "*"
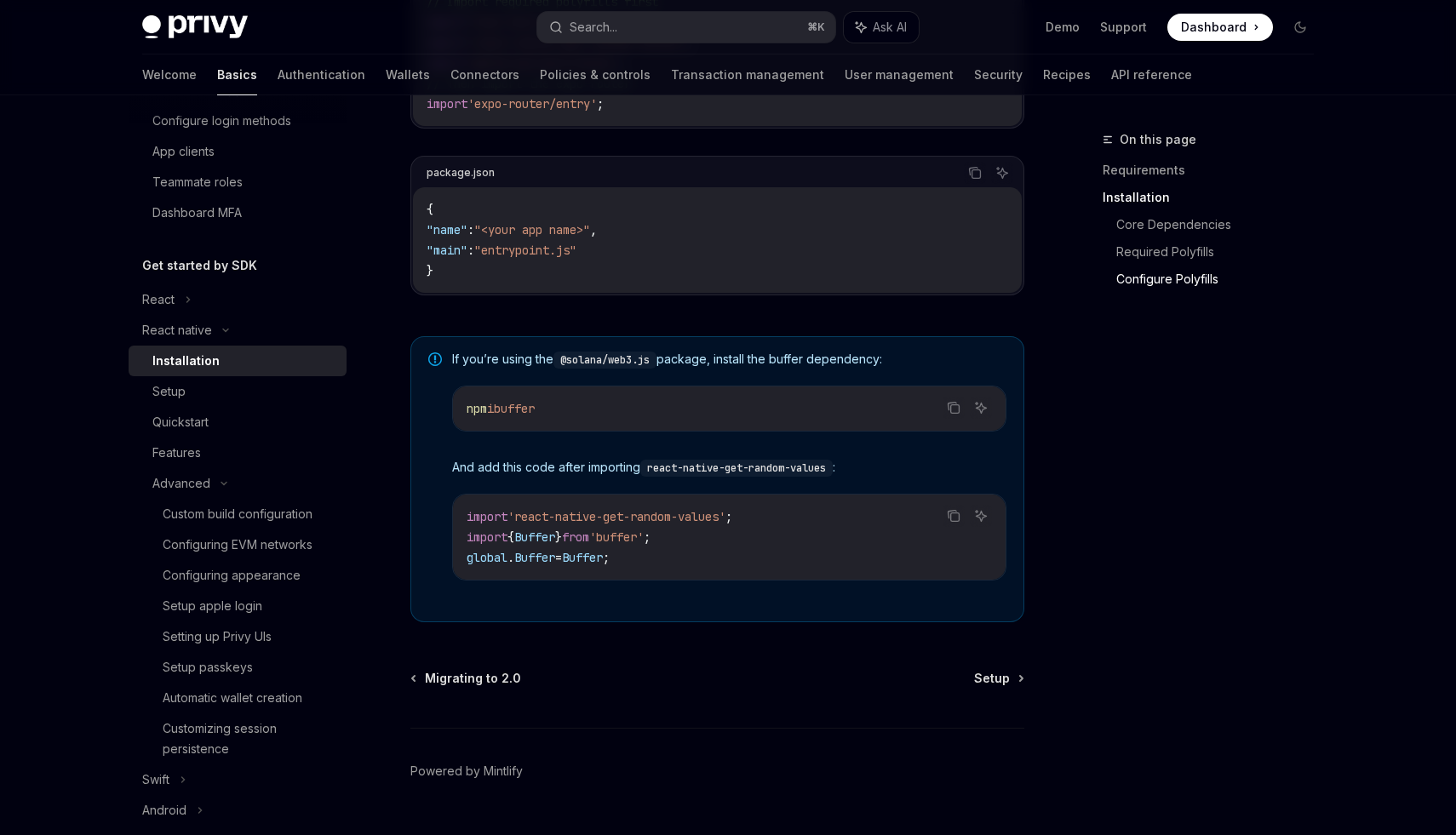
scroll to position [1068, 0]
click at [531, 396] on div "npm i buffer" at bounding box center [729, 406] width 553 height 44
click at [531, 409] on span "buffer" at bounding box center [514, 406] width 40 height 15
copy span "buffer"
click at [531, 409] on span "buffer" at bounding box center [514, 406] width 40 height 15
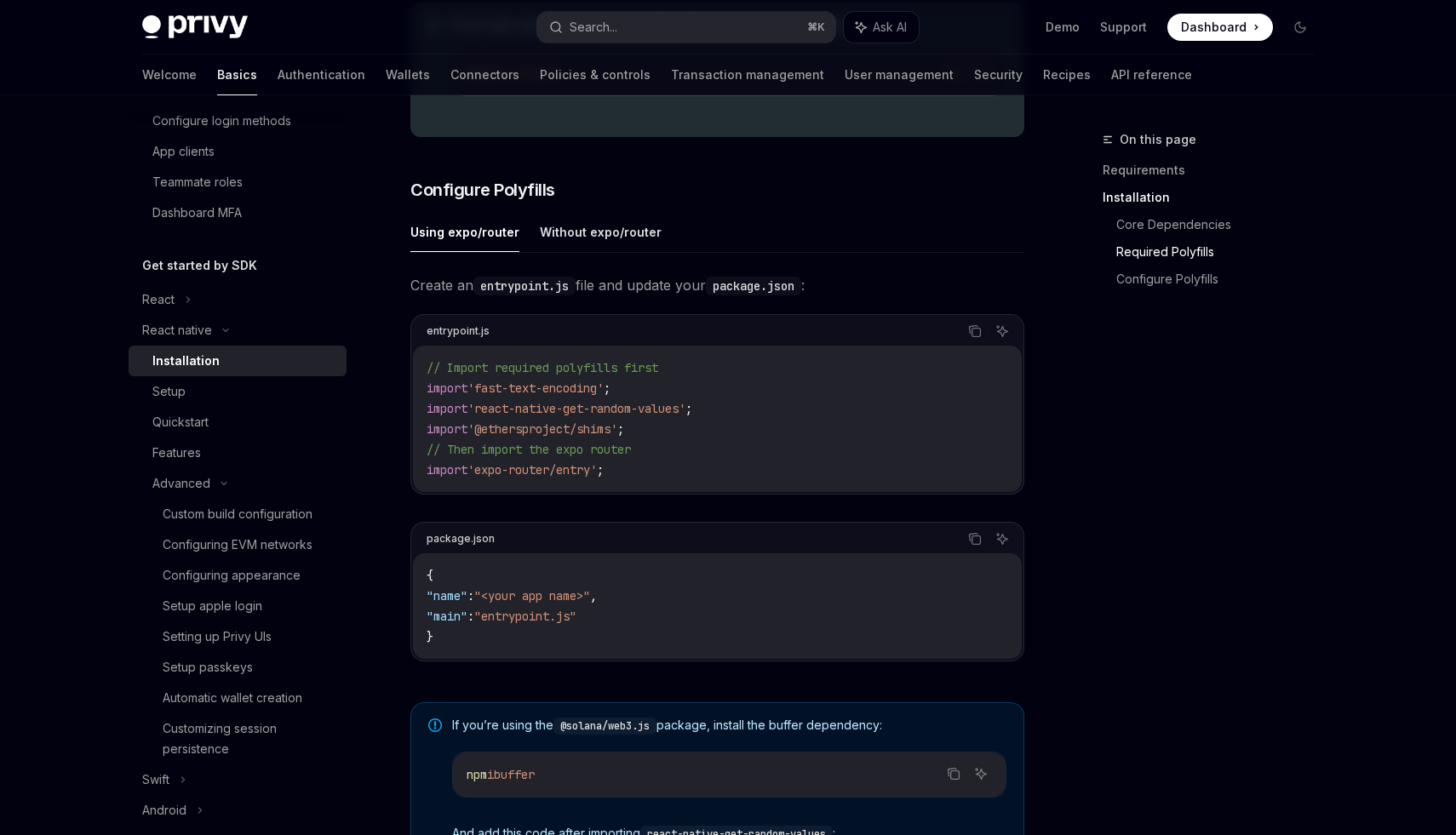
scroll to position [702, 0]
